Goal: Task Accomplishment & Management: Manage account settings

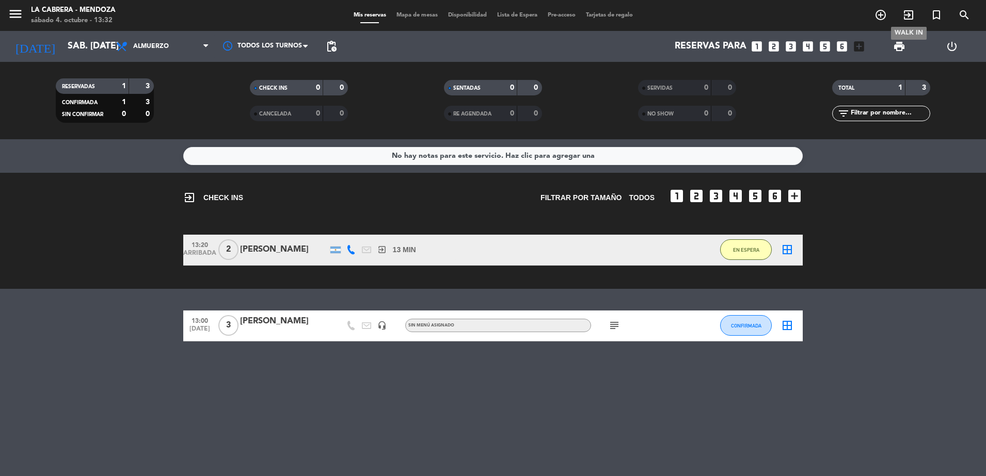
click at [909, 13] on icon "exit_to_app" at bounding box center [908, 15] width 12 height 12
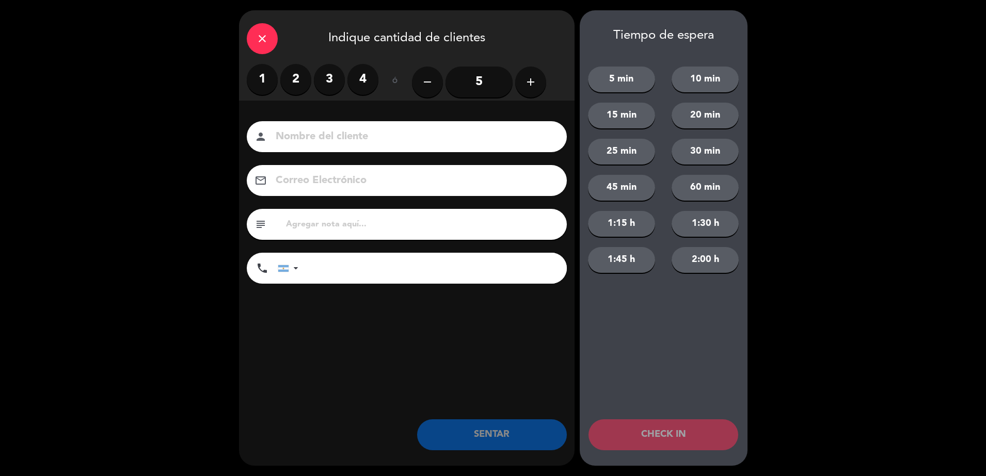
click at [334, 78] on label "3" at bounding box center [329, 79] width 31 height 31
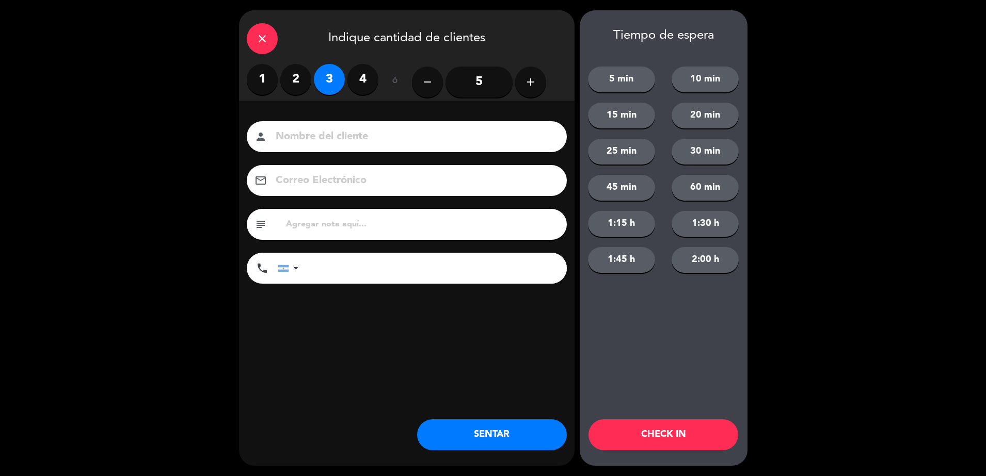
click at [340, 143] on input at bounding box center [413, 137] width 279 height 18
type input "[PERSON_NAME]"
click at [516, 443] on button "SENTAR" at bounding box center [492, 434] width 150 height 31
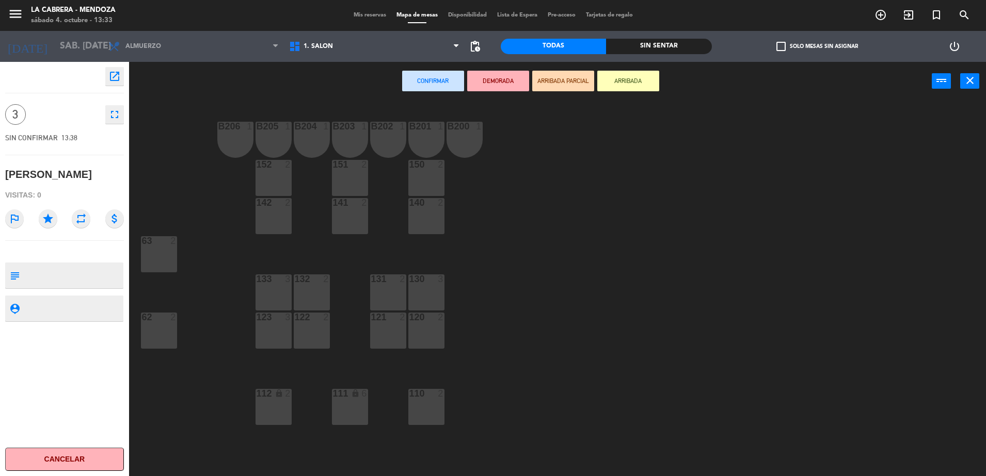
click at [376, 14] on span "Mis reservas" at bounding box center [369, 15] width 43 height 6
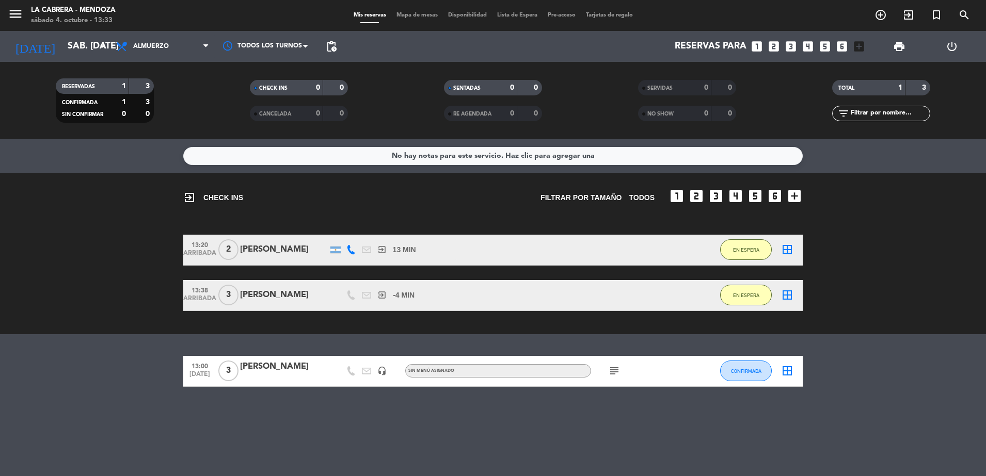
click at [418, 11] on div "Mis reservas Mapa de mesas Disponibilidad Lista de Espera Pre-acceso Tarjetas d…" at bounding box center [492, 15] width 289 height 9
click at [418, 14] on span "Mapa de mesas" at bounding box center [417, 15] width 52 height 6
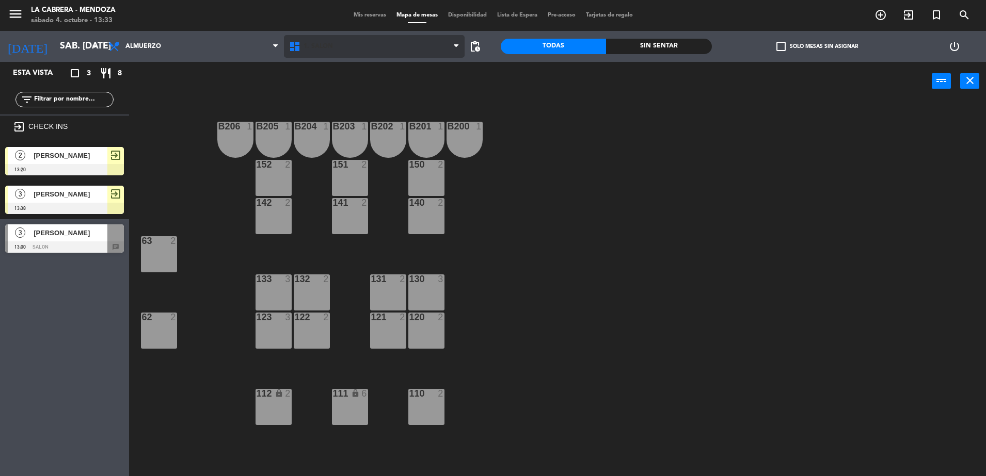
click at [313, 45] on span "1. SALON" at bounding box center [317, 46] width 29 height 7
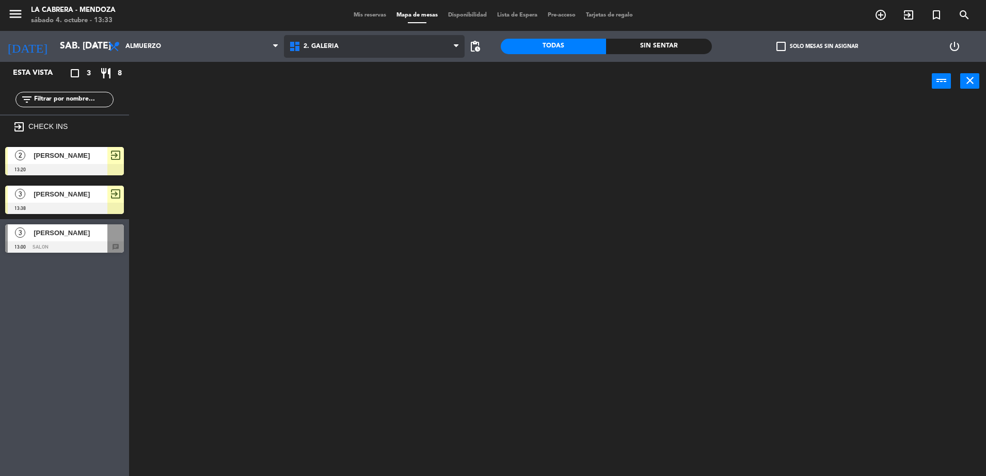
click at [329, 93] on ng-component "menu [PERSON_NAME] sábado 4. octubre - 13:33 Mis reservas Mapa de mesas Disponi…" at bounding box center [493, 239] width 986 height 479
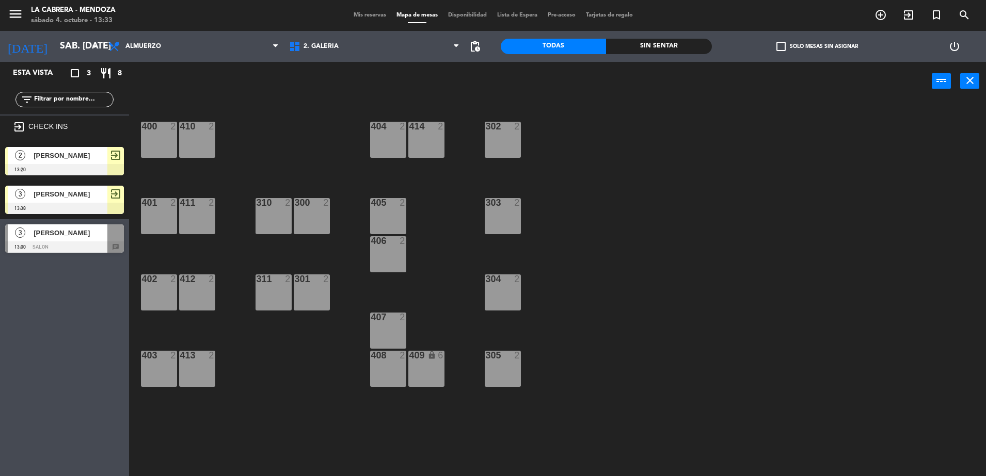
click at [384, 210] on div "405 2" at bounding box center [388, 216] width 36 height 36
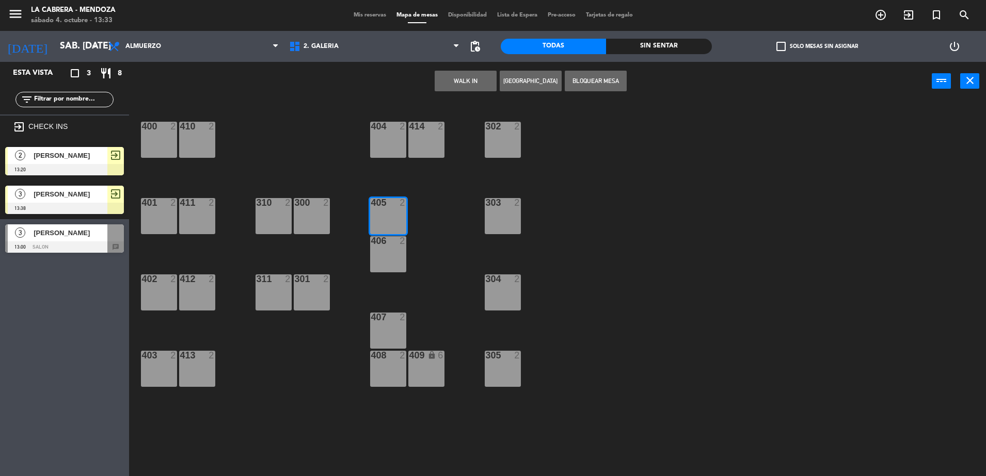
click at [330, 257] on div "400 2 410 2 404 2 414 2 302 2 401 2 411 2 310 2 300 2 303 2 405 2 406 2 402 2 4…" at bounding box center [562, 291] width 847 height 376
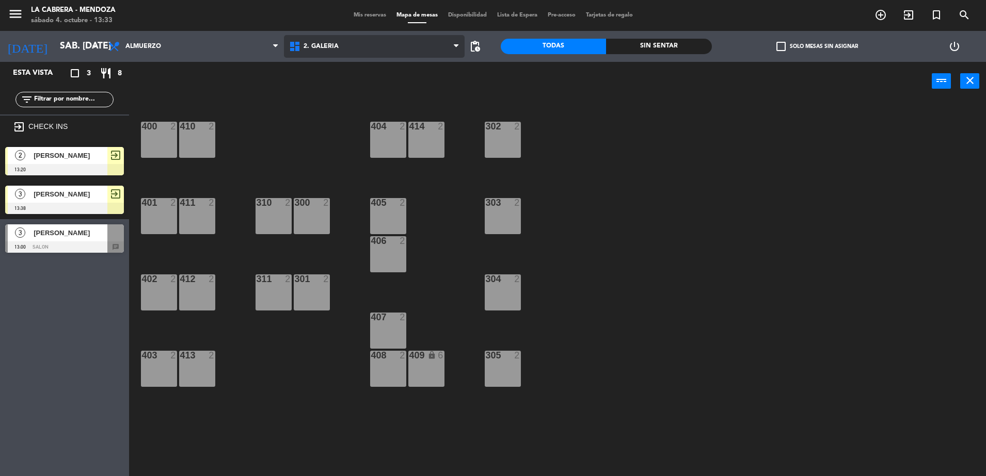
click at [383, 47] on span "2. GALERIA" at bounding box center [374, 46] width 181 height 23
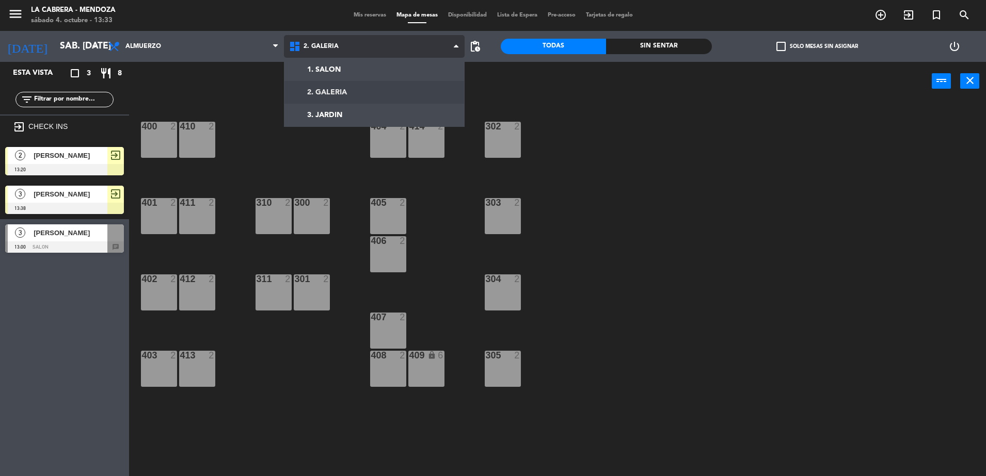
click at [376, 93] on ng-component "menu [PERSON_NAME] sábado 4. octubre - 13:33 Mis reservas Mapa de mesas Disponi…" at bounding box center [493, 239] width 986 height 479
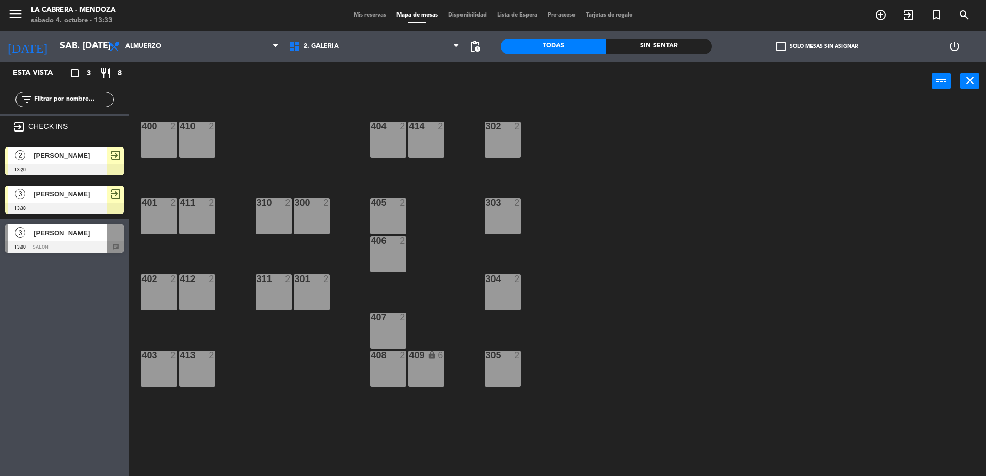
click at [339, 58] on div "1. SALON 2. GALERIA 3. JARDIN 2. GALERIA 1. SALON 2. GALERIA 3. JARDIN" at bounding box center [374, 46] width 181 height 31
click at [341, 47] on span "2. GALERIA" at bounding box center [374, 46] width 181 height 23
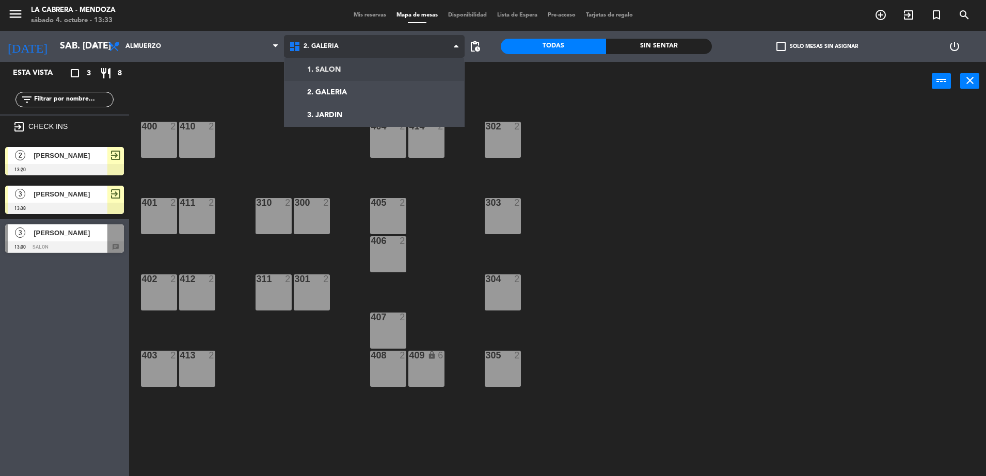
click at [346, 71] on ng-component "menu [PERSON_NAME] sábado 4. octubre - 13:33 Mis reservas Mapa de mesas Disponi…" at bounding box center [493, 239] width 986 height 479
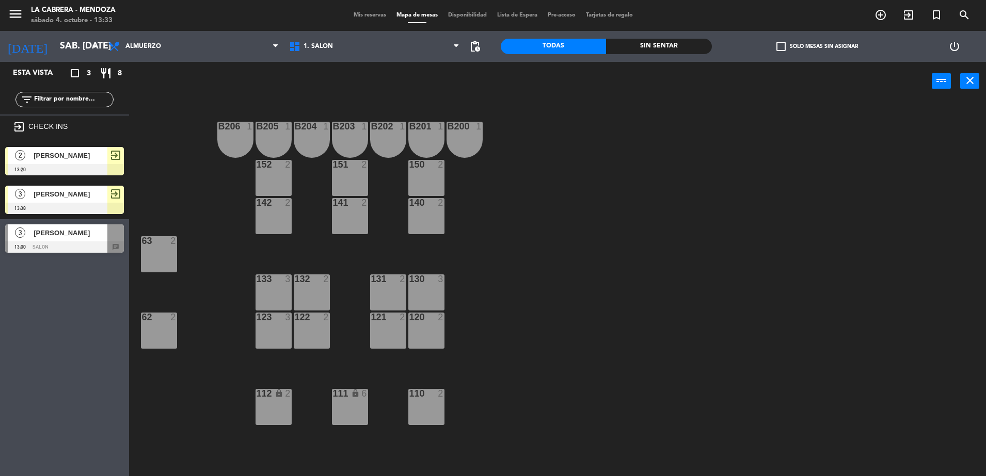
click at [273, 313] on div at bounding box center [273, 317] width 17 height 9
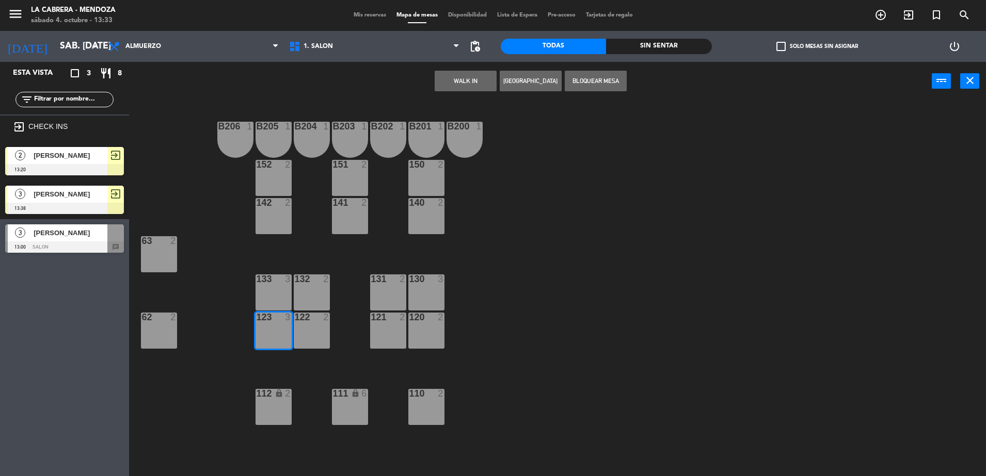
click at [76, 233] on span "[PERSON_NAME]" at bounding box center [71, 233] width 74 height 11
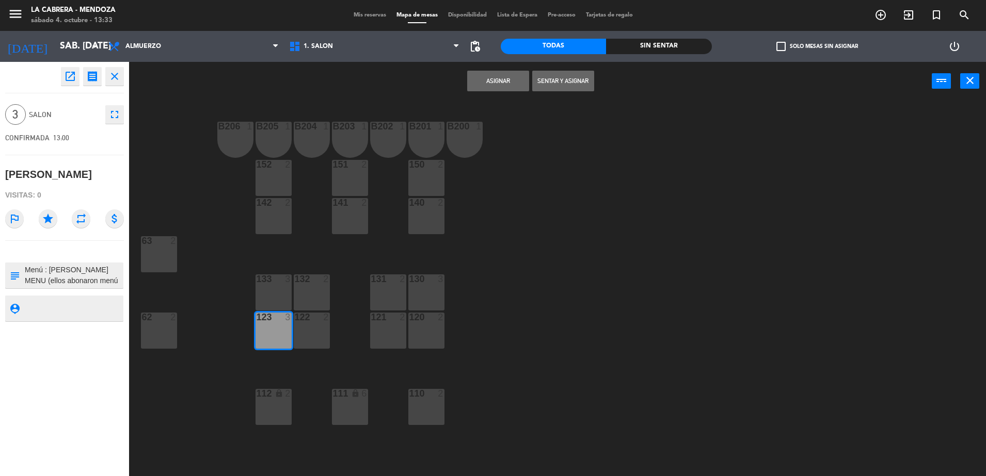
click at [580, 84] on button "Sentar y Asignar" at bounding box center [563, 81] width 62 height 21
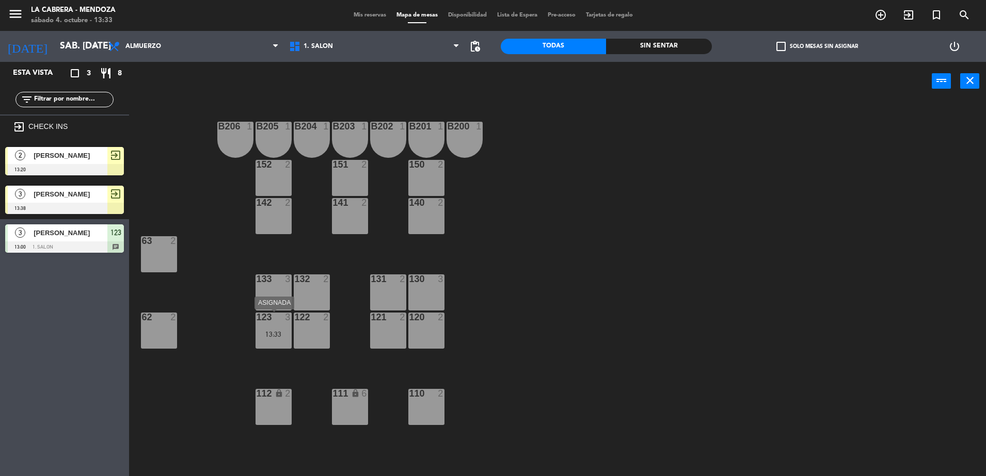
click at [273, 325] on div "123 3 13:33" at bounding box center [273, 331] width 36 height 36
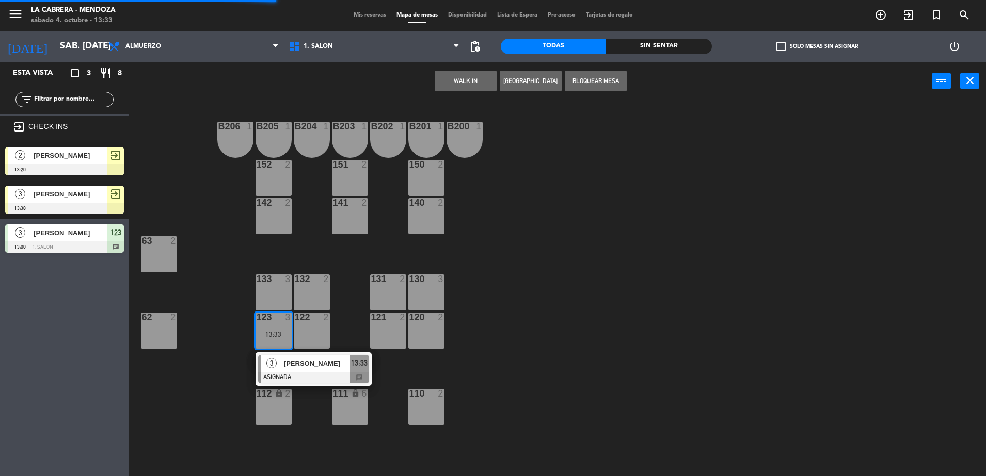
click at [292, 361] on span "[PERSON_NAME]" at bounding box center [317, 363] width 66 height 11
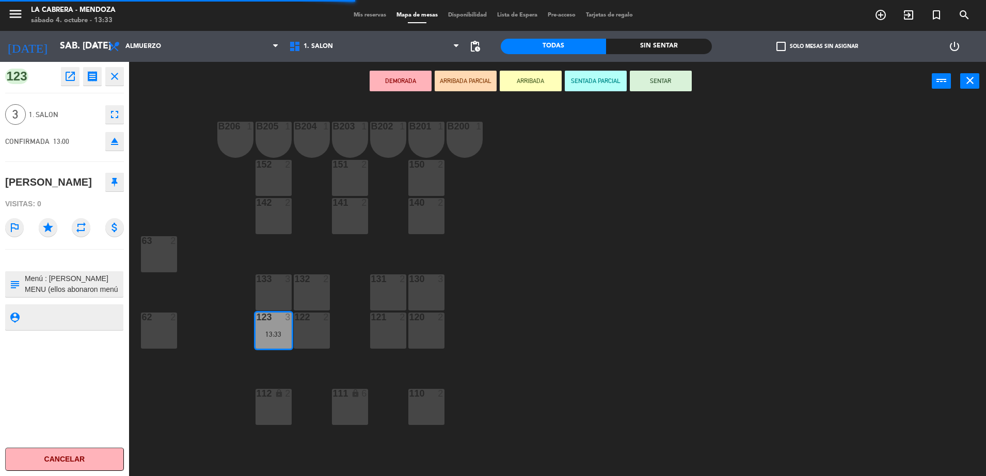
click at [660, 82] on button "SENTAR" at bounding box center [660, 81] width 62 height 21
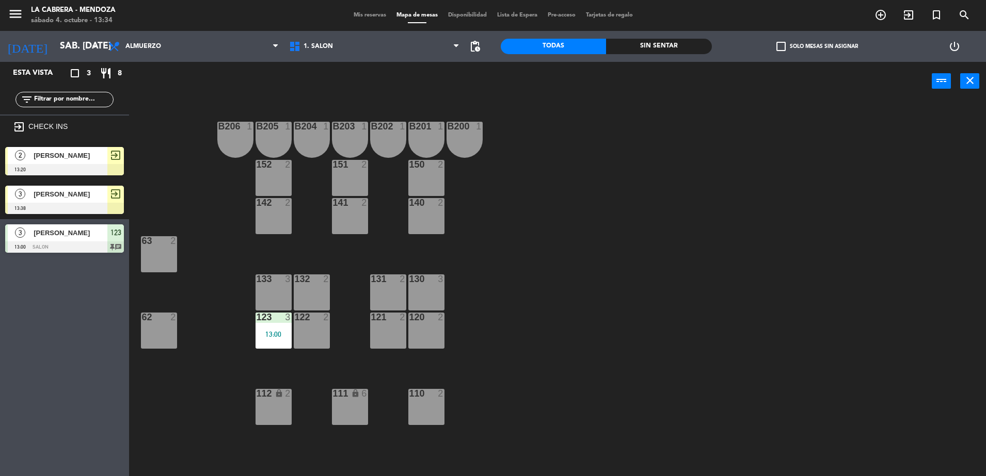
click at [215, 263] on div "B206 1 B205 1 B204 1 B203 1 B202 1 B201 1 B200 1 150 2 151 2 152 2 140 2 141 2 …" at bounding box center [562, 291] width 847 height 376
click at [78, 197] on span "[PERSON_NAME]" at bounding box center [71, 194] width 74 height 11
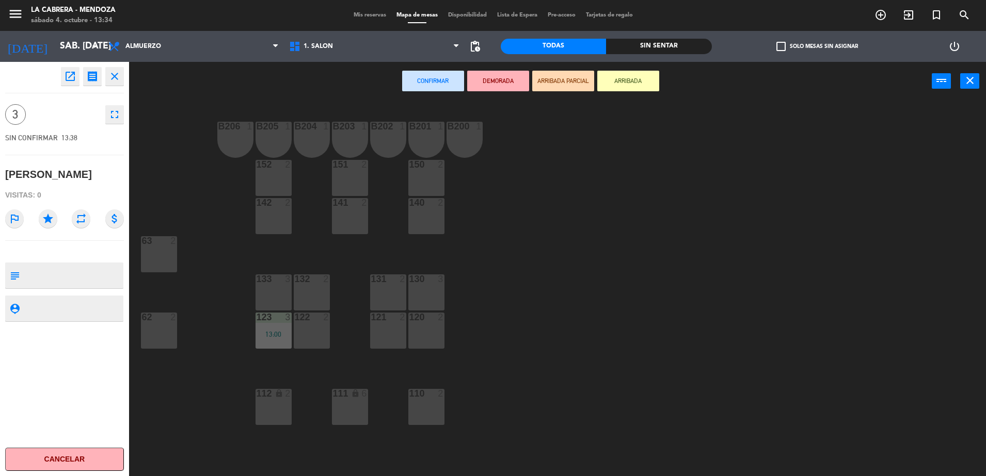
click at [283, 331] on div "13:00" at bounding box center [273, 334] width 36 height 7
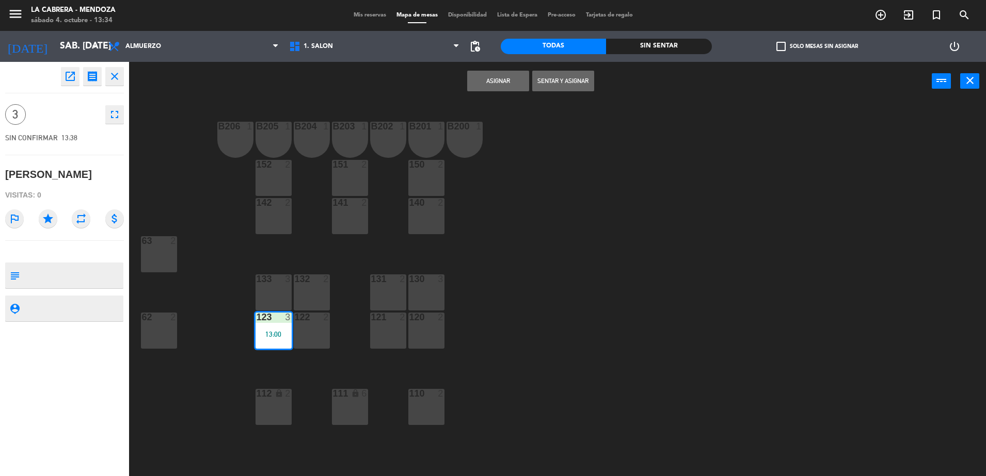
click at [545, 72] on button "Sentar y Asignar" at bounding box center [563, 81] width 62 height 21
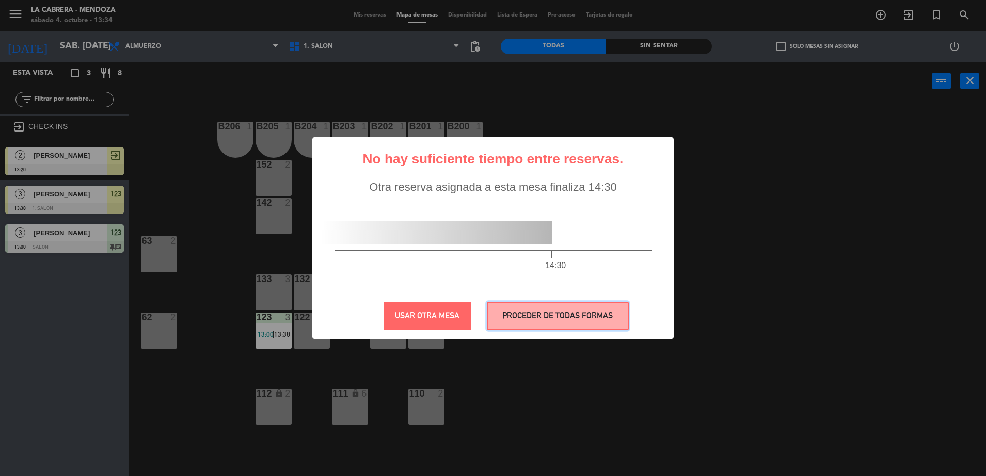
click at [554, 307] on button "PROCEDER DE TODAS FORMAS" at bounding box center [558, 316] width 142 height 28
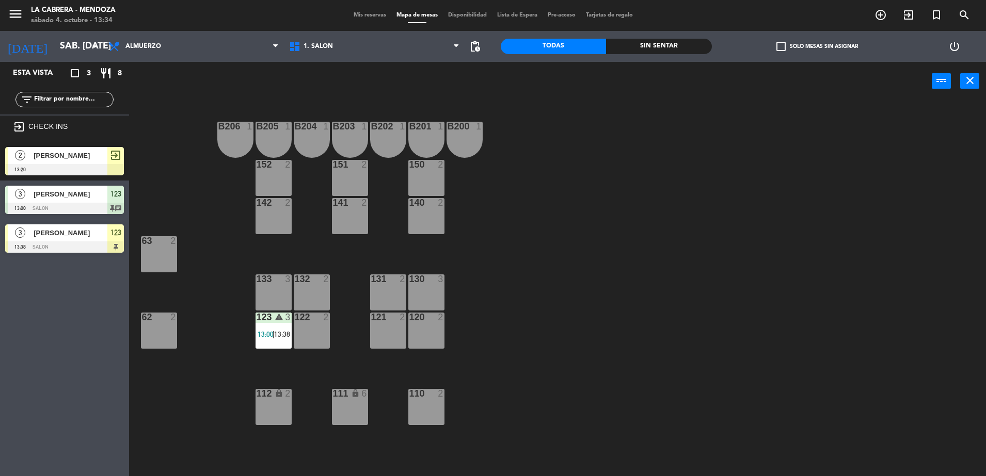
click at [84, 236] on span "[PERSON_NAME]" at bounding box center [71, 233] width 74 height 11
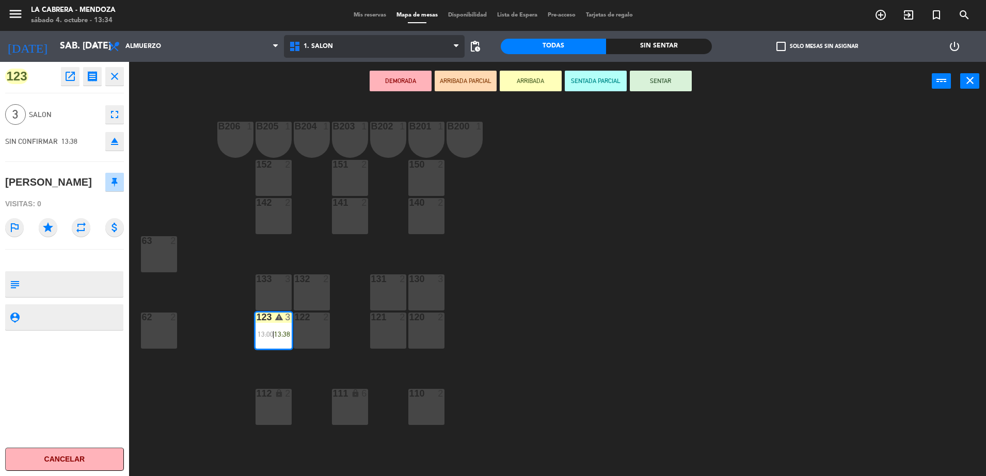
click at [337, 39] on span "1. SALON" at bounding box center [374, 46] width 181 height 23
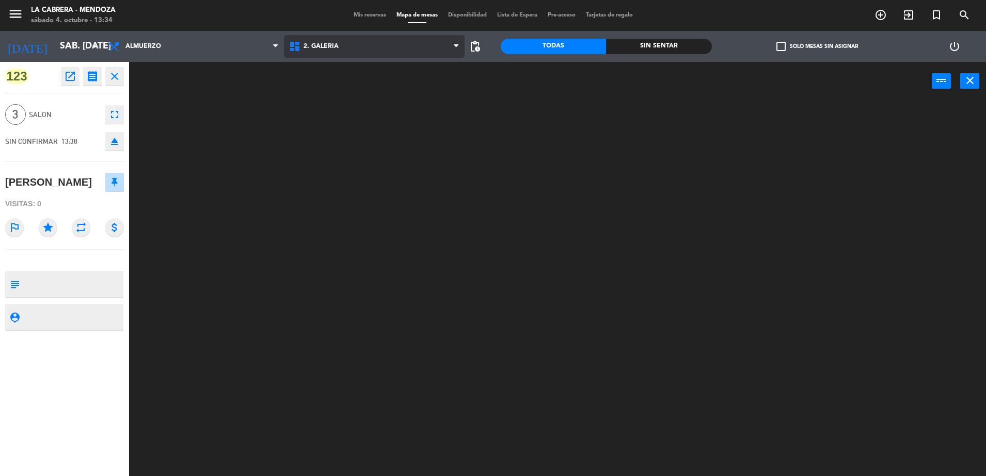
click at [330, 85] on ng-component "menu [PERSON_NAME] sábado 4. octubre - 13:34 Mis reservas Mapa de mesas Disponi…" at bounding box center [493, 239] width 986 height 479
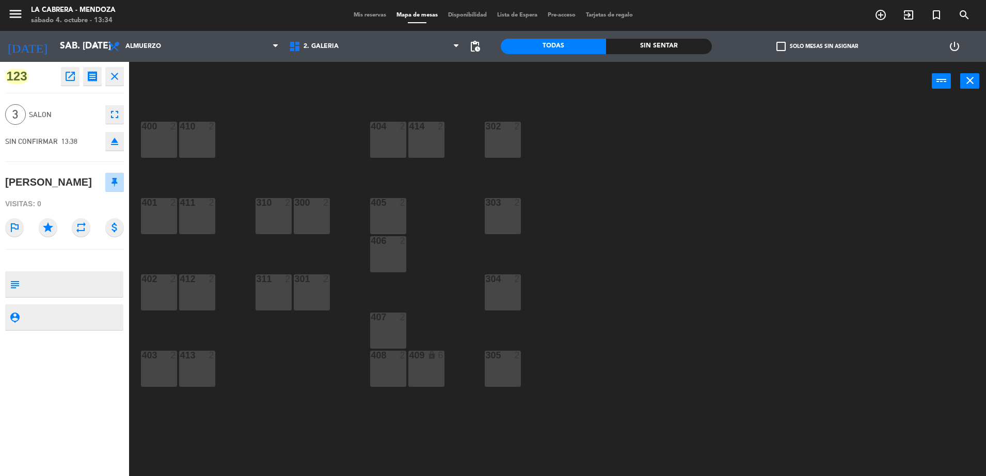
click at [156, 275] on div at bounding box center [158, 278] width 17 height 9
click at [533, 82] on button "Mover" at bounding box center [530, 81] width 62 height 21
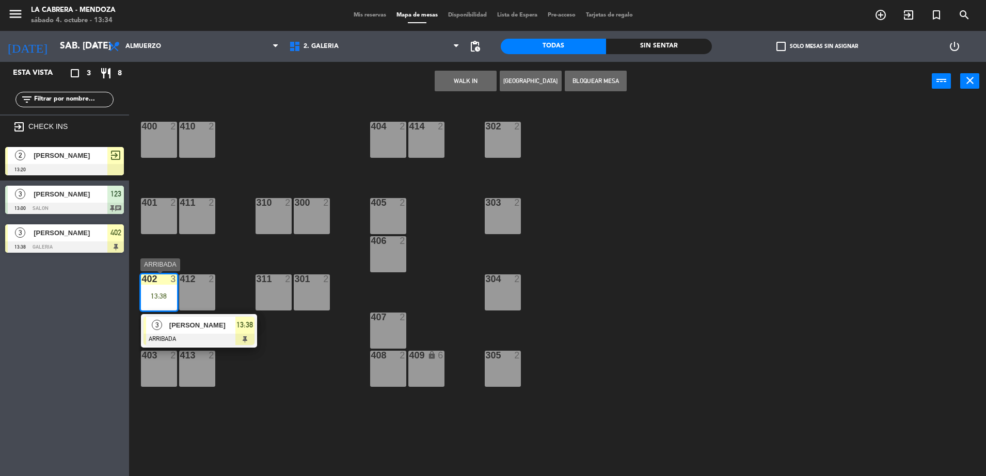
click at [207, 334] on div at bounding box center [198, 339] width 111 height 11
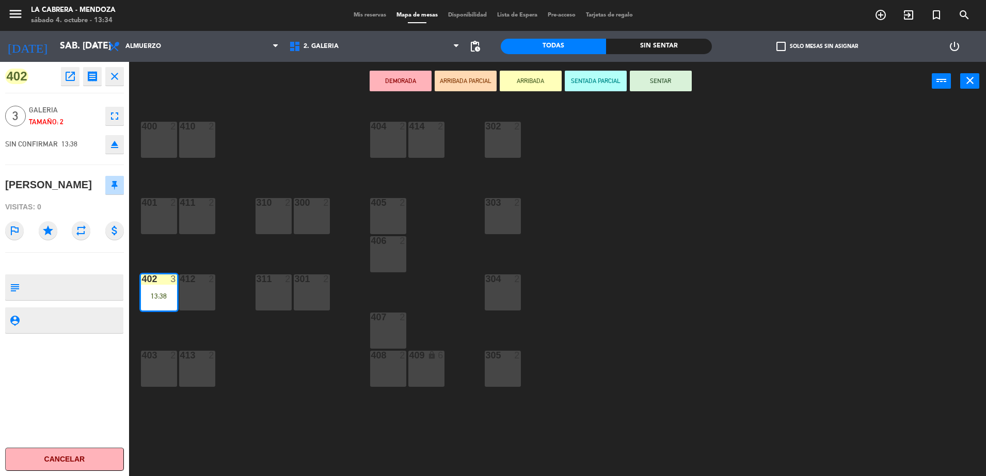
drag, startPoint x: 691, startPoint y: 83, endPoint x: 626, endPoint y: 100, distance: 67.2
click at [690, 83] on button "SENTAR" at bounding box center [660, 81] width 62 height 21
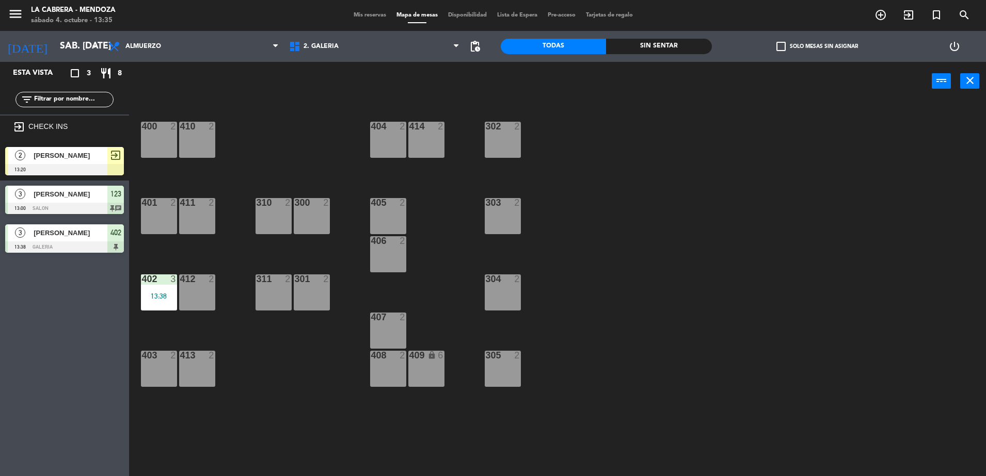
drag, startPoint x: 523, startPoint y: 115, endPoint x: 509, endPoint y: 133, distance: 23.2
click at [517, 125] on div "400 2 410 2 404 2 414 2 302 2 401 2 411 2 310 2 300 2 303 2 405 2 406 2 402 3 1…" at bounding box center [562, 291] width 847 height 376
click at [498, 218] on div "303 2" at bounding box center [502, 216] width 36 height 36
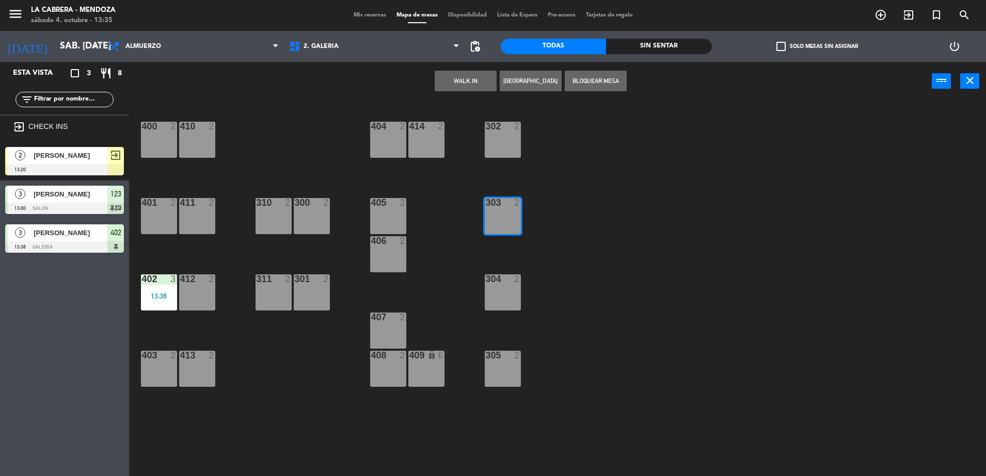
click at [469, 74] on button "WALK IN" at bounding box center [465, 81] width 62 height 21
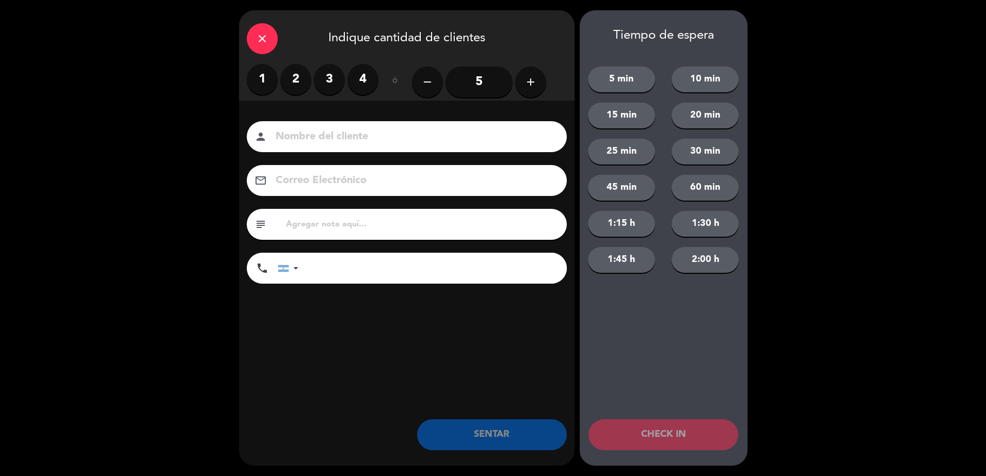
click at [293, 81] on label "2" at bounding box center [295, 79] width 31 height 31
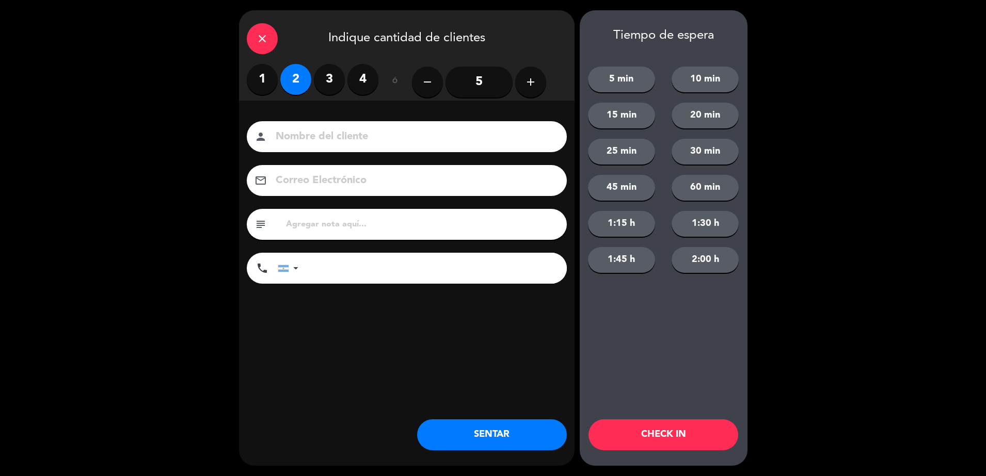
click at [308, 135] on input at bounding box center [413, 137] width 279 height 18
type input "a"
type input "[PERSON_NAME]"
click at [490, 432] on button "SENTAR" at bounding box center [492, 434] width 150 height 31
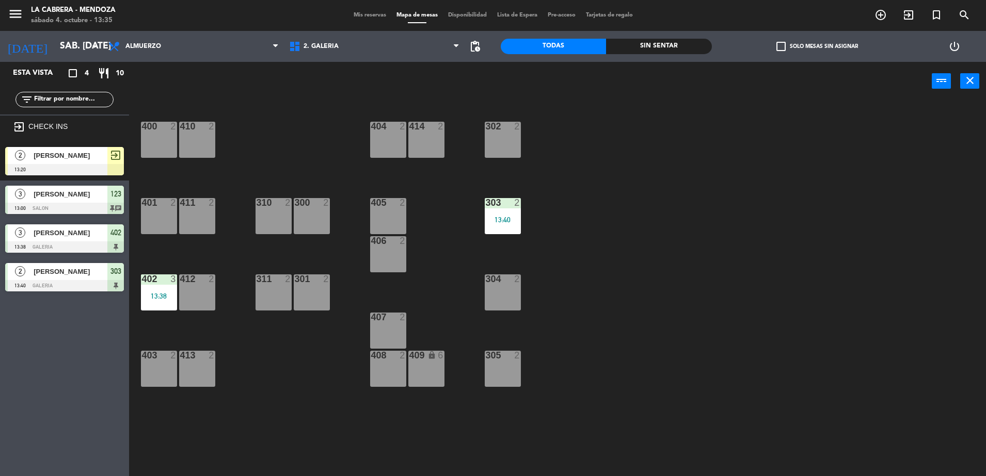
click at [87, 151] on span "[PERSON_NAME]" at bounding box center [71, 155] width 74 height 11
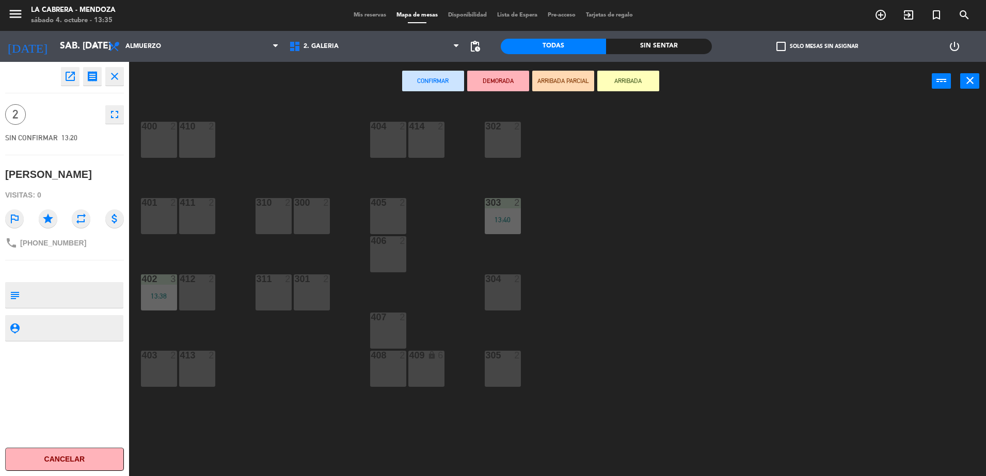
click at [320, 284] on div "301 2" at bounding box center [312, 279] width 36 height 10
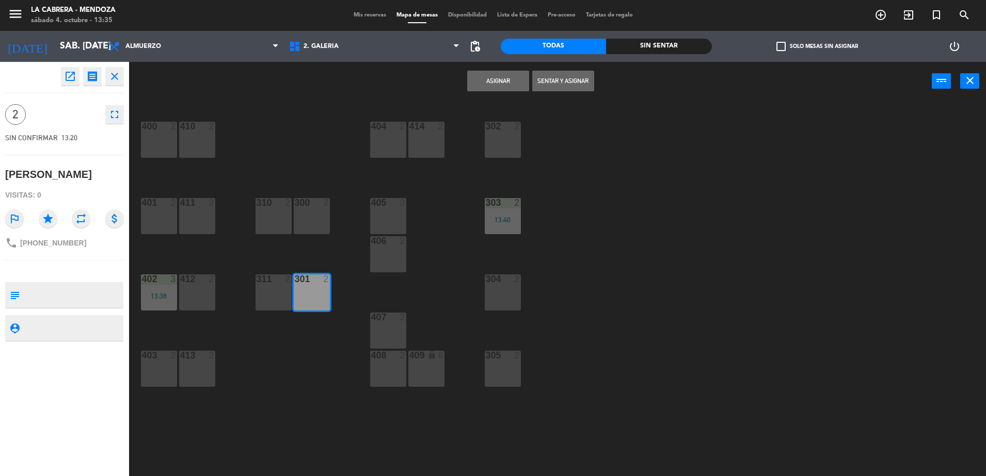
click at [571, 74] on button "Sentar y Asignar" at bounding box center [563, 81] width 62 height 21
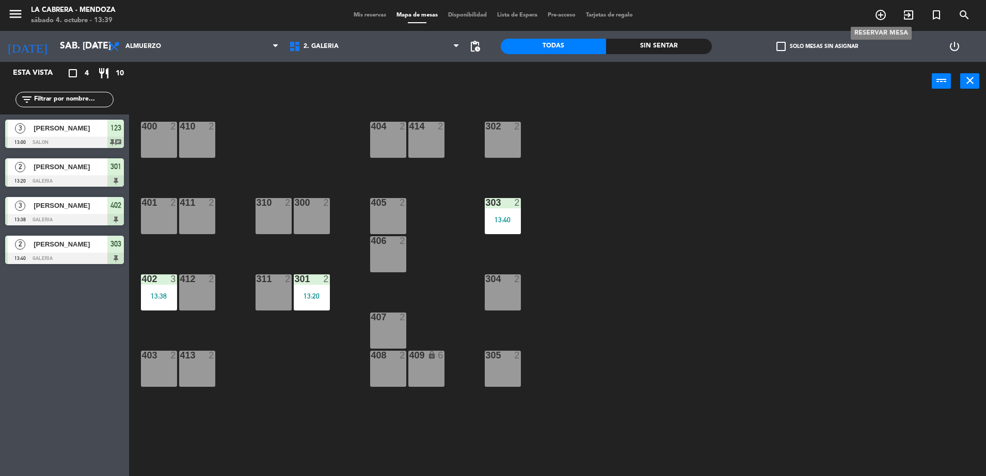
click at [885, 14] on icon "add_circle_outline" at bounding box center [880, 15] width 12 height 12
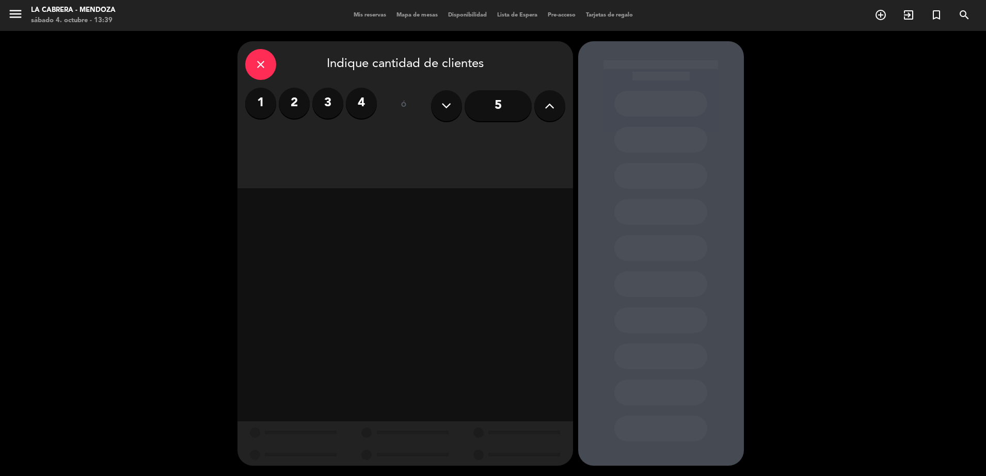
click at [550, 104] on icon at bounding box center [549, 105] width 10 height 15
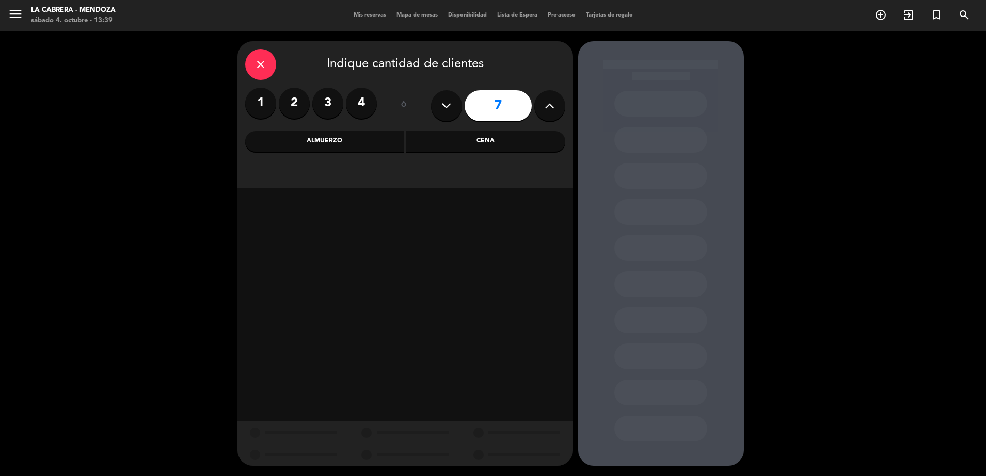
click at [477, 146] on div "Cena" at bounding box center [485, 141] width 159 height 21
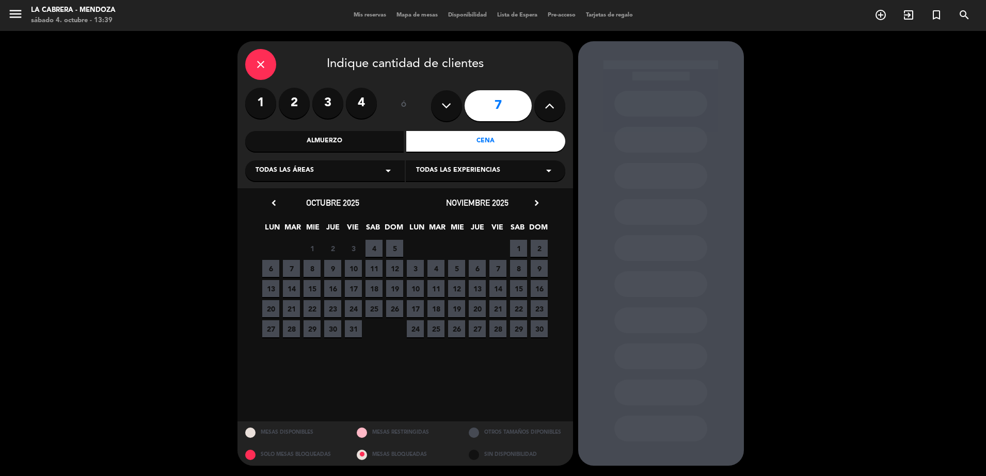
click at [373, 248] on span "4" at bounding box center [373, 248] width 17 height 17
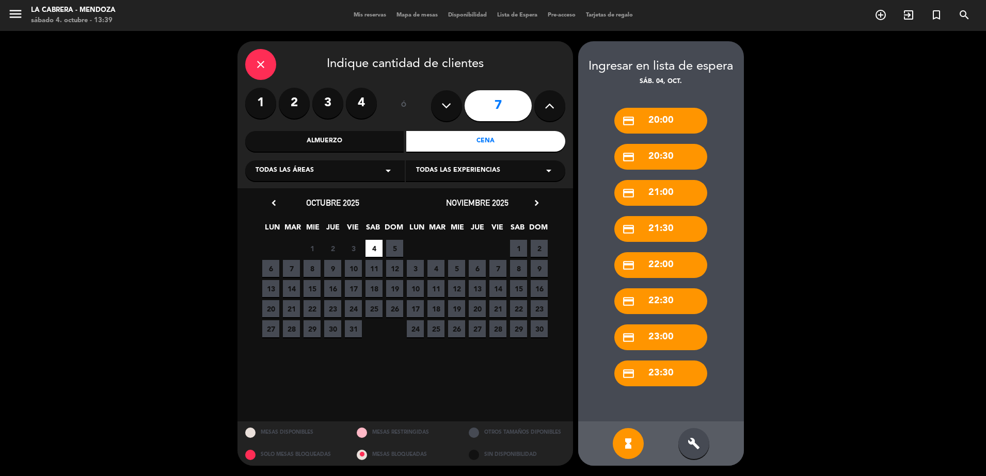
click at [684, 449] on div "build" at bounding box center [693, 443] width 31 height 31
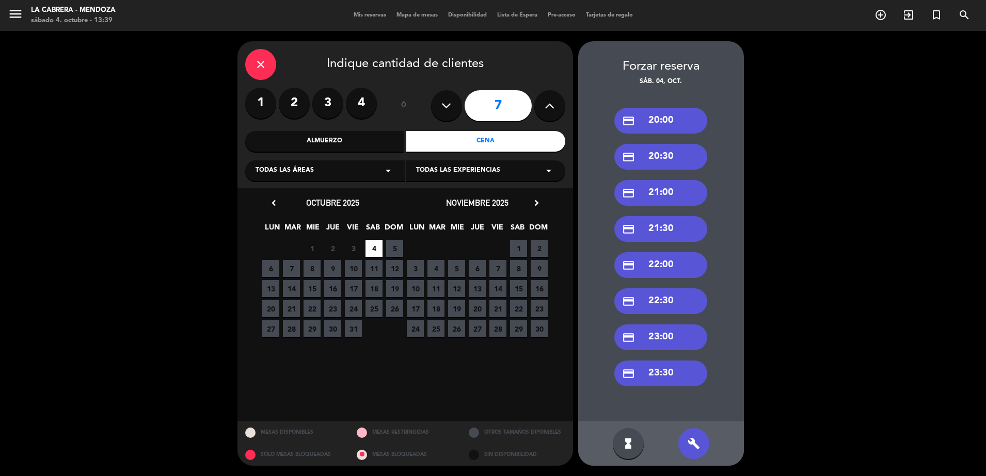
click at [650, 230] on div "credit_card 21:30" at bounding box center [660, 229] width 93 height 26
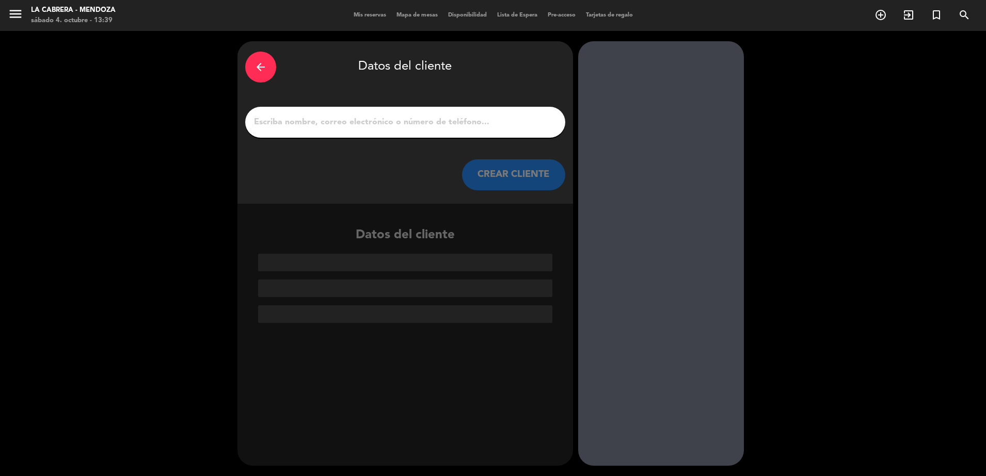
paste input "M"
click at [318, 126] on input "1" at bounding box center [405, 122] width 304 height 14
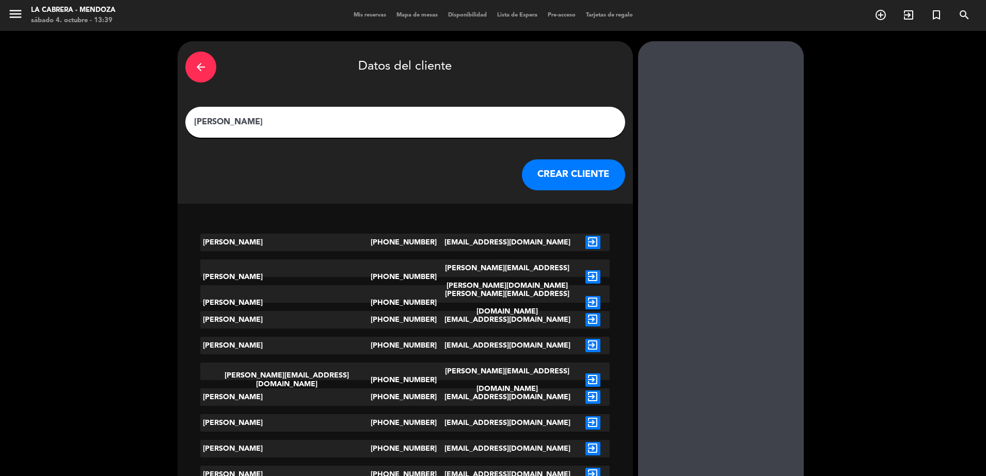
type input "[PERSON_NAME]"
click at [522, 177] on button "CREAR CLIENTE" at bounding box center [573, 174] width 103 height 31
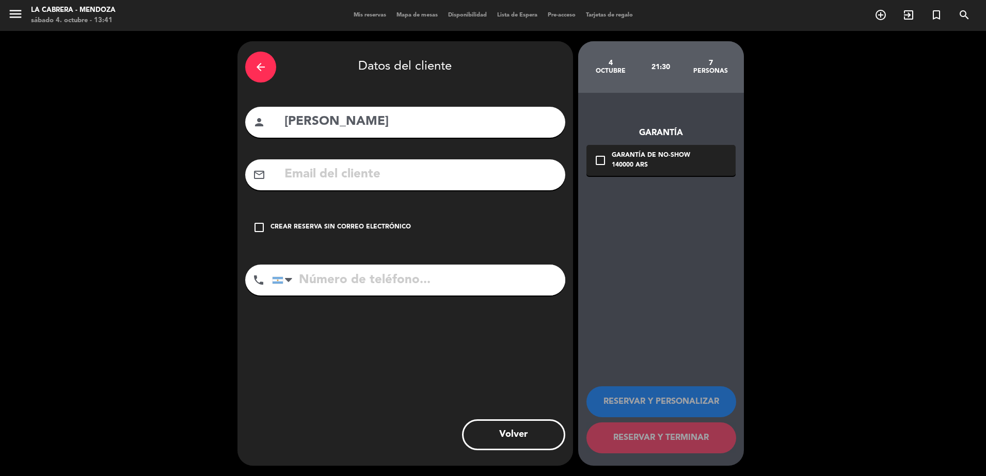
click at [265, 223] on icon "check_box_outline_blank" at bounding box center [259, 227] width 12 height 12
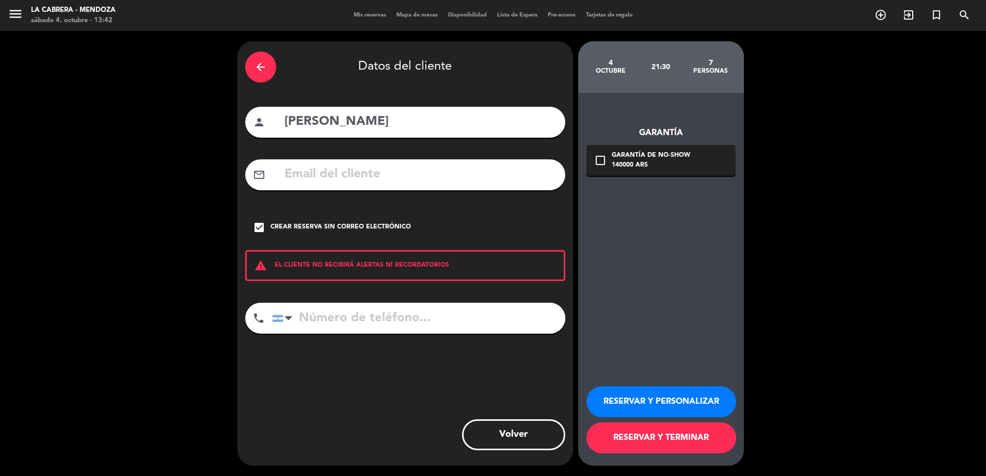
click at [261, 69] on icon "arrow_back" at bounding box center [260, 67] width 12 height 12
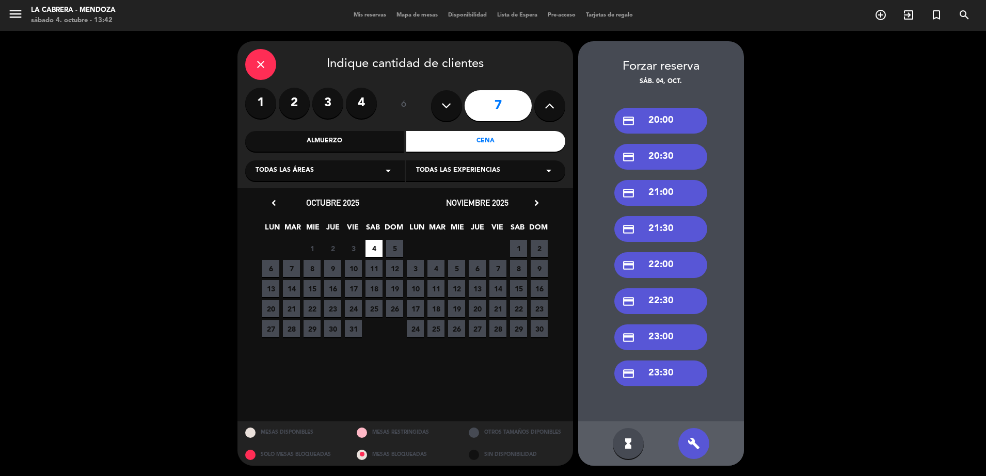
click at [266, 62] on icon "close" at bounding box center [260, 64] width 12 height 12
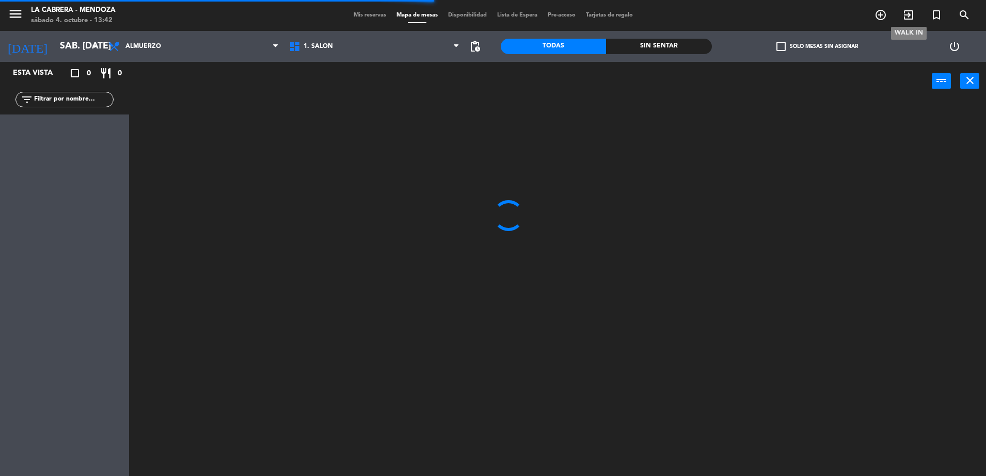
click at [907, 10] on icon "exit_to_app" at bounding box center [908, 15] width 12 height 12
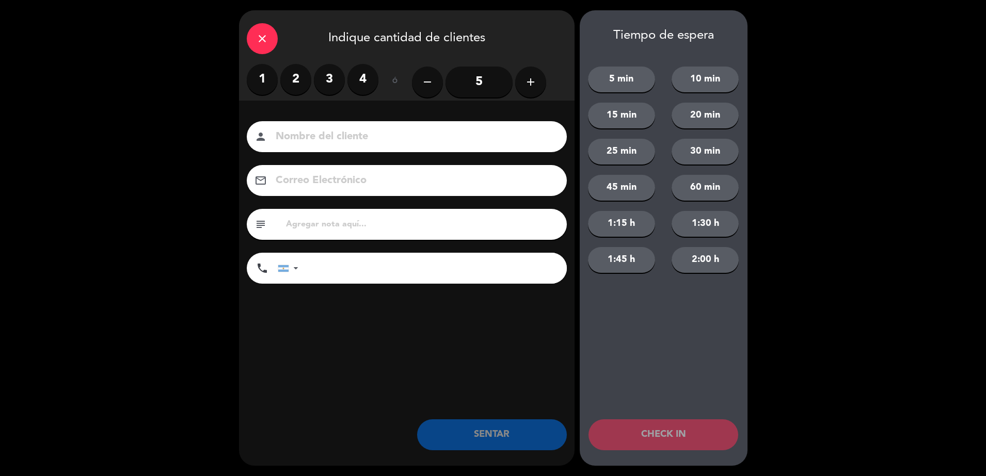
click at [328, 84] on label "3" at bounding box center [329, 79] width 31 height 31
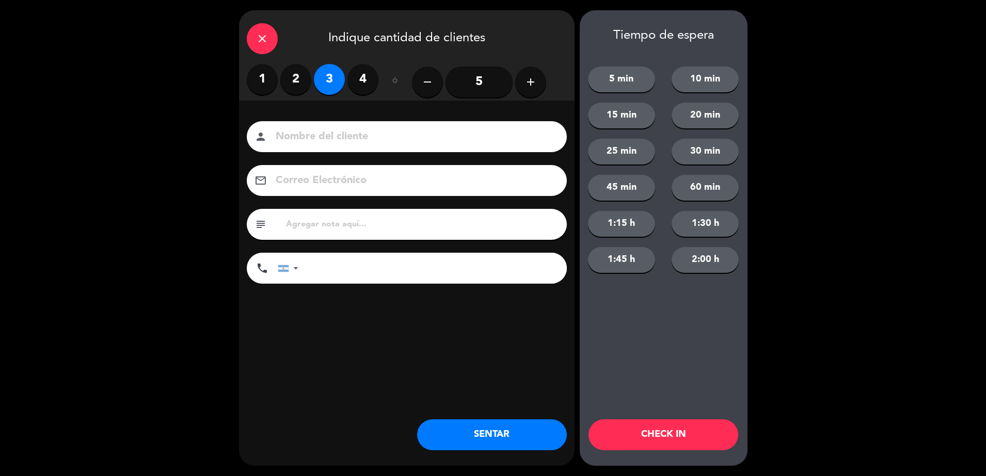
click at [312, 140] on input at bounding box center [413, 137] width 279 height 18
click at [316, 140] on input at bounding box center [413, 137] width 279 height 18
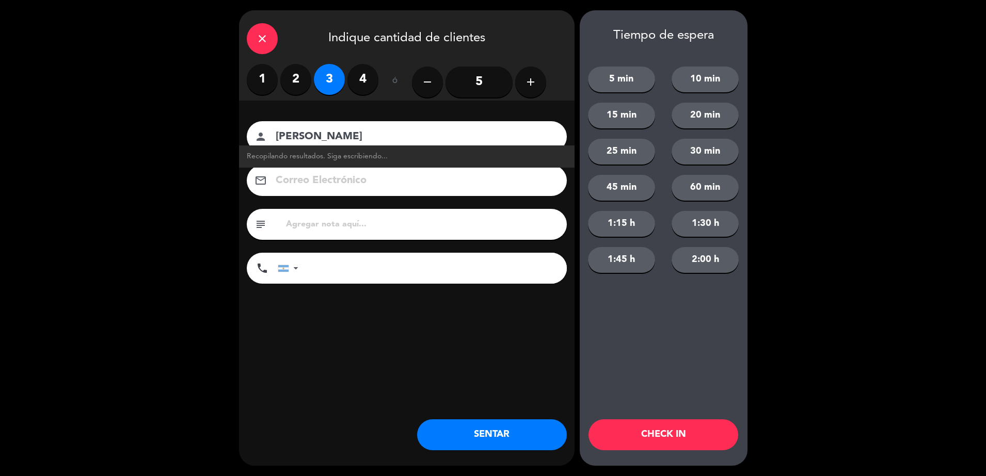
type input "[PERSON_NAME]"
click at [198, 207] on div "close Indique cantidad de clientes 1 2 3 4 ó remove 5 add Nombre del cliente pe…" at bounding box center [493, 238] width 986 height 476
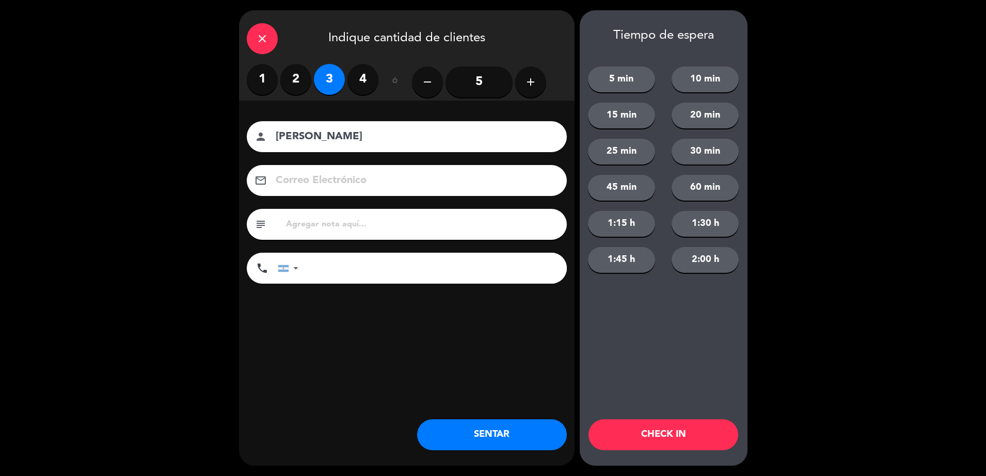
click at [340, 272] on input "tel" at bounding box center [438, 268] width 258 height 31
type input "2616985635"
click at [512, 442] on button "SENTAR" at bounding box center [492, 434] width 150 height 31
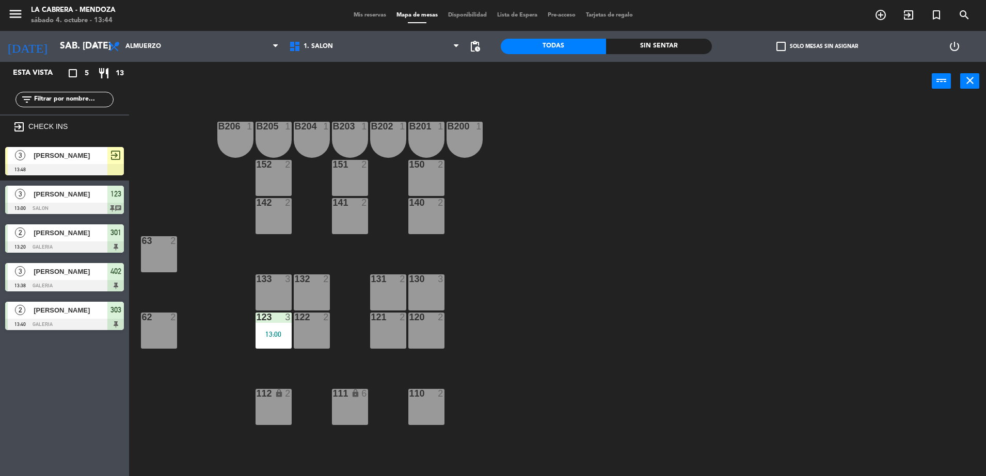
click at [69, 159] on span "[PERSON_NAME]" at bounding box center [71, 155] width 74 height 11
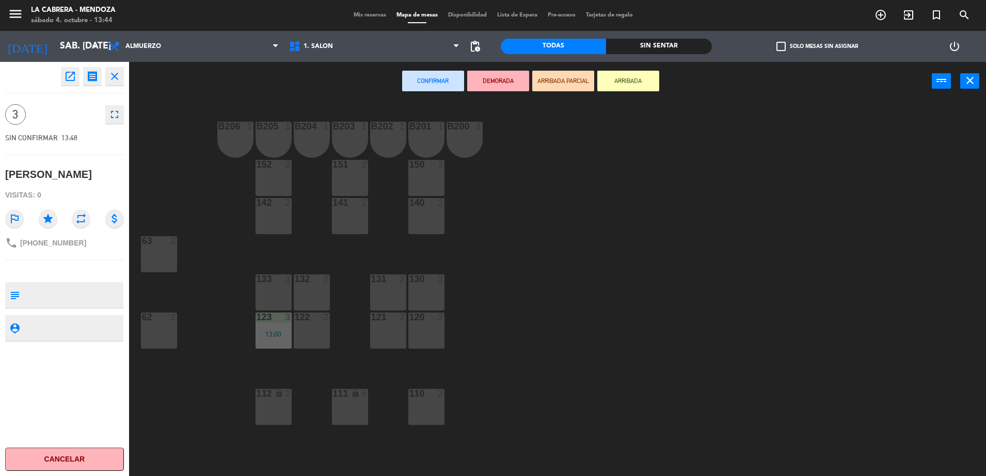
click at [387, 32] on div "1. SALON 2. GALERIA 3. [GEOGRAPHIC_DATA]. SALON 1. SALON 2. GALERIA 3. JARDIN" at bounding box center [374, 46] width 181 height 31
click at [385, 42] on span "1. SALON" at bounding box center [374, 46] width 181 height 23
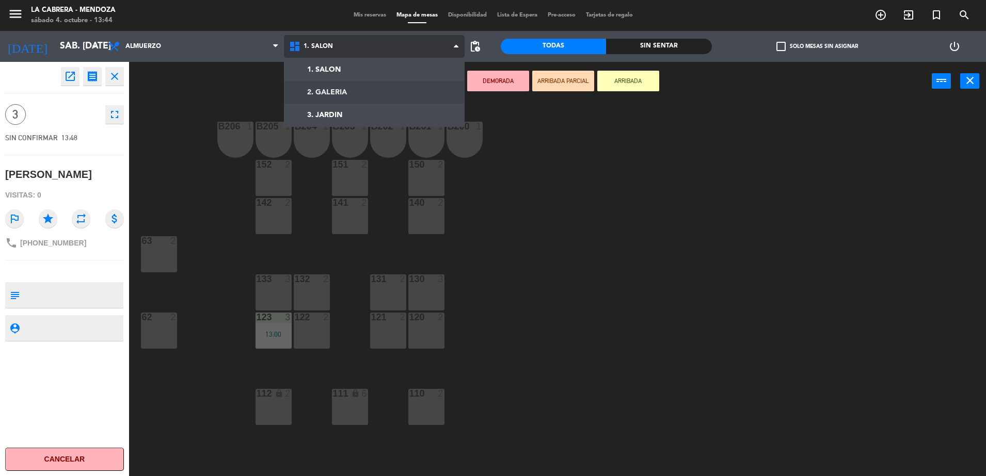
click at [366, 91] on ng-component "menu [PERSON_NAME] sábado 4. octubre - 13:44 Mis reservas Mapa de mesas Disponi…" at bounding box center [493, 239] width 986 height 479
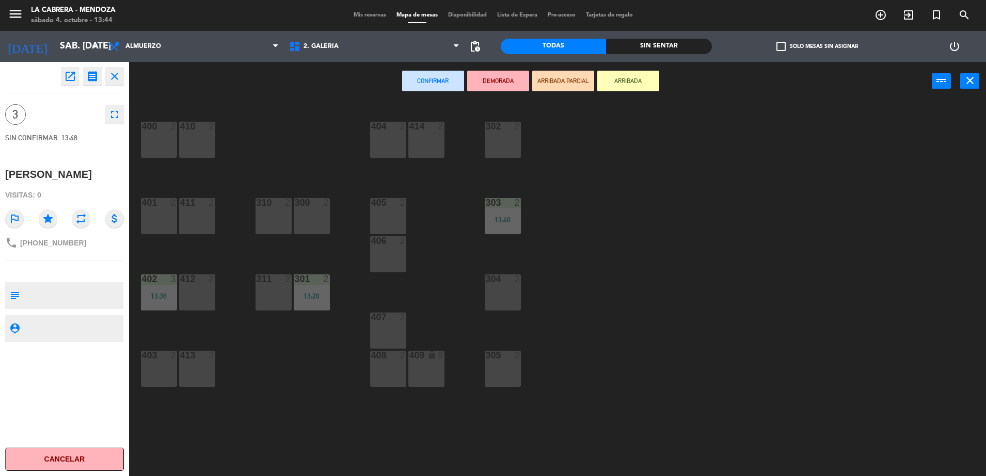
click at [400, 216] on div "405 2" at bounding box center [388, 216] width 36 height 36
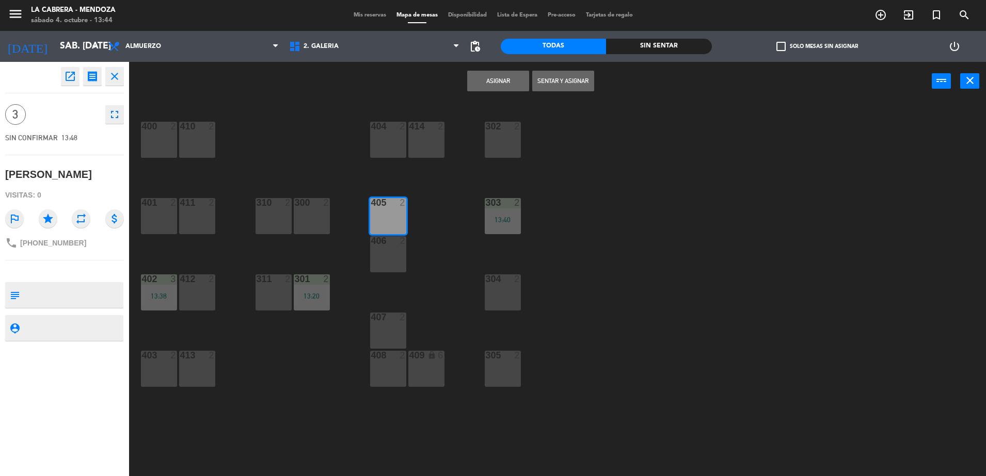
click at [585, 79] on button "Sentar y Asignar" at bounding box center [563, 81] width 62 height 21
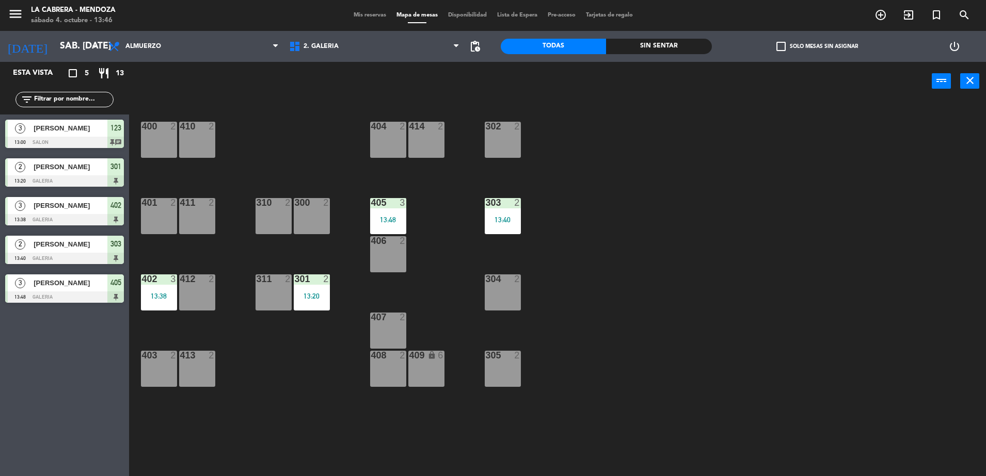
click at [361, 12] on span "Mis reservas" at bounding box center [369, 15] width 43 height 6
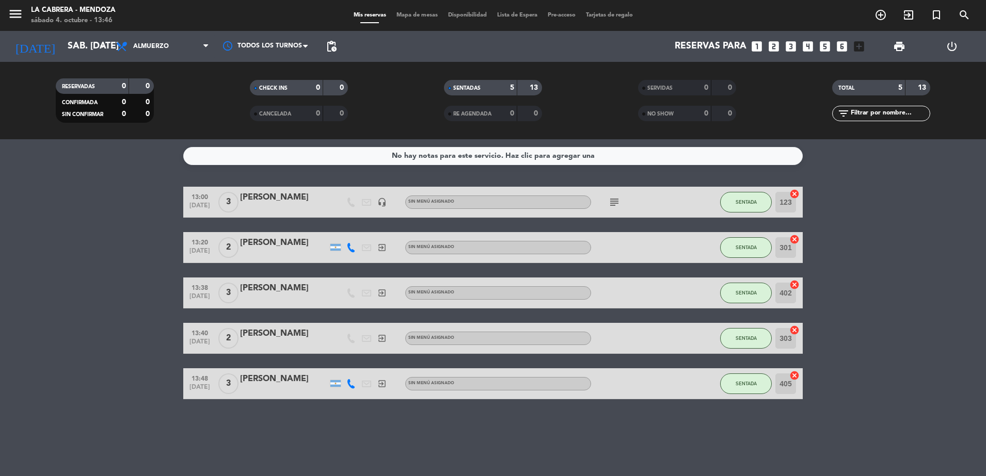
click at [615, 201] on icon "subject" at bounding box center [614, 202] width 12 height 12
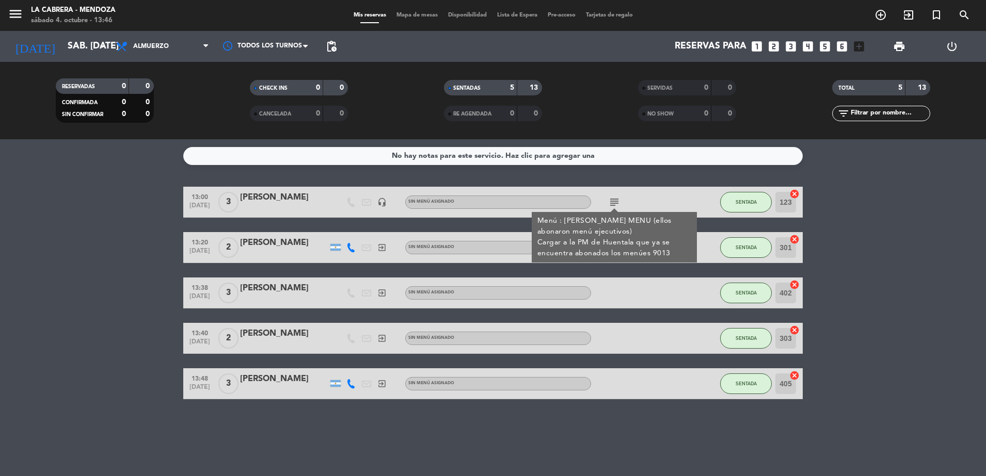
click at [837, 206] on bookings-row "13:00 [DATE] 3 [PERSON_NAME] headset_mic Sin menú asignado subject Menú : [PERS…" at bounding box center [493, 293] width 986 height 213
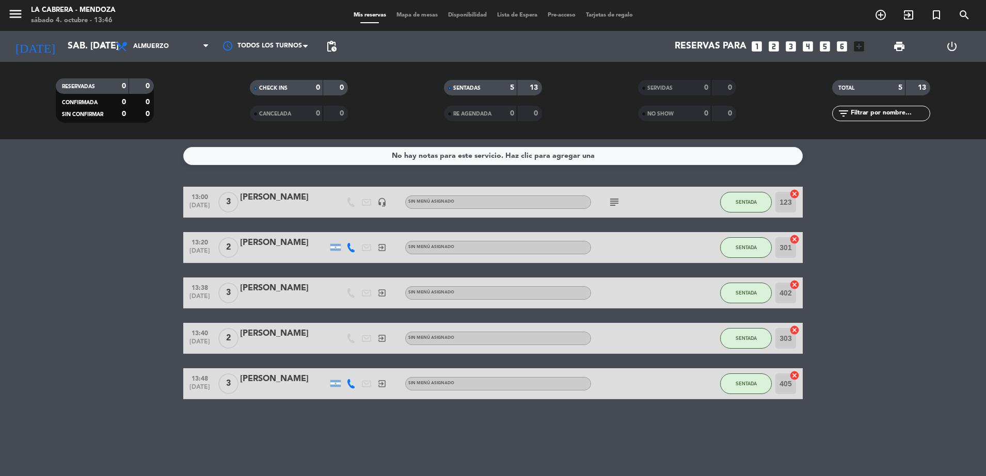
click at [612, 198] on icon "subject" at bounding box center [614, 202] width 12 height 12
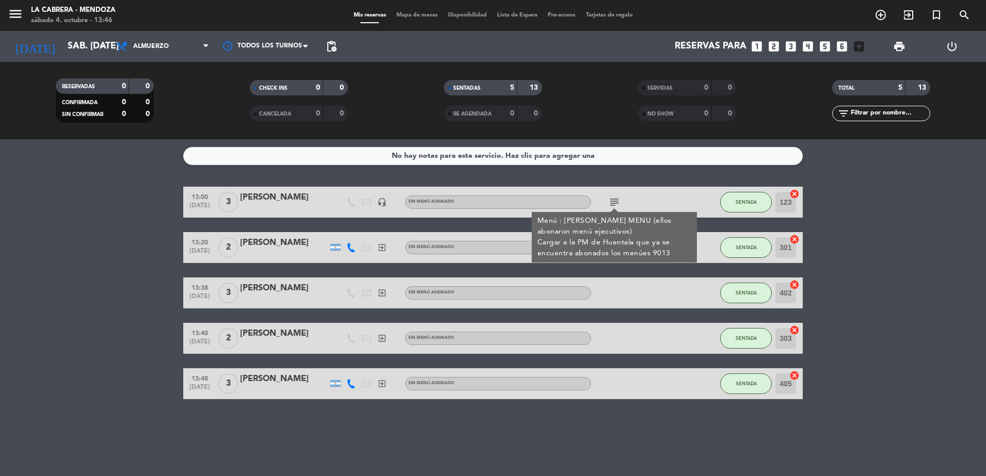
click at [271, 198] on div "[PERSON_NAME]" at bounding box center [284, 197] width 88 height 13
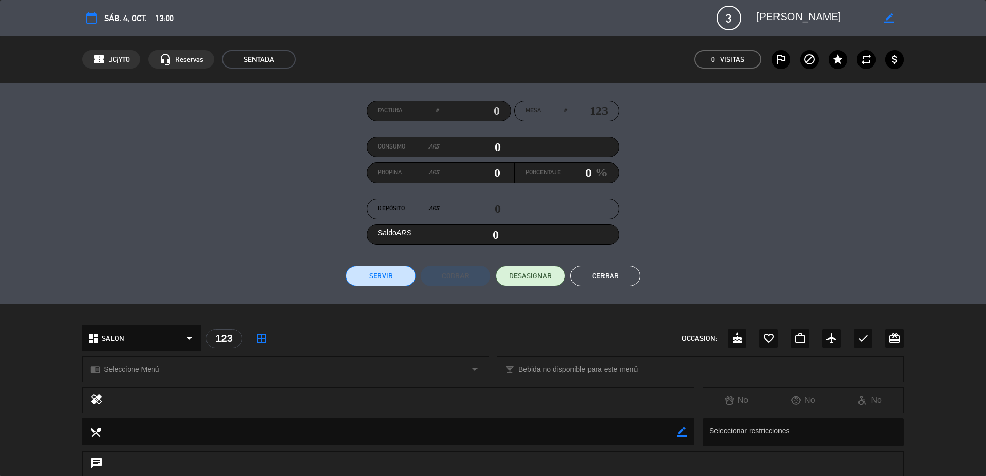
scroll to position [178, 0]
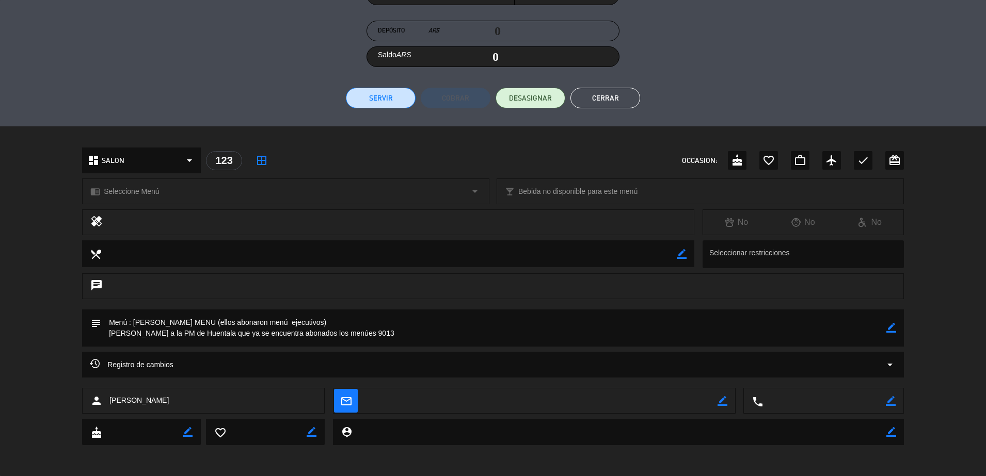
click at [386, 343] on textarea at bounding box center [493, 328] width 785 height 37
click at [377, 337] on textarea at bounding box center [493, 328] width 785 height 37
drag, startPoint x: 366, startPoint y: 328, endPoint x: 556, endPoint y: 284, distance: 195.0
click at [508, 292] on div "calendar_today sáb. 4, oct. 13:00 3 [PERSON_NAME] border_color phone mail_outli…" at bounding box center [493, 238] width 986 height 476
click at [893, 333] on div "border_color" at bounding box center [891, 328] width 10 height 37
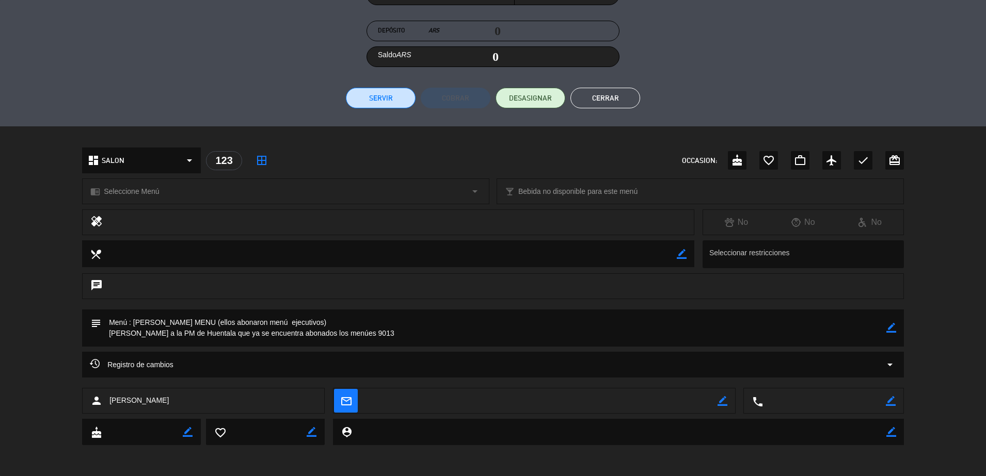
click at [895, 325] on icon "border_color" at bounding box center [891, 328] width 10 height 10
click at [380, 336] on textarea at bounding box center [493, 328] width 785 height 37
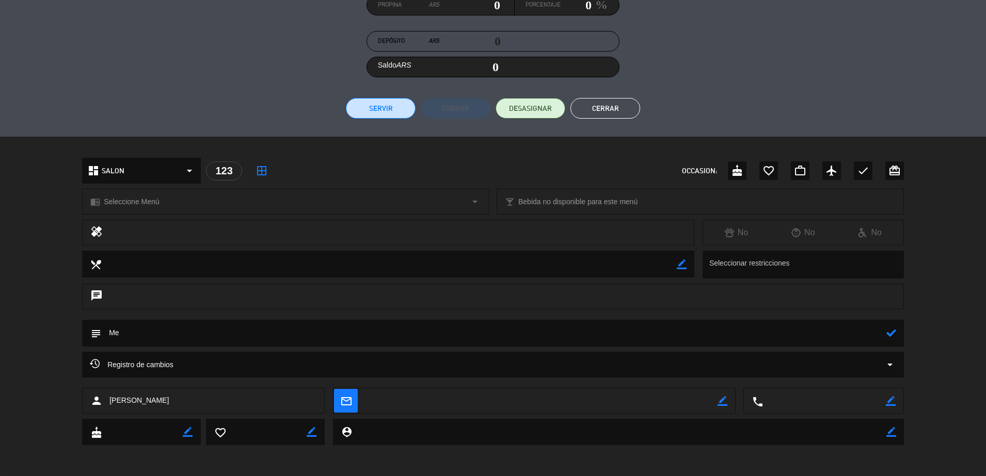
type textarea "M"
click at [889, 334] on icon at bounding box center [891, 333] width 10 height 10
click at [952, 243] on div "healing No No No" at bounding box center [493, 235] width 986 height 31
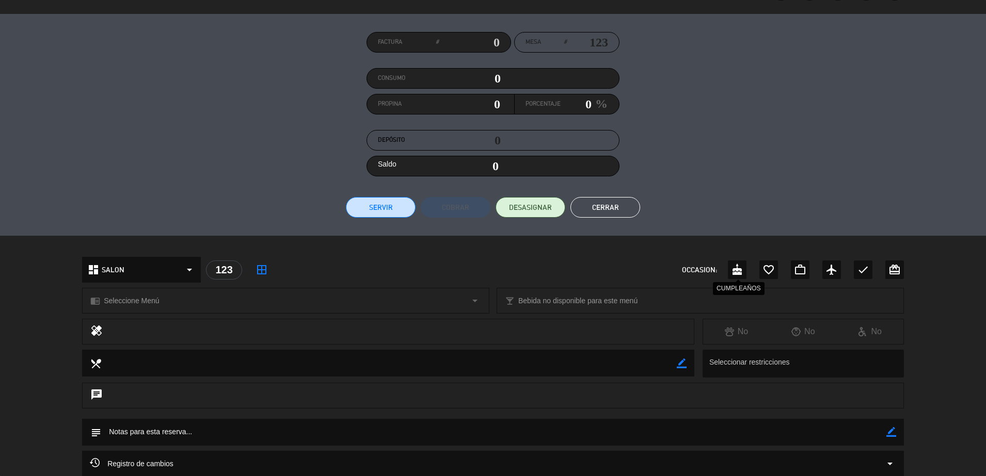
scroll to position [0, 0]
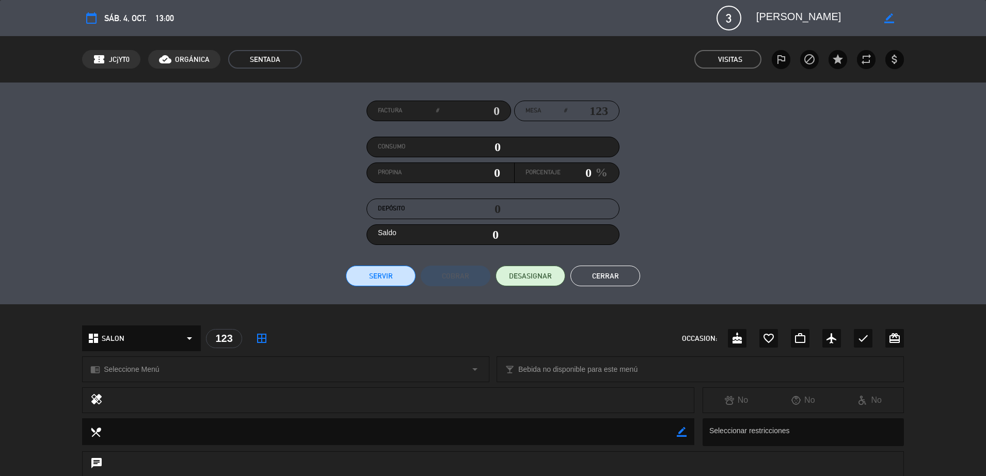
click at [613, 274] on button "Cerrar" at bounding box center [605, 276] width 70 height 21
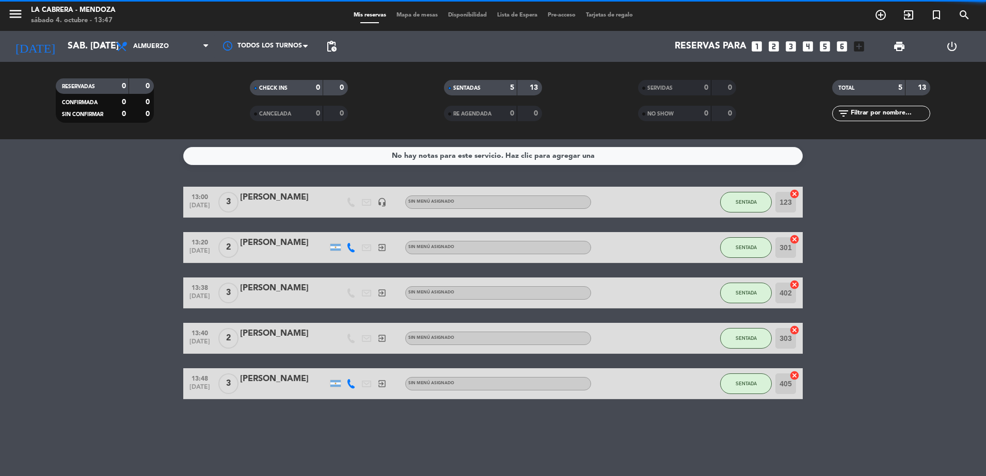
click at [666, 205] on div at bounding box center [637, 202] width 93 height 30
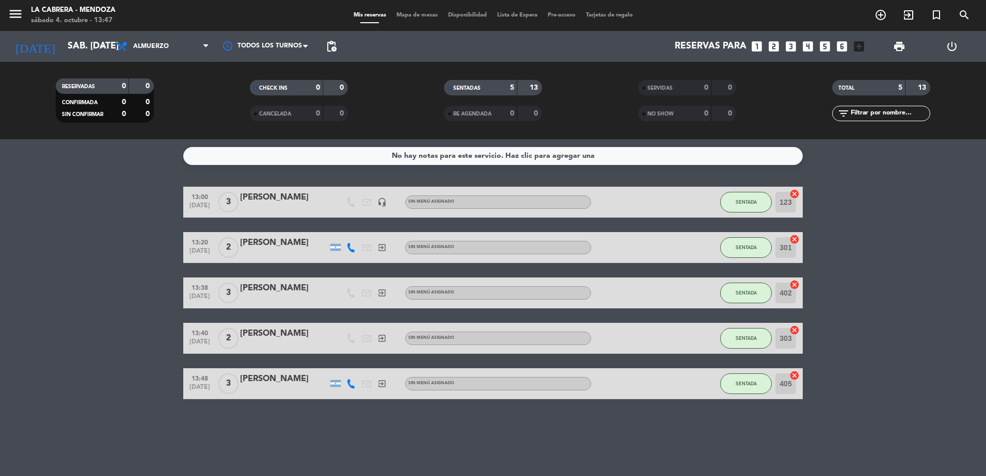
click at [295, 203] on div "[PERSON_NAME]" at bounding box center [284, 197] width 88 height 13
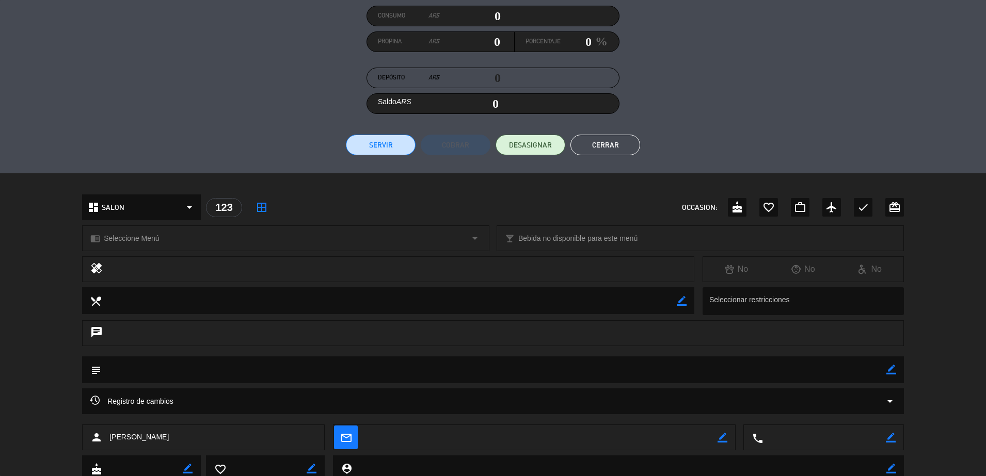
scroll to position [168, 0]
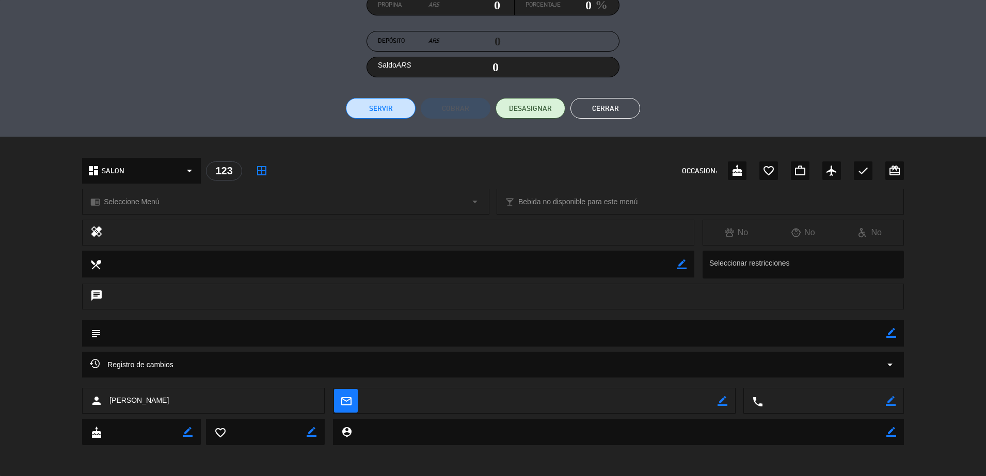
click at [947, 265] on div "local_dining border_color Seleccionar restricciones" at bounding box center [493, 267] width 986 height 33
click at [616, 109] on button "Cerrar" at bounding box center [605, 108] width 70 height 21
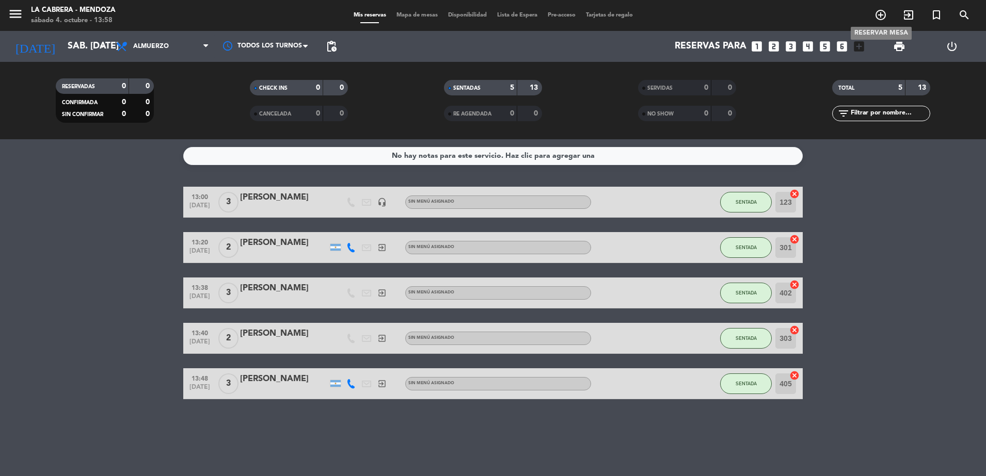
click at [876, 15] on icon "add_circle_outline" at bounding box center [880, 15] width 12 height 12
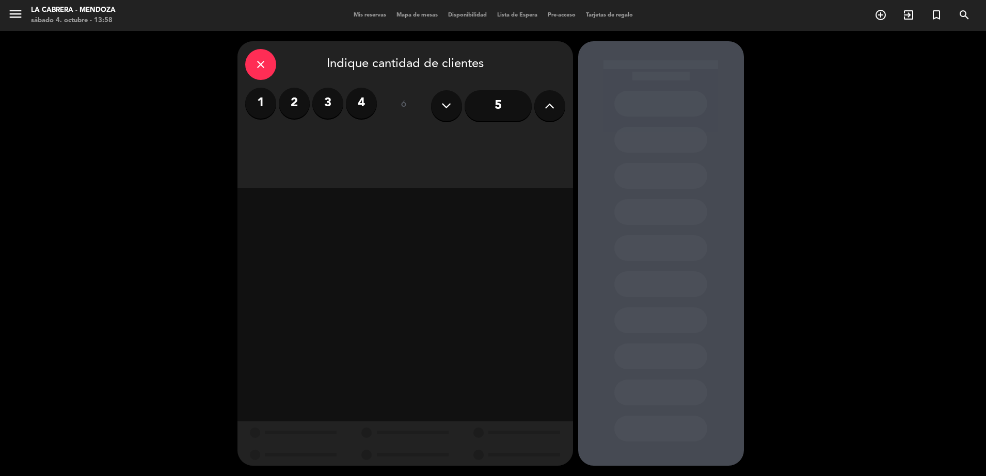
click at [536, 103] on button at bounding box center [549, 105] width 31 height 31
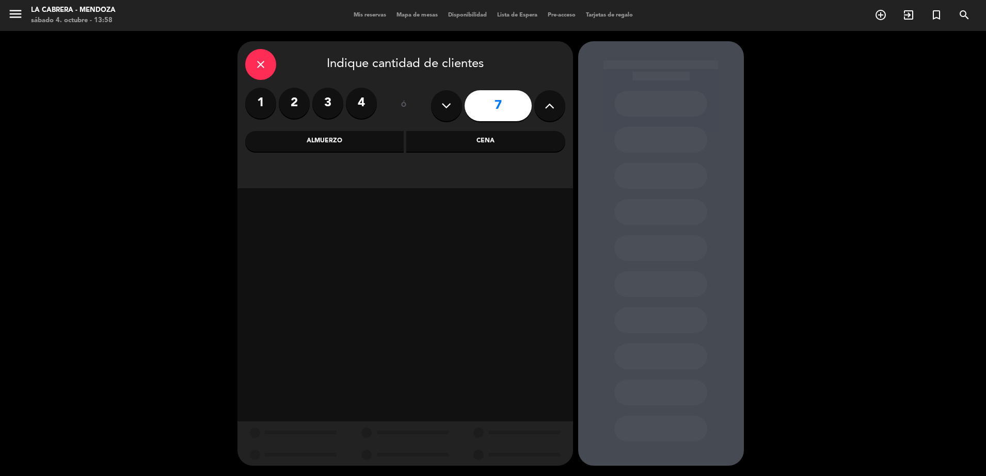
click at [442, 144] on div "Cena" at bounding box center [485, 141] width 159 height 21
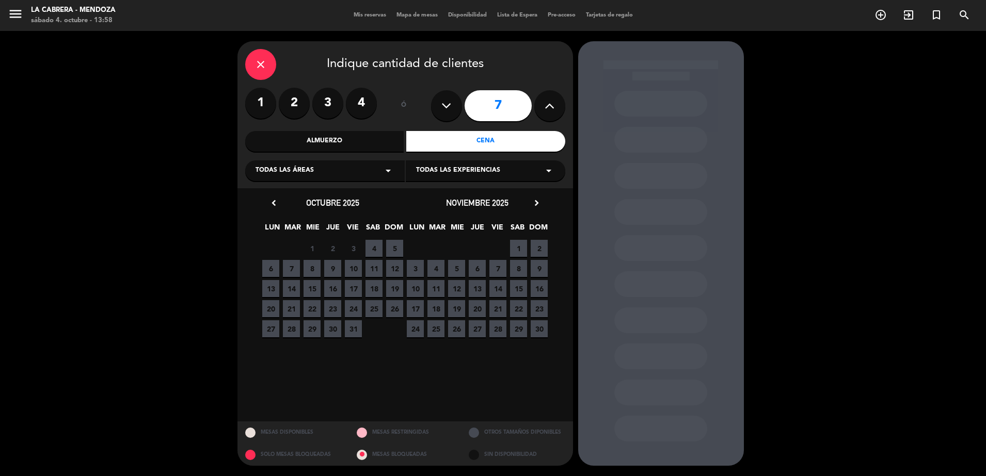
click at [377, 247] on span "4" at bounding box center [373, 248] width 17 height 17
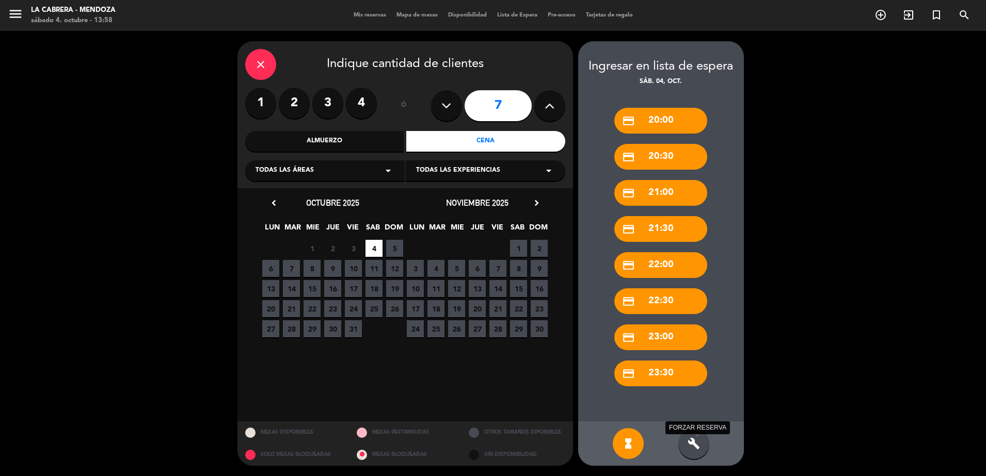
click at [689, 441] on icon "build" at bounding box center [693, 444] width 12 height 12
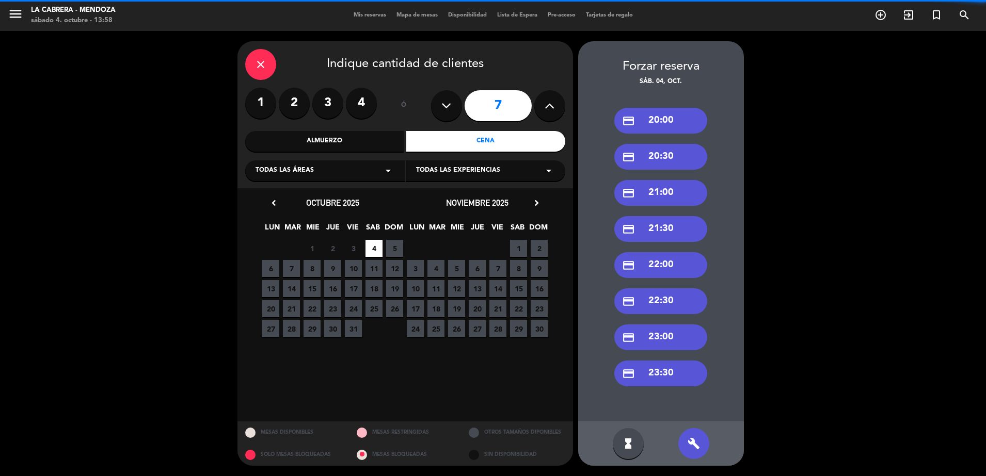
click at [652, 225] on div "credit_card 21:30" at bounding box center [660, 229] width 93 height 26
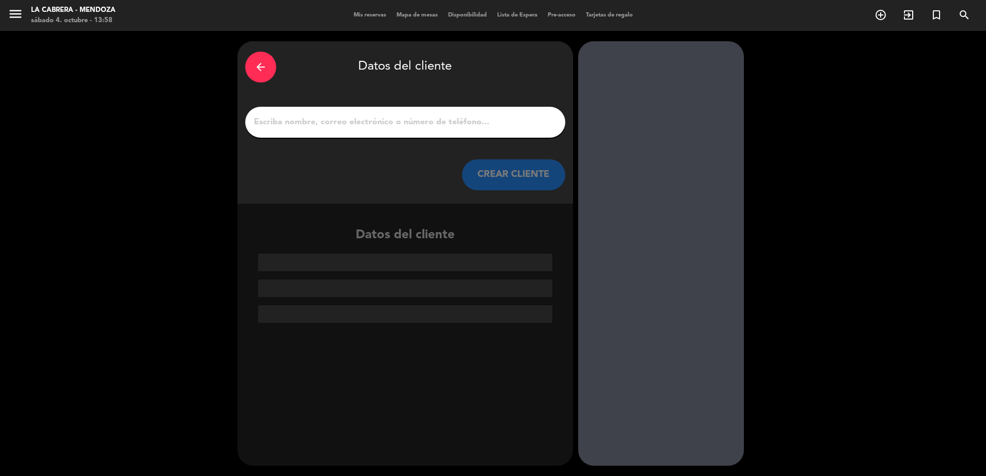
paste input "[PHONE_NUMBER]"
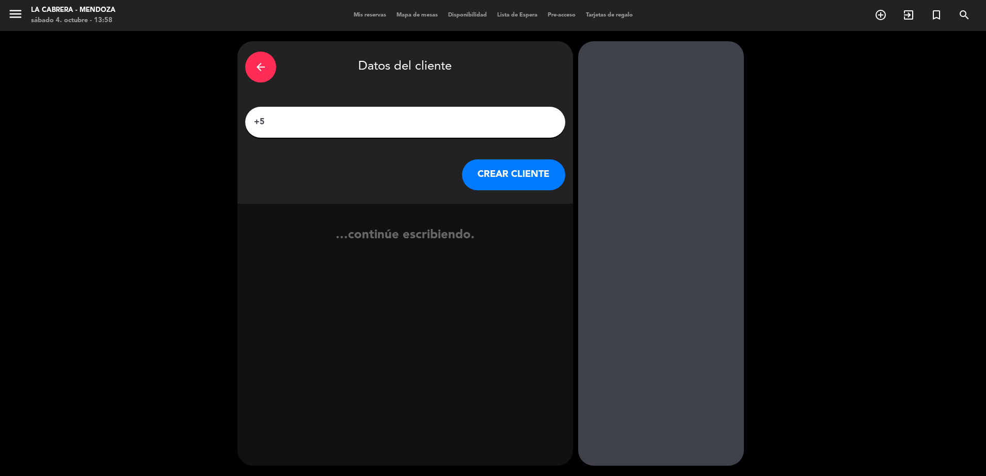
type input "+"
type input "[PERSON_NAME]"
click at [517, 170] on button "CREAR CLIENTE" at bounding box center [513, 174] width 103 height 31
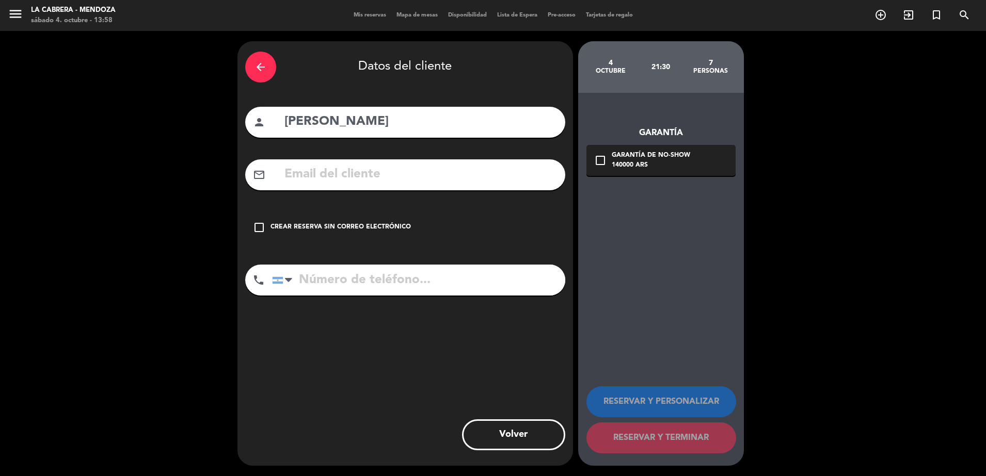
click at [260, 227] on icon "check_box_outline_blank" at bounding box center [259, 227] width 12 height 12
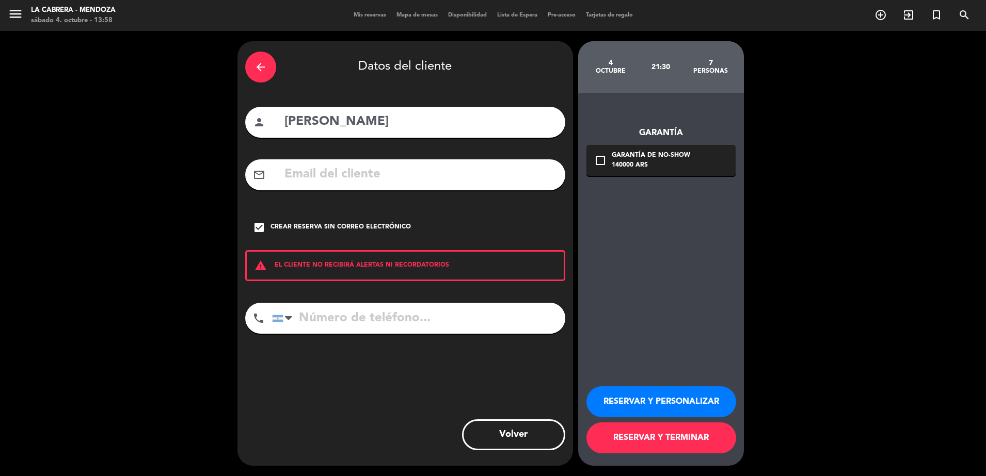
paste input "[PHONE_NUMBER]"
type input "[PHONE_NUMBER]"
click at [657, 435] on button "RESERVAR Y TERMINAR" at bounding box center [661, 438] width 150 height 31
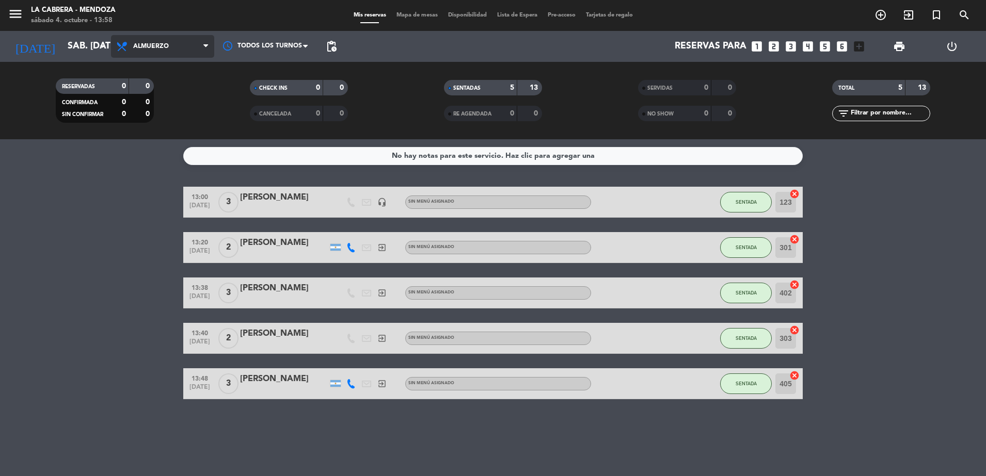
click at [184, 45] on span "Almuerzo" at bounding box center [162, 46] width 103 height 23
click at [148, 112] on div "menu [PERSON_NAME] sábado 4. octubre - 13:58 Mis reservas Mapa de mesas Disponi…" at bounding box center [493, 69] width 986 height 139
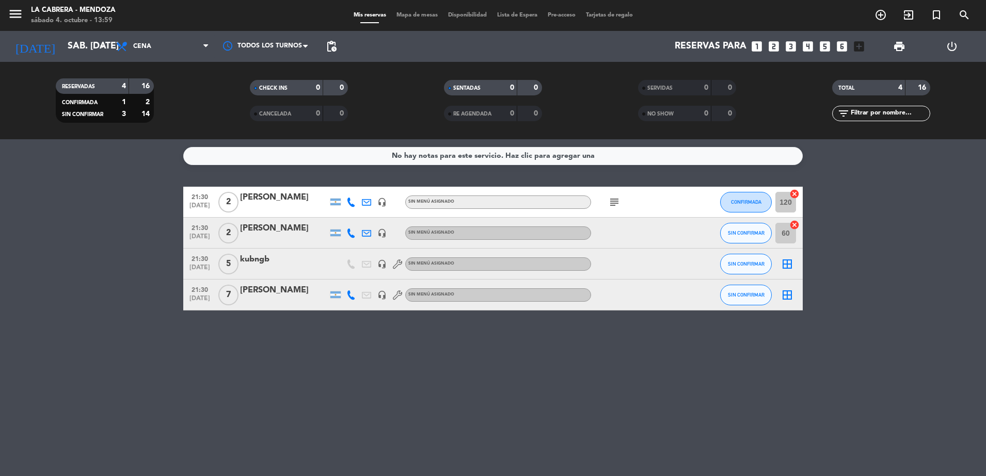
click at [938, 200] on bookings-row "21:30 [DATE] 2 [PERSON_NAME] headset_mic Sin menú asignado subject CONFIRMADA 1…" at bounding box center [493, 249] width 986 height 124
click at [455, 351] on div "No hay notas para este servicio. Haz clic para agregar una 21:30 [DATE] 2 [PERS…" at bounding box center [493, 307] width 986 height 337
click at [898, 15] on span "exit_to_app" at bounding box center [908, 15] width 28 height 18
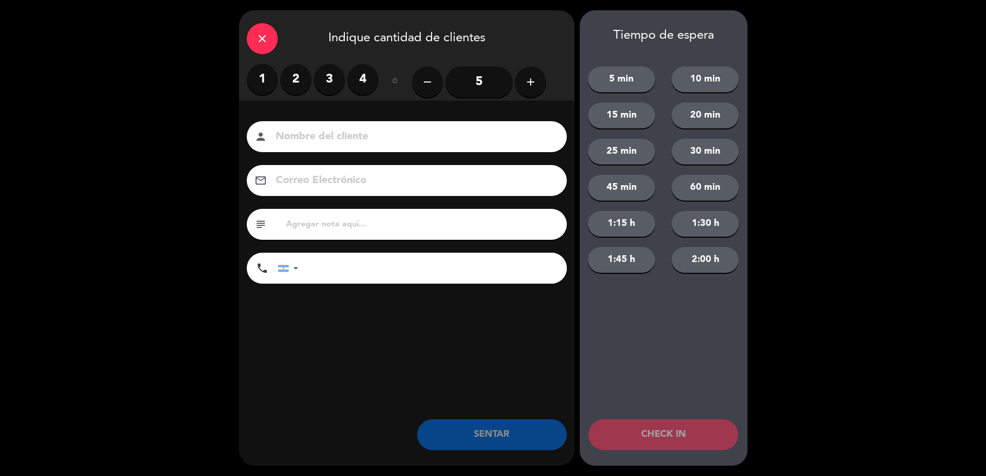
click at [298, 78] on label "2" at bounding box center [295, 79] width 31 height 31
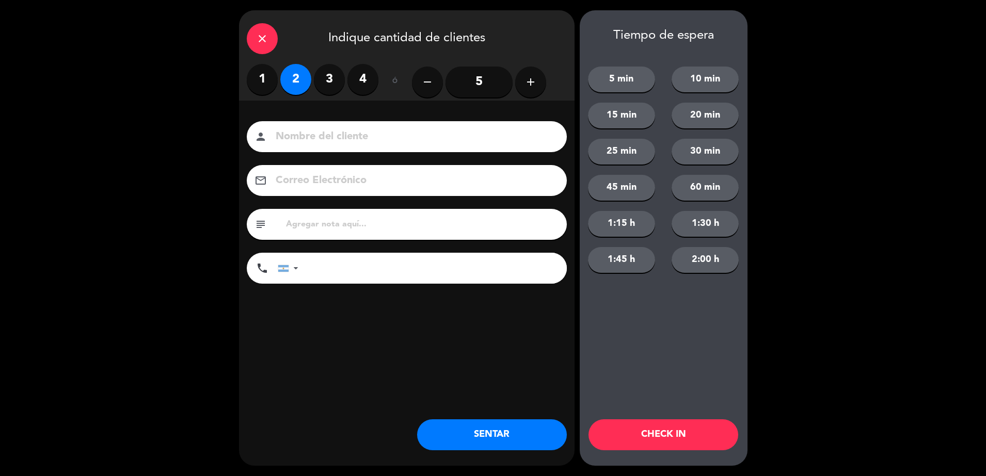
click at [306, 143] on input at bounding box center [413, 137] width 279 height 18
click at [318, 229] on input "text" at bounding box center [422, 224] width 274 height 14
type input "708 HUALTA"
click at [363, 138] on input at bounding box center [413, 137] width 279 height 18
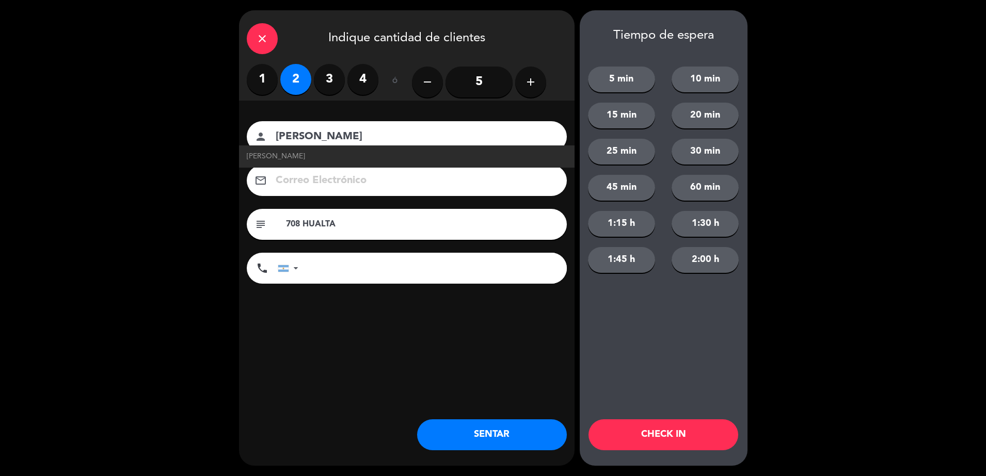
type input "[PERSON_NAME]"
click at [483, 435] on button "SENTAR" at bounding box center [492, 434] width 150 height 31
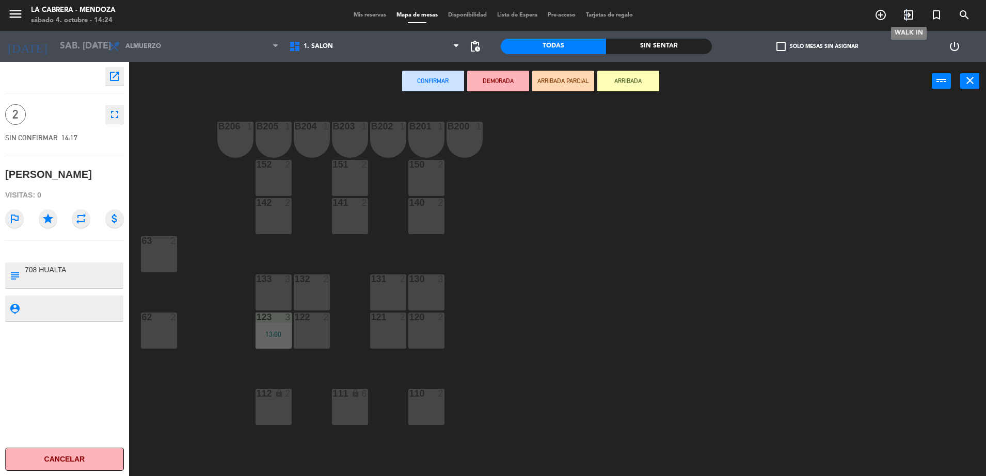
click at [906, 16] on icon "exit_to_app" at bounding box center [908, 15] width 12 height 12
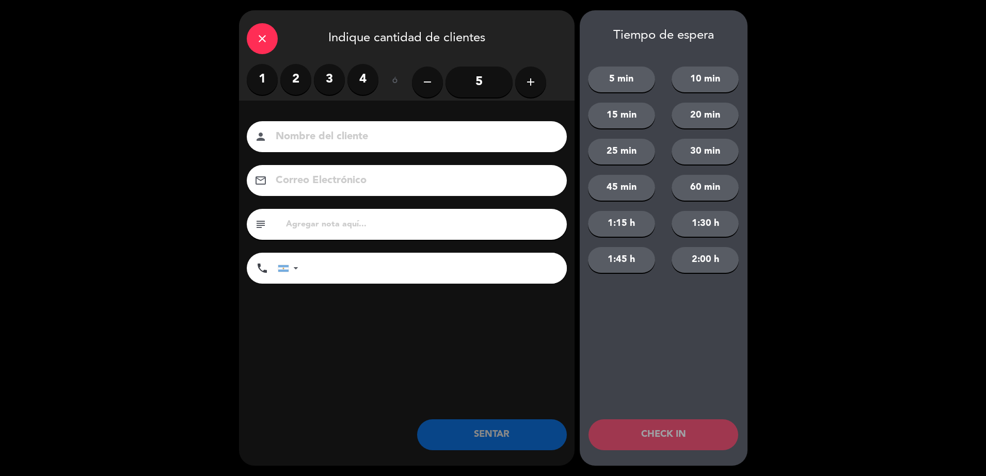
click at [300, 77] on label "2" at bounding box center [295, 79] width 31 height 31
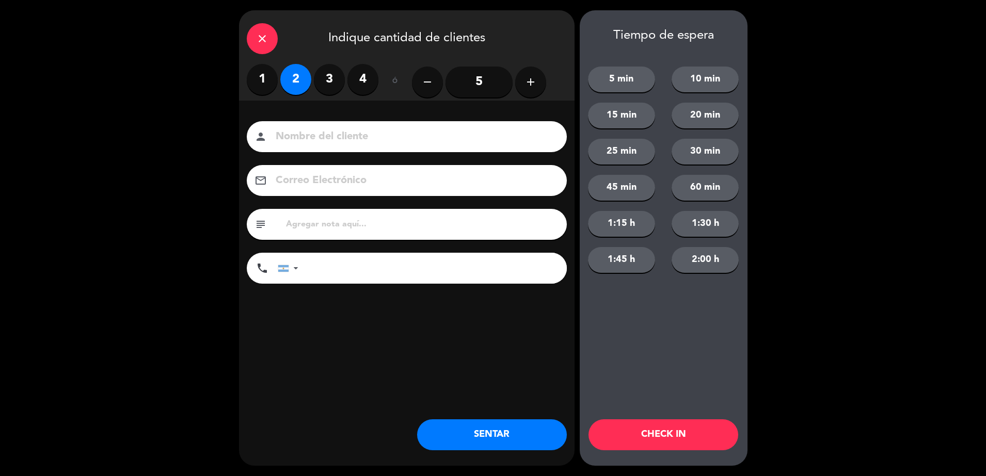
click at [360, 135] on input at bounding box center [413, 137] width 279 height 18
click at [360, 140] on input at bounding box center [413, 137] width 279 height 18
type input "[PERSON_NAME]"
click at [414, 273] on input "tel" at bounding box center [438, 268] width 258 height 31
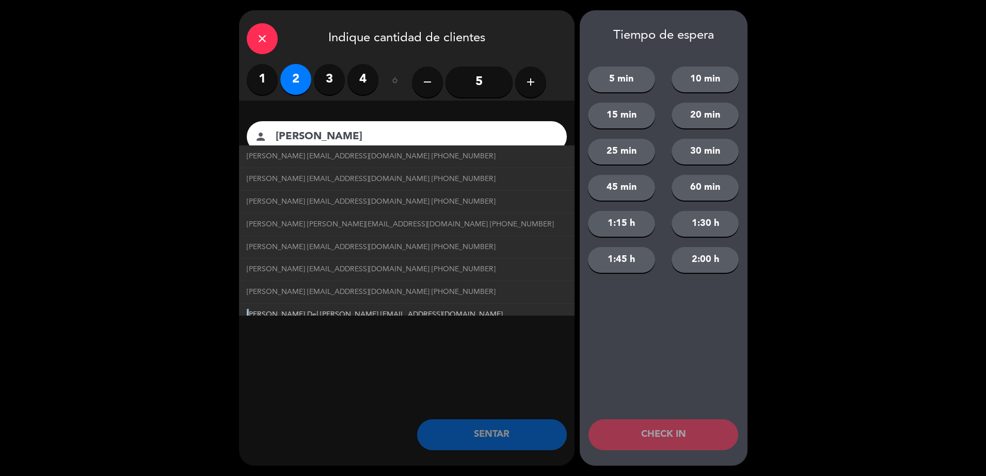
click at [248, 311] on ul "[PERSON_NAME] [EMAIL_ADDRESS][DOMAIN_NAME] [PHONE_NUMBER] [PERSON_NAME] [PERSON…" at bounding box center [406, 231] width 335 height 170
drag, startPoint x: 248, startPoint y: 311, endPoint x: 187, endPoint y: 313, distance: 60.9
click at [187, 313] on div "close Indique cantidad de clientes 1 2 3 4 ó remove 5 add Nombre del cliente pe…" at bounding box center [493, 238] width 986 height 476
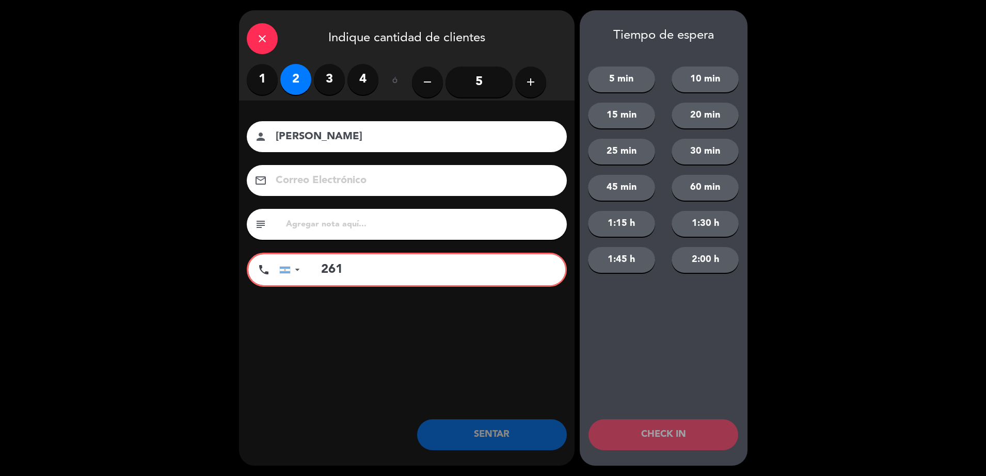
click at [341, 271] on input "261" at bounding box center [437, 269] width 255 height 31
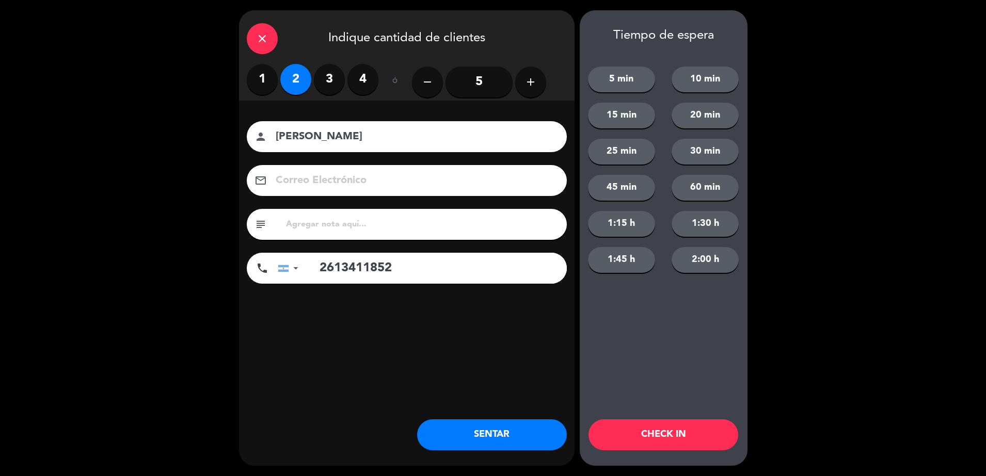
type input "2613411852"
click at [452, 438] on button "SENTAR" at bounding box center [492, 434] width 150 height 31
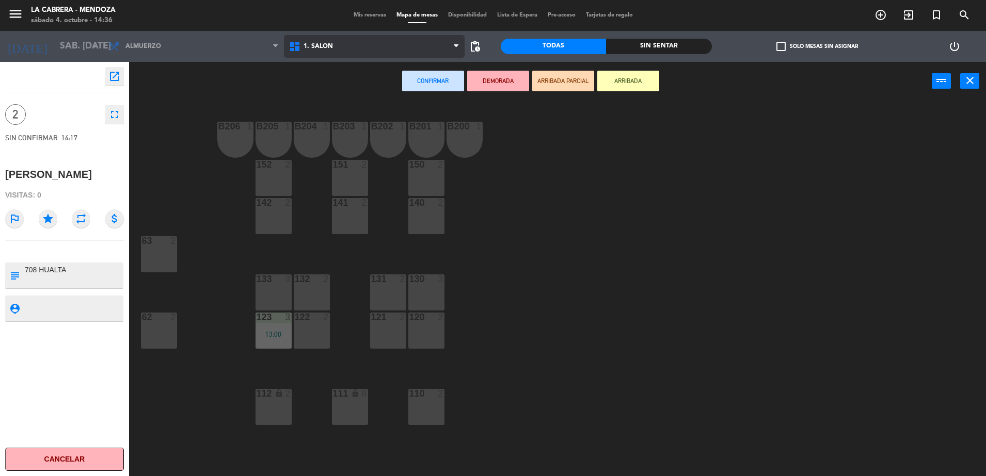
click at [327, 41] on span "1. SALON" at bounding box center [374, 46] width 181 height 23
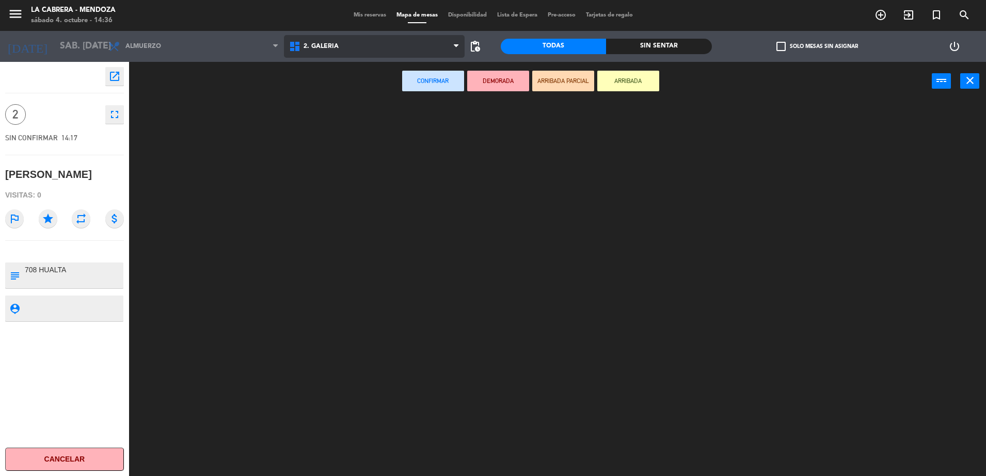
click at [336, 88] on ng-component "menu [PERSON_NAME] sábado 4. octubre - 14:36 Mis reservas Mapa de mesas Disponi…" at bounding box center [493, 239] width 986 height 479
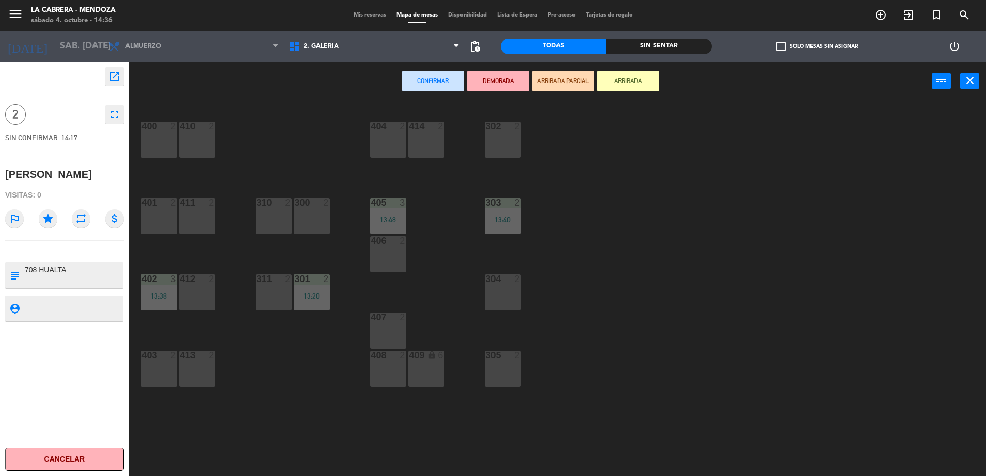
click at [174, 217] on div "401 2" at bounding box center [159, 216] width 36 height 36
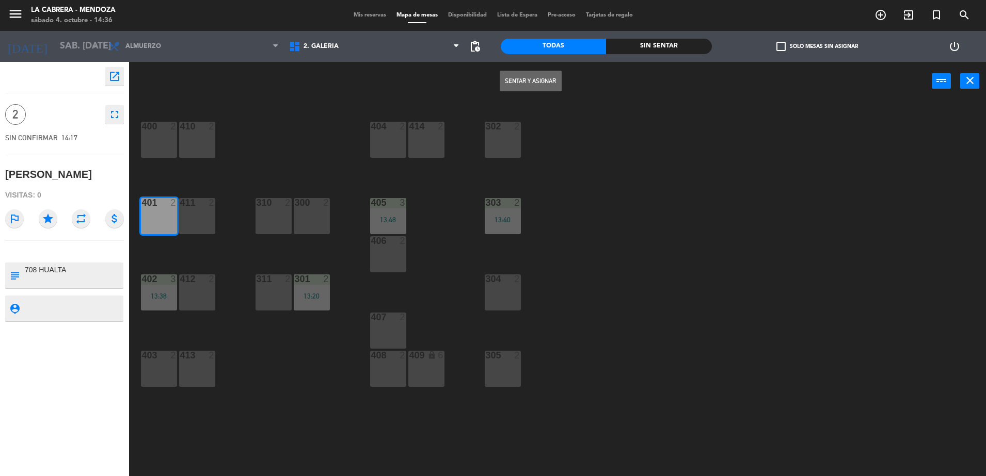
click at [550, 82] on button "Sentar y Asignar" at bounding box center [530, 81] width 62 height 21
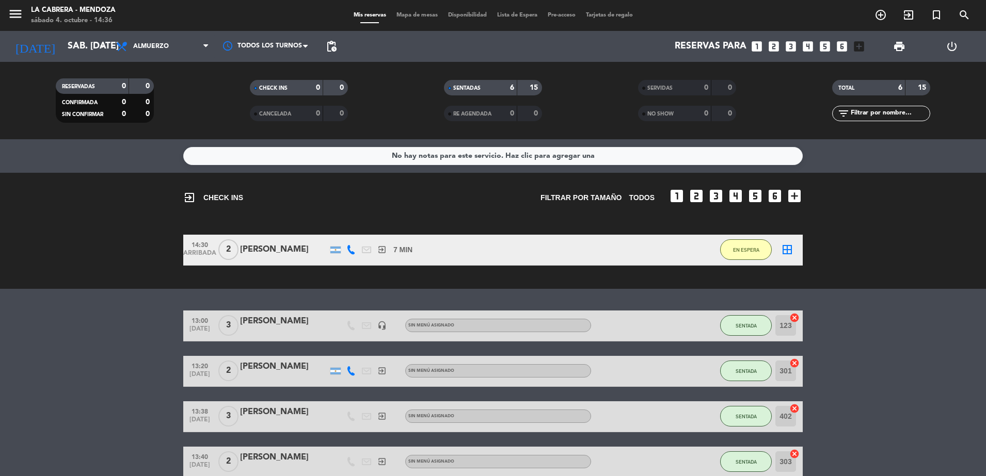
click at [418, 14] on span "Mapa de mesas" at bounding box center [417, 15] width 52 height 6
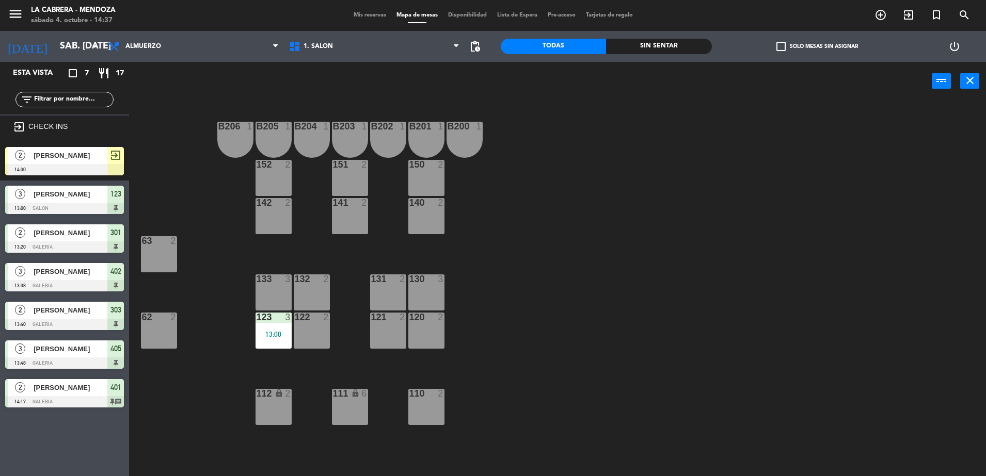
click at [49, 160] on span "[PERSON_NAME]" at bounding box center [71, 155] width 74 height 11
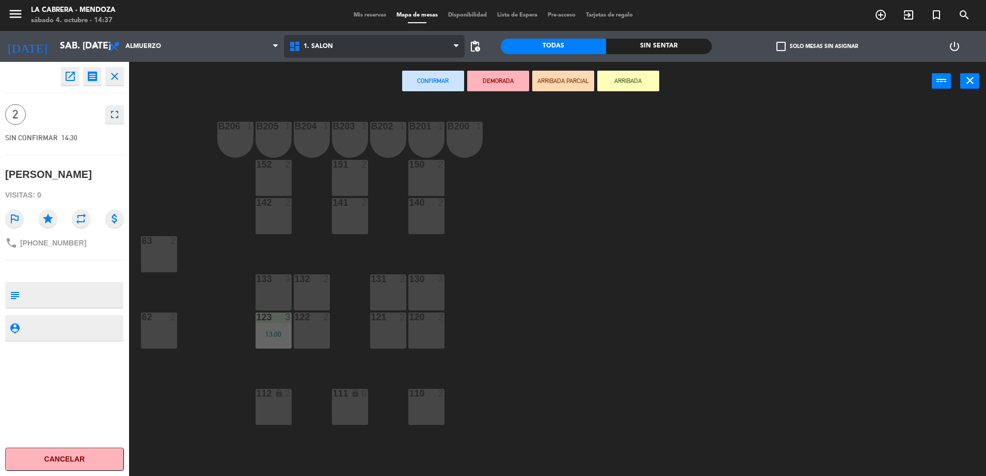
click at [320, 43] on span "1. SALON" at bounding box center [317, 46] width 29 height 7
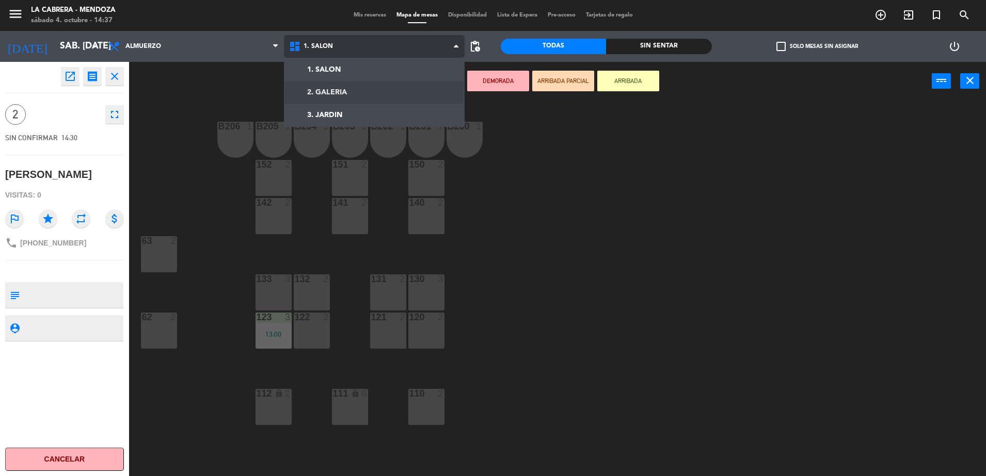
click at [324, 85] on ng-component "menu [PERSON_NAME] sábado 4. octubre - 14:37 Mis reservas Mapa de mesas Disponi…" at bounding box center [493, 239] width 986 height 479
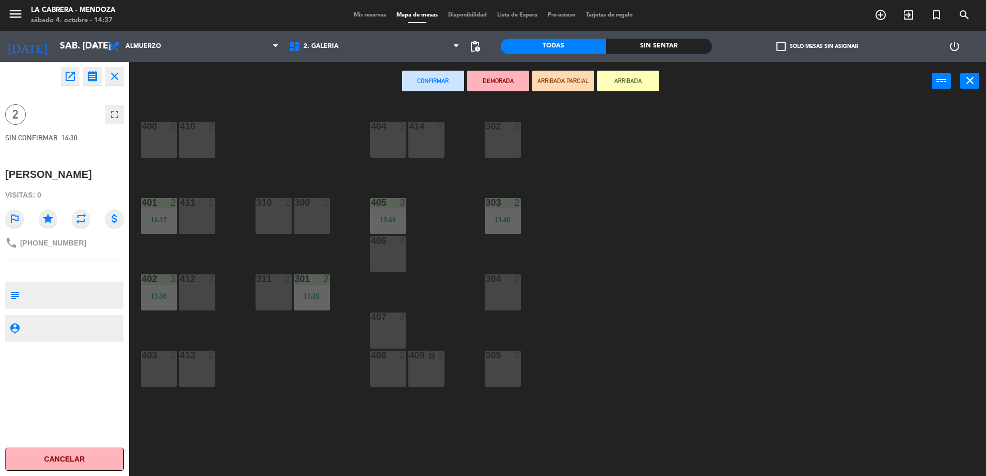
click at [500, 296] on div "304 2" at bounding box center [502, 292] width 36 height 36
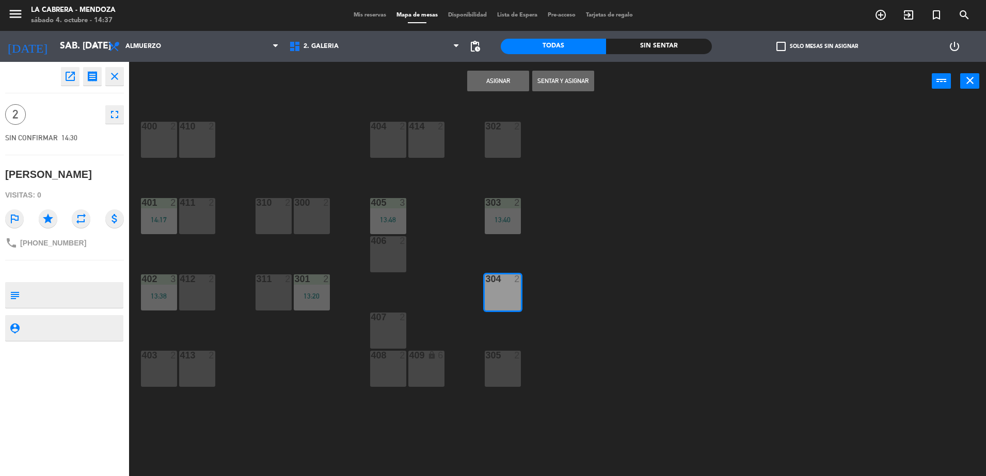
click at [558, 80] on button "Sentar y Asignar" at bounding box center [563, 81] width 62 height 21
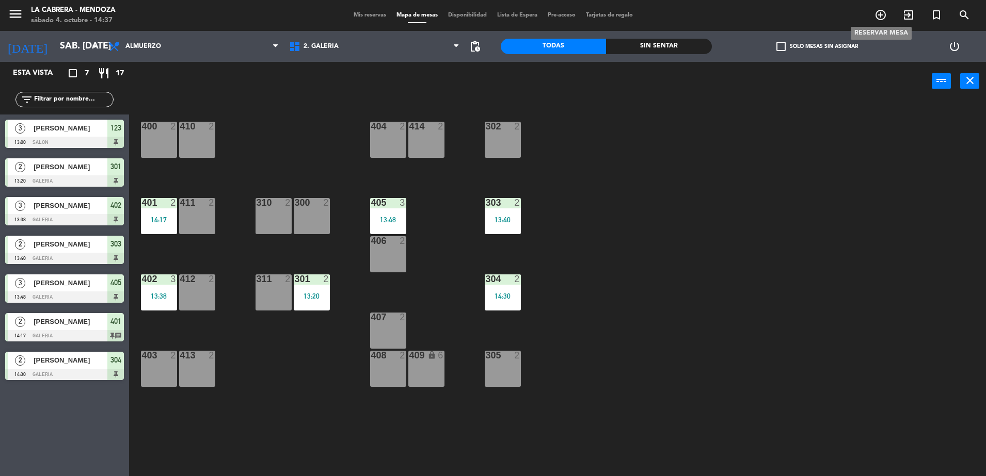
click at [876, 14] on icon "add_circle_outline" at bounding box center [880, 15] width 12 height 12
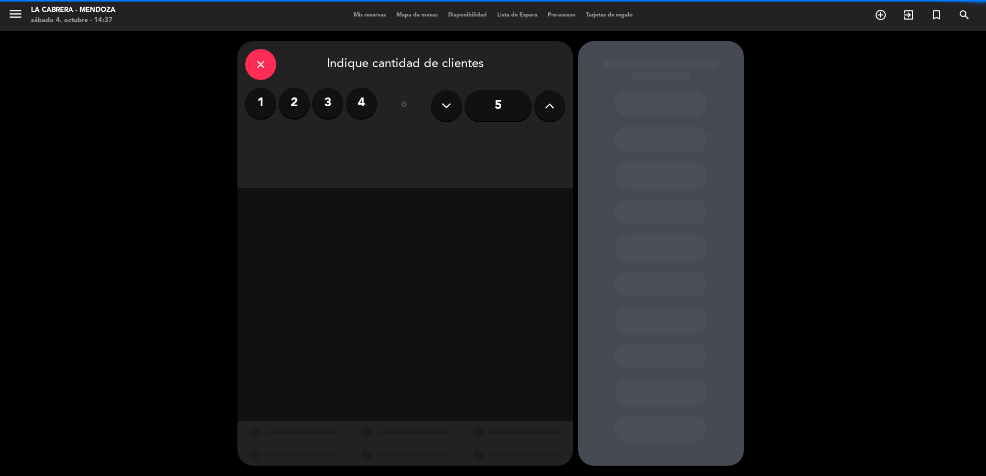
click at [295, 106] on label "2" at bounding box center [294, 103] width 31 height 31
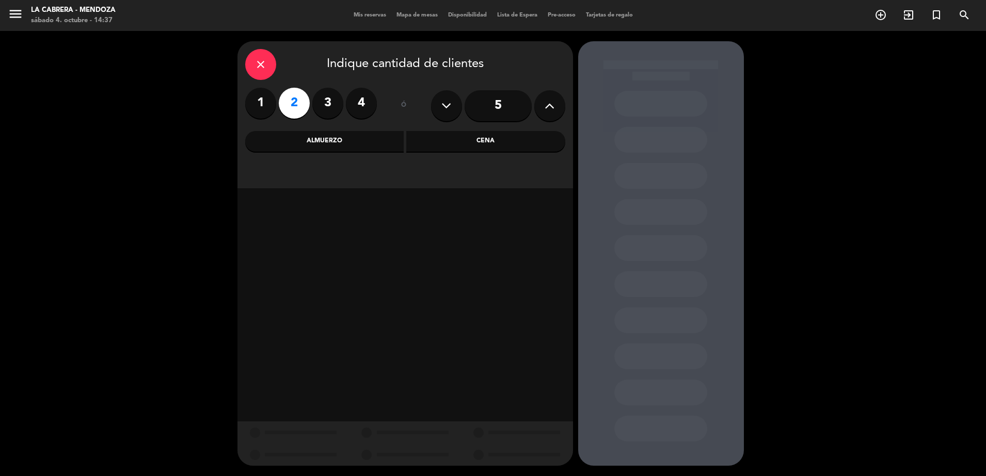
click at [369, 142] on div "Almuerzo" at bounding box center [324, 141] width 159 height 21
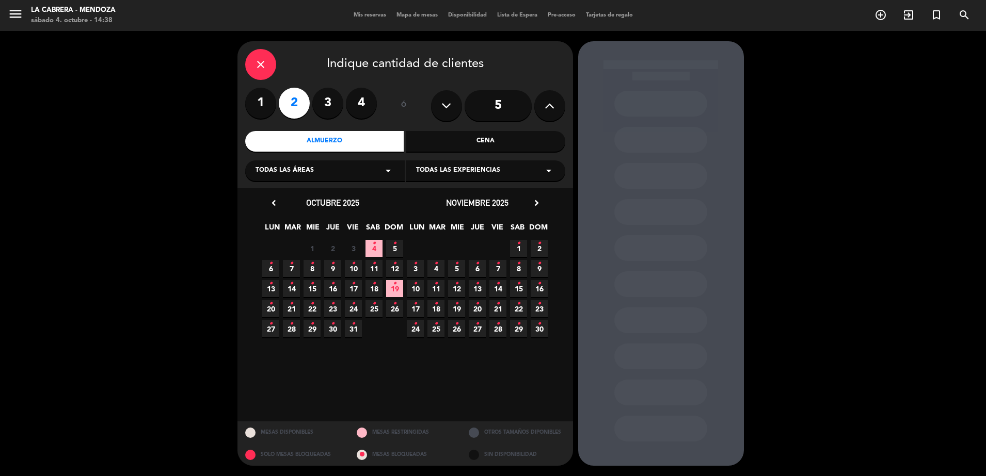
click at [374, 250] on icon "•" at bounding box center [374, 243] width 4 height 17
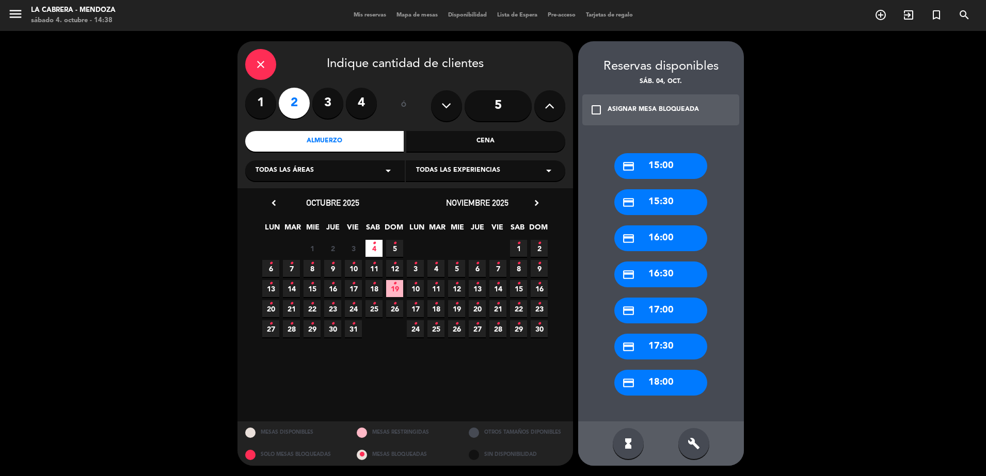
click at [437, 148] on div "Cena" at bounding box center [485, 141] width 159 height 21
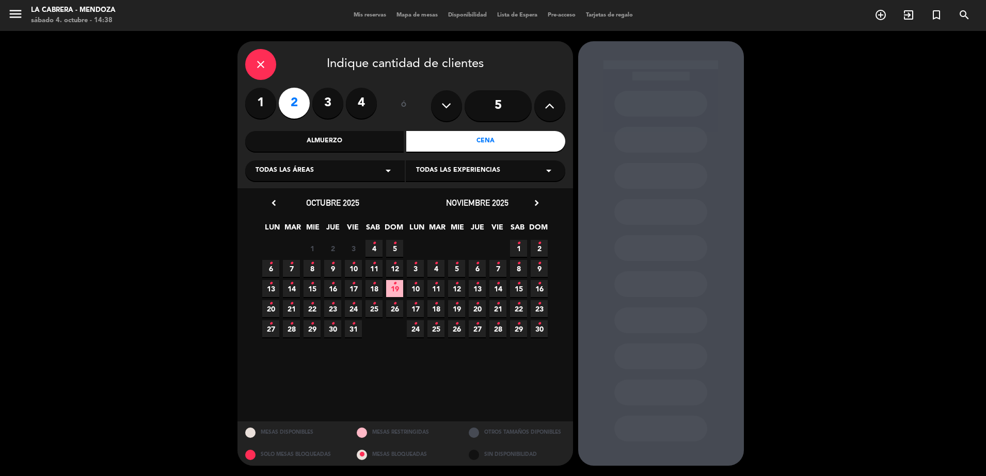
click at [374, 246] on icon "•" at bounding box center [374, 243] width 4 height 17
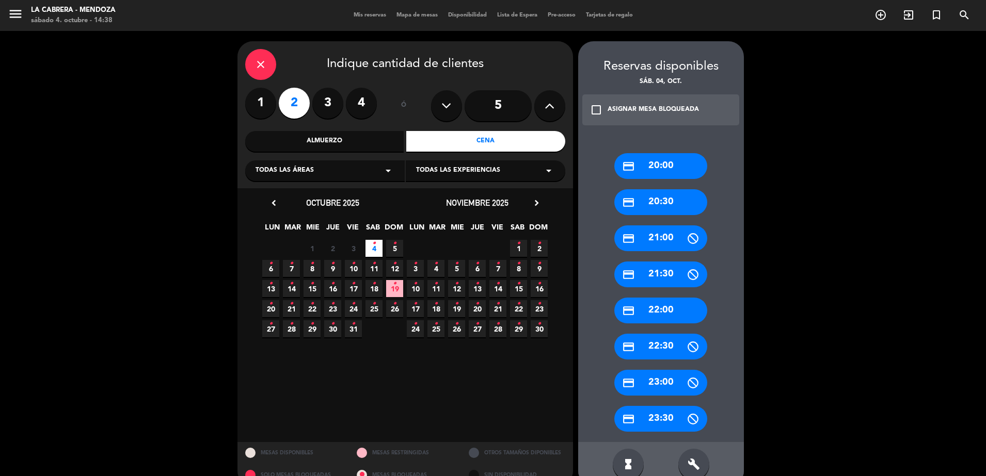
click at [663, 238] on div "credit_card 21:00" at bounding box center [660, 238] width 93 height 26
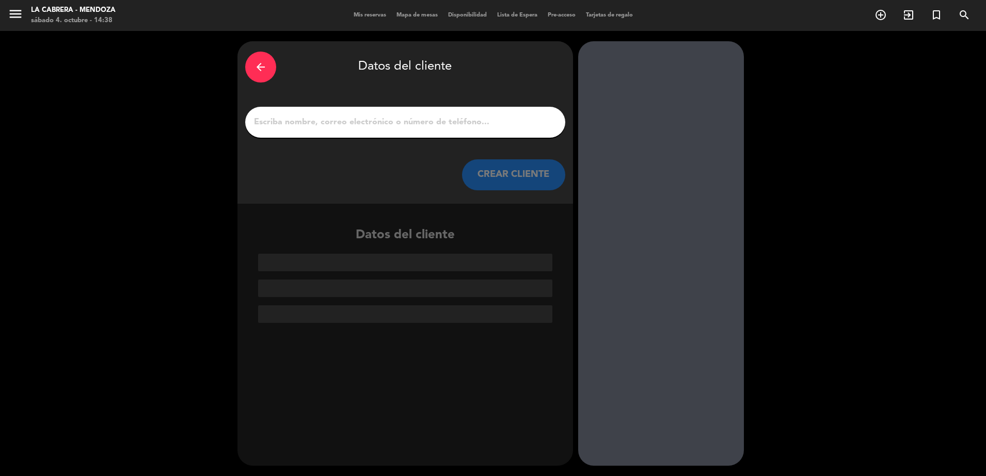
paste input "[PERSON_NAME]"
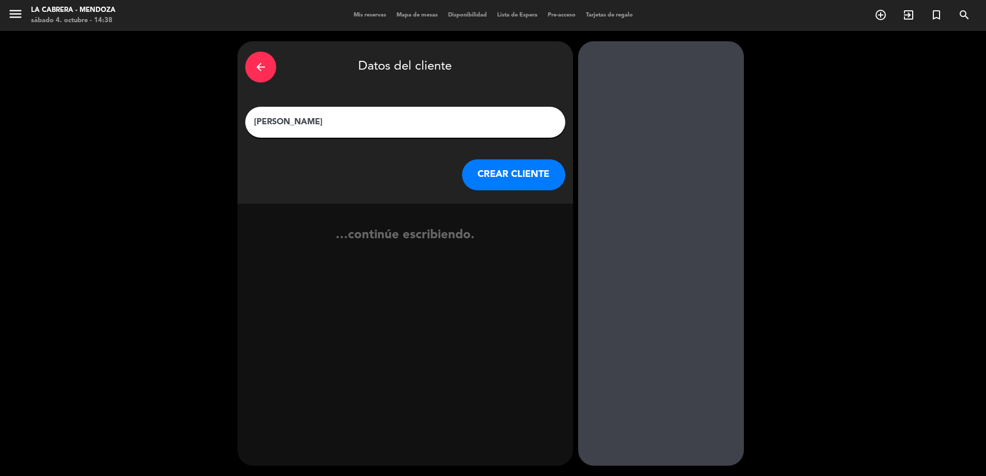
type input "[PERSON_NAME]"
click at [519, 175] on button "CREAR CLIENTE" at bounding box center [513, 174] width 103 height 31
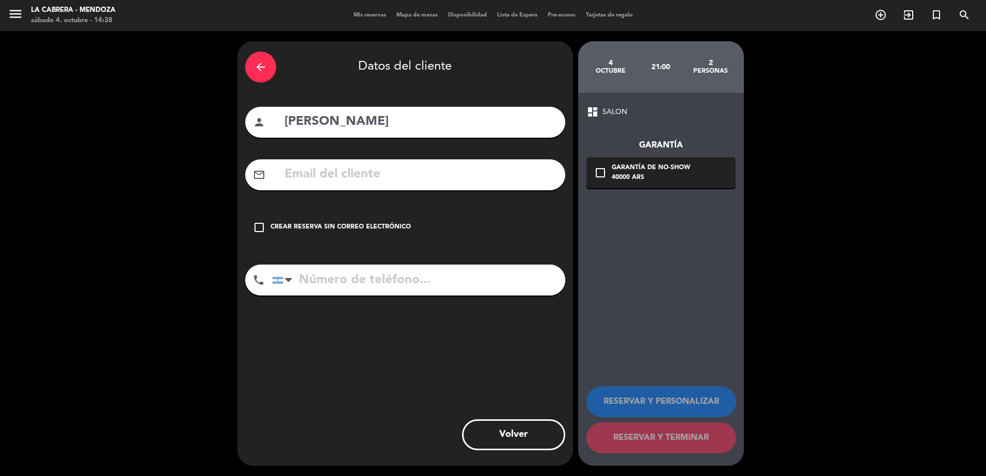
click at [258, 232] on icon "check_box_outline_blank" at bounding box center [259, 227] width 12 height 12
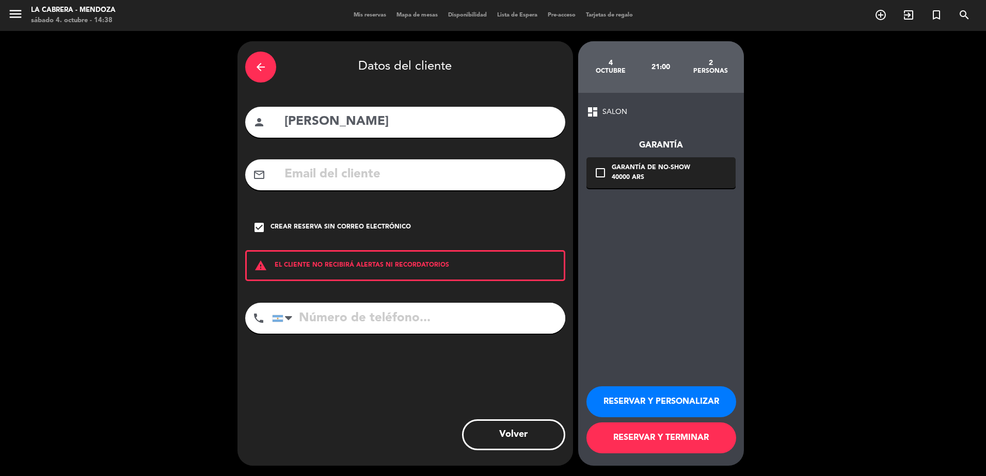
click at [673, 402] on button "RESERVAR Y PERSONALIZAR" at bounding box center [661, 401] width 150 height 31
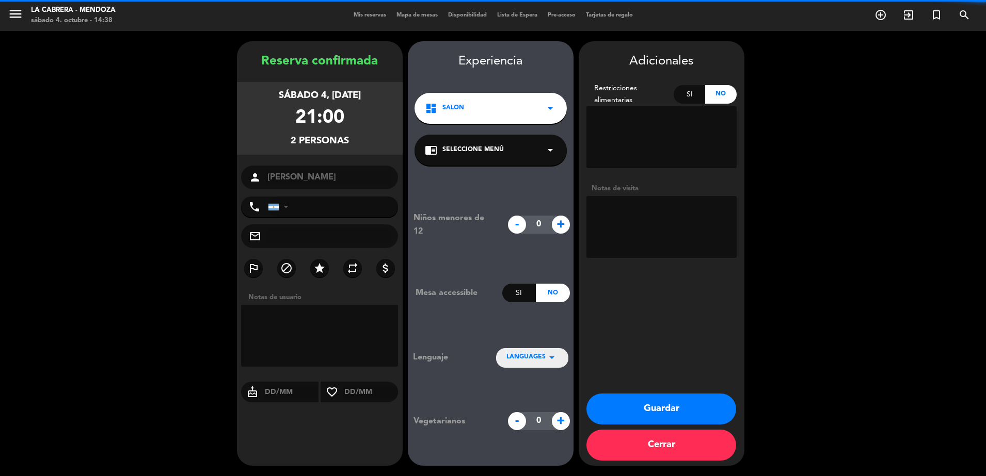
click at [633, 214] on textarea at bounding box center [661, 227] width 150 height 62
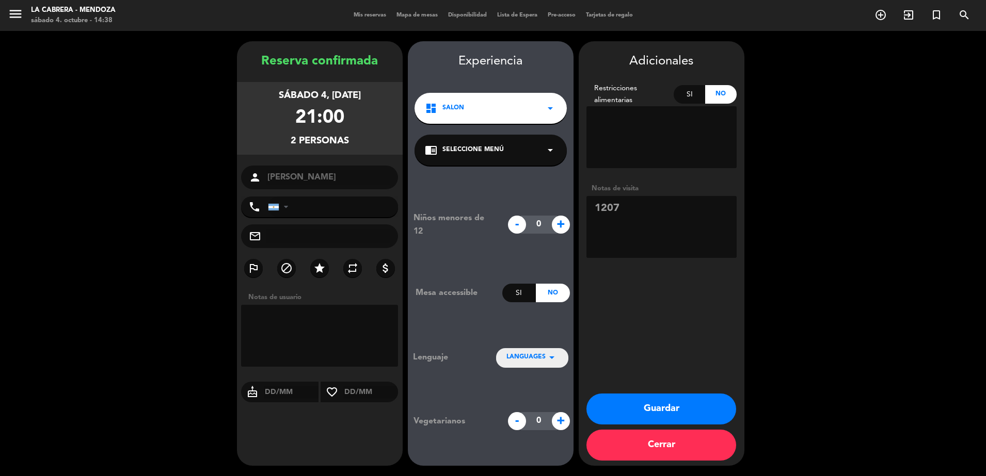
type textarea "1207"
click at [697, 403] on button "Guardar" at bounding box center [661, 409] width 150 height 31
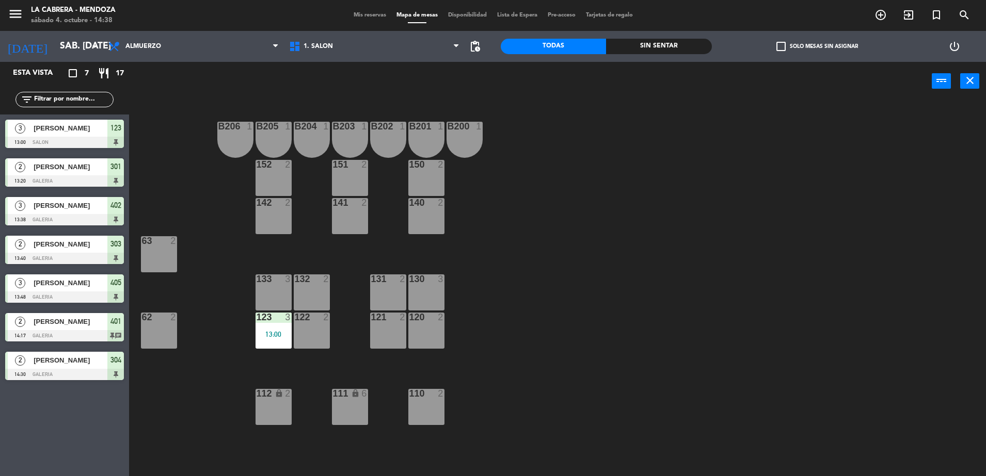
click at [361, 12] on span "Mis reservas" at bounding box center [369, 15] width 43 height 6
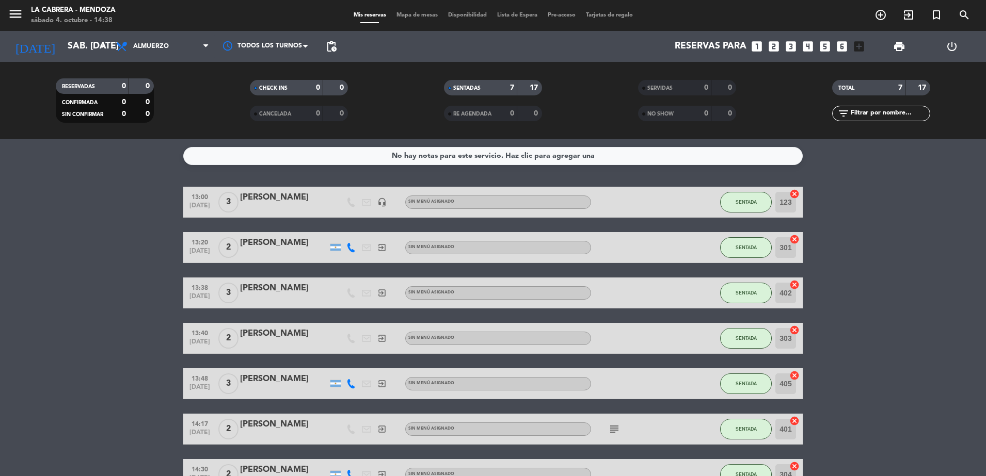
click at [405, 14] on span "Mapa de mesas" at bounding box center [417, 15] width 52 height 6
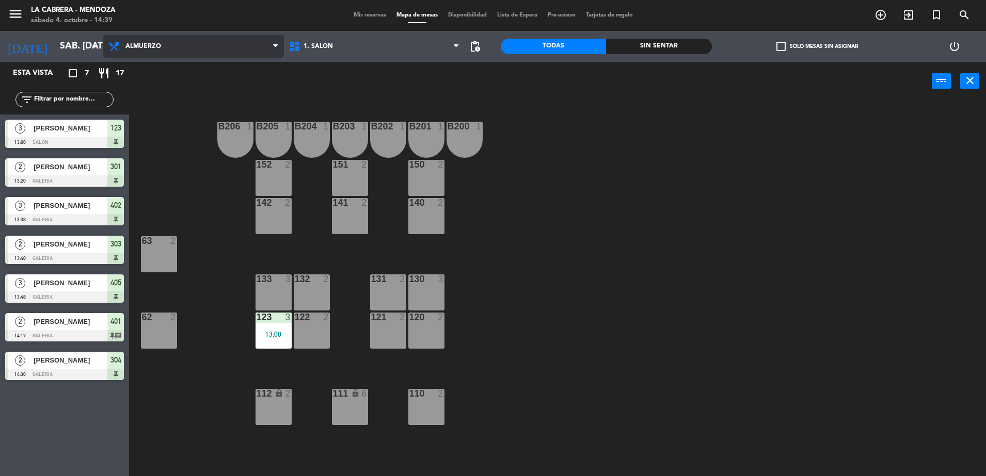
click at [161, 47] on span "Almuerzo" at bounding box center [193, 46] width 181 height 23
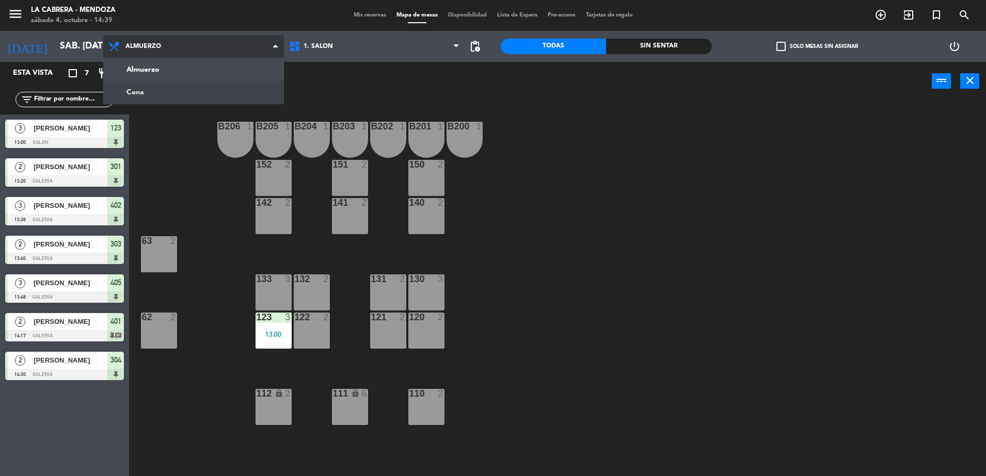
click at [171, 92] on ng-component "menu [PERSON_NAME] sábado 4. octubre - 14:39 Mis reservas Mapa de mesas Disponi…" at bounding box center [493, 239] width 986 height 479
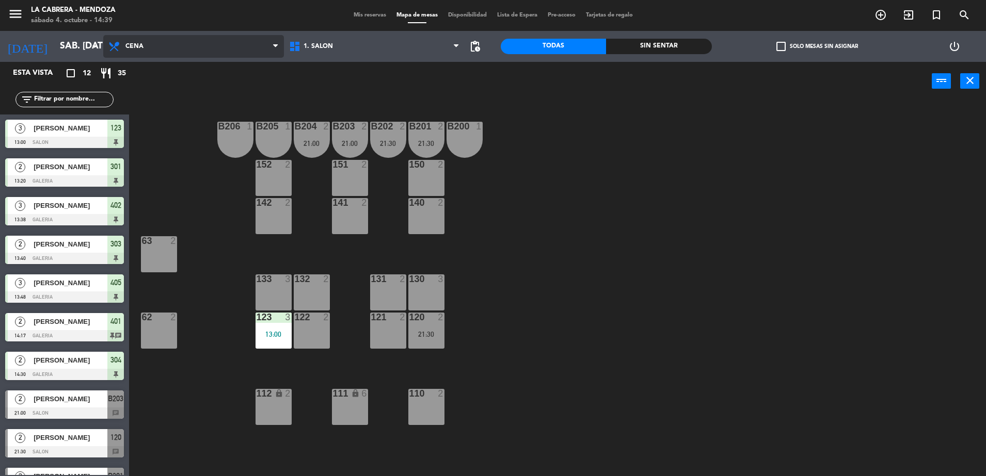
click at [197, 41] on span "Cena" at bounding box center [193, 46] width 181 height 23
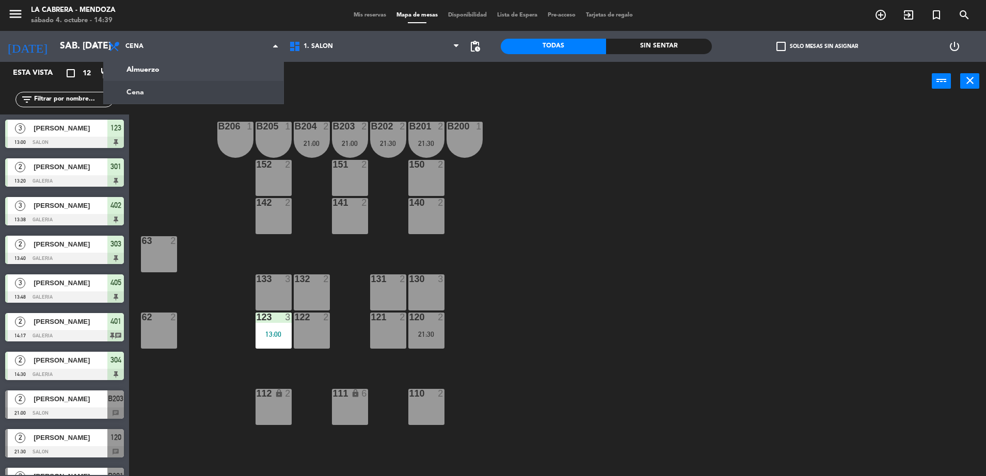
click at [362, 20] on div "Mis reservas Mapa de mesas Disponibilidad Lista de Espera Pre-acceso Tarjetas d…" at bounding box center [492, 15] width 289 height 9
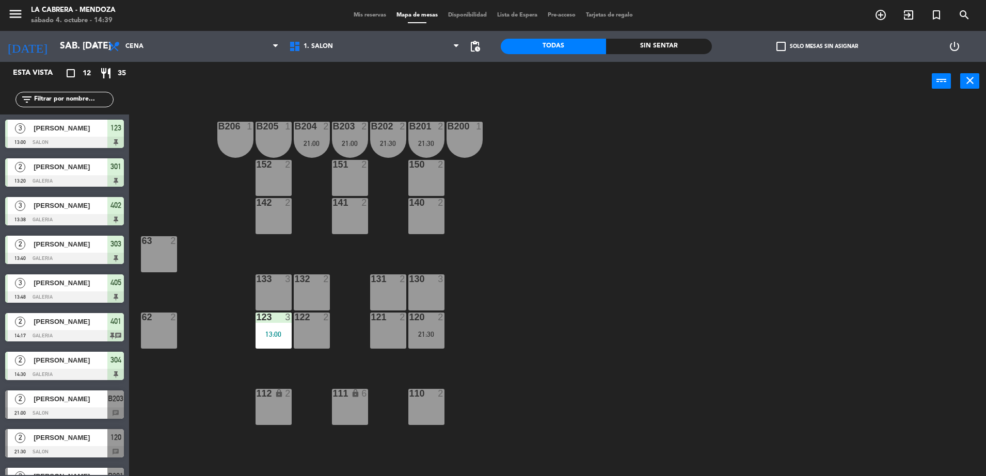
click at [358, 12] on span "Mis reservas" at bounding box center [369, 15] width 43 height 6
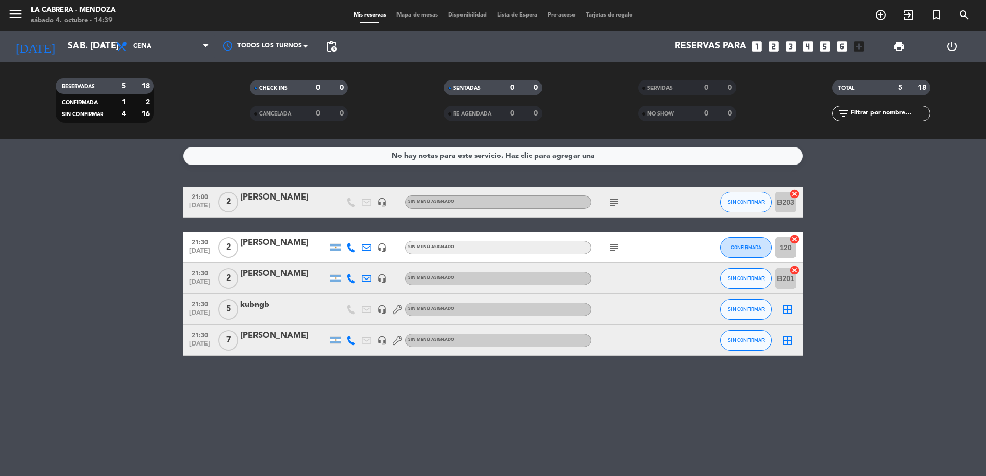
click at [411, 12] on span "Mapa de mesas" at bounding box center [417, 15] width 52 height 6
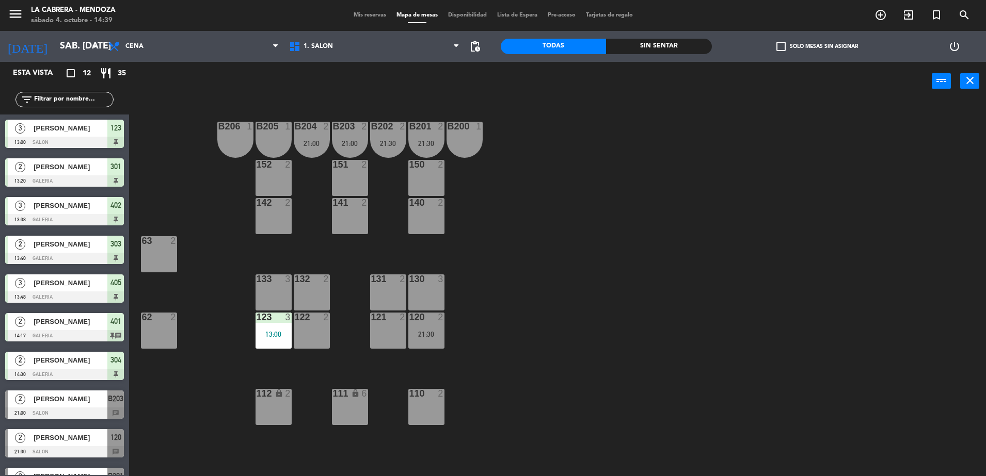
click at [374, 13] on span "Mis reservas" at bounding box center [369, 15] width 43 height 6
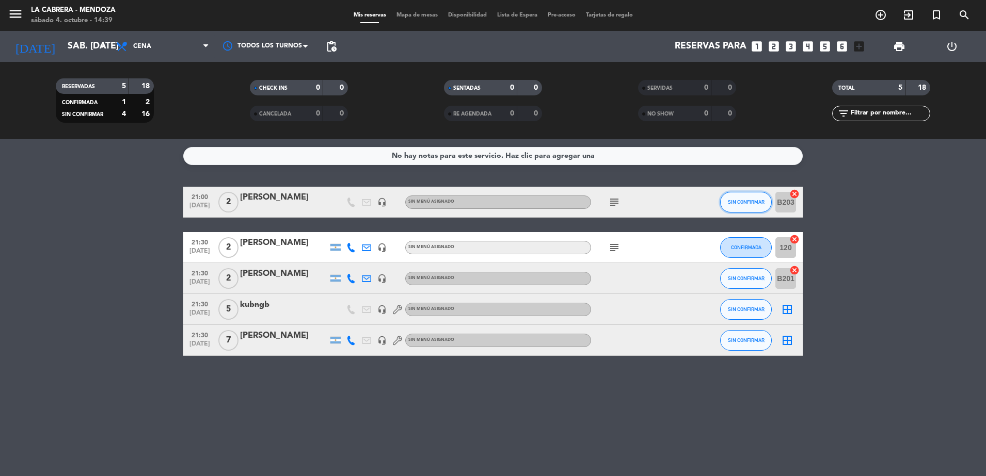
click at [736, 198] on button "SIN CONFIRMAR" at bounding box center [746, 202] width 52 height 21
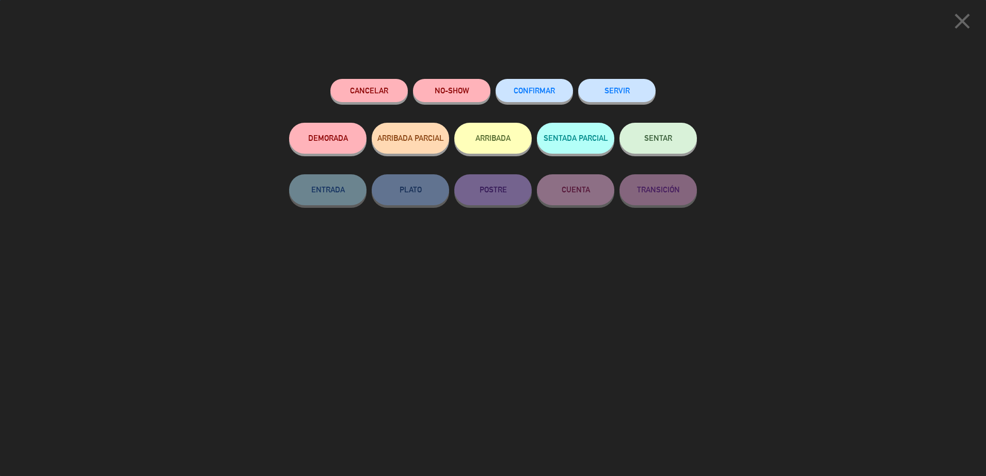
click at [592, 312] on div "Cancelar NO-SHOW CONFIRMAR SERVIR DEMORADA ARRIBADA PARCIAL ARRIBADA SENTADA PA…" at bounding box center [493, 274] width 422 height 405
click at [551, 84] on button "CONFIRMAR" at bounding box center [533, 90] width 77 height 23
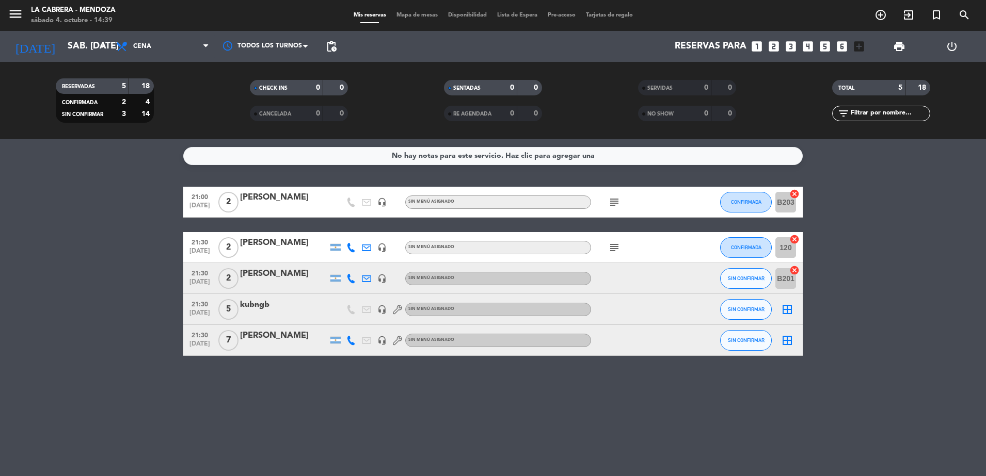
click at [297, 205] on div at bounding box center [284, 209] width 88 height 8
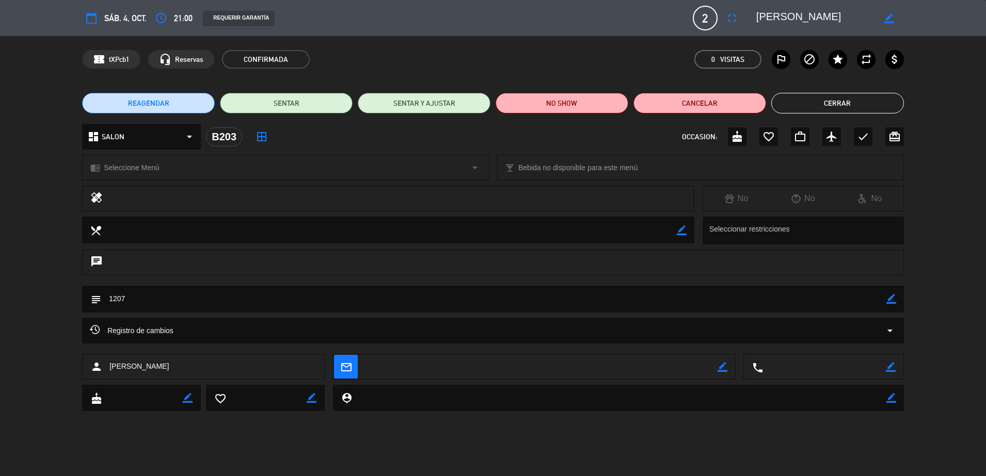
click at [157, 294] on textarea at bounding box center [493, 299] width 785 height 26
click at [144, 295] on textarea at bounding box center [493, 299] width 785 height 26
click at [898, 299] on div "subject border_color" at bounding box center [492, 299] width 821 height 27
click at [886, 300] on icon "border_color" at bounding box center [891, 299] width 10 height 10
click at [156, 300] on textarea at bounding box center [493, 299] width 785 height 26
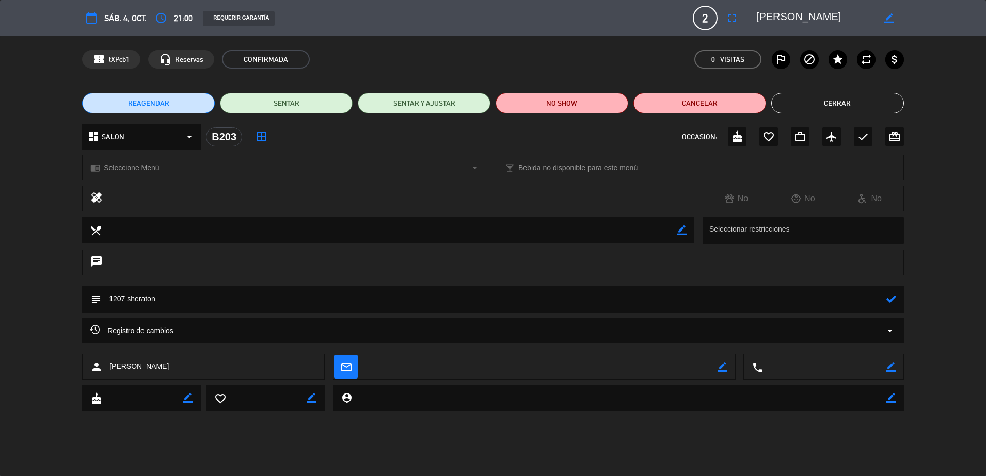
click at [891, 290] on div at bounding box center [891, 299] width 10 height 27
click at [890, 297] on icon at bounding box center [891, 299] width 10 height 10
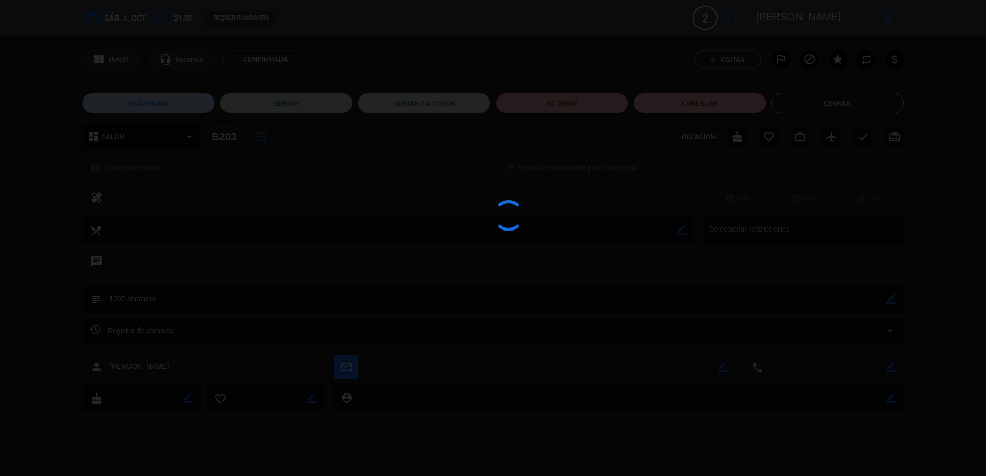
type textarea "1207 sheraton"
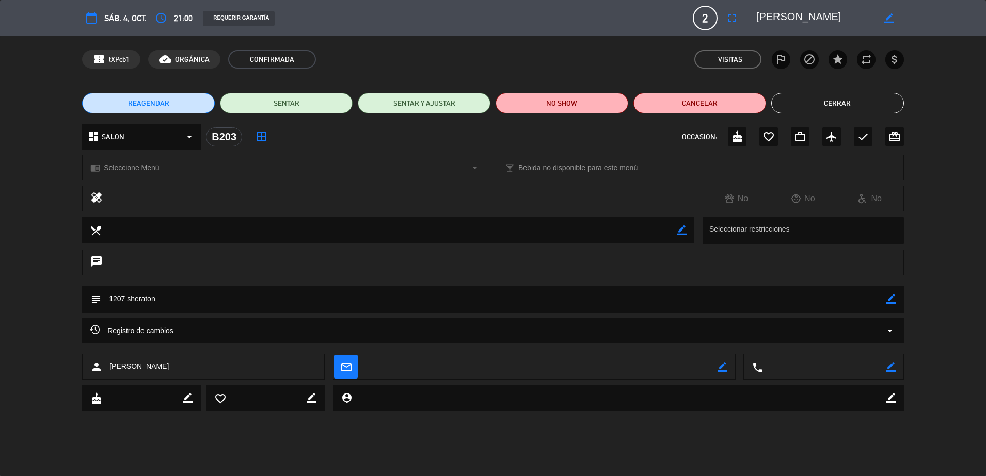
click at [841, 108] on button "Cerrar" at bounding box center [837, 103] width 133 height 21
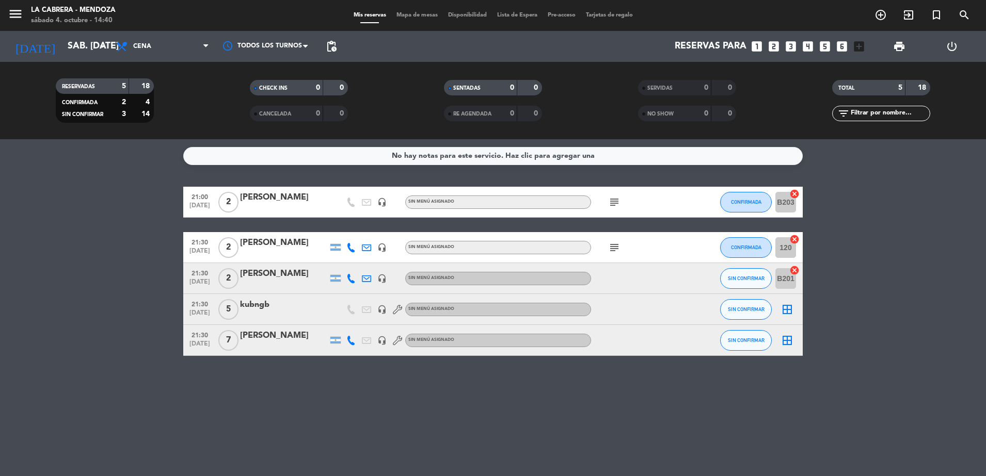
click at [411, 15] on span "Mapa de mesas" at bounding box center [417, 15] width 52 height 6
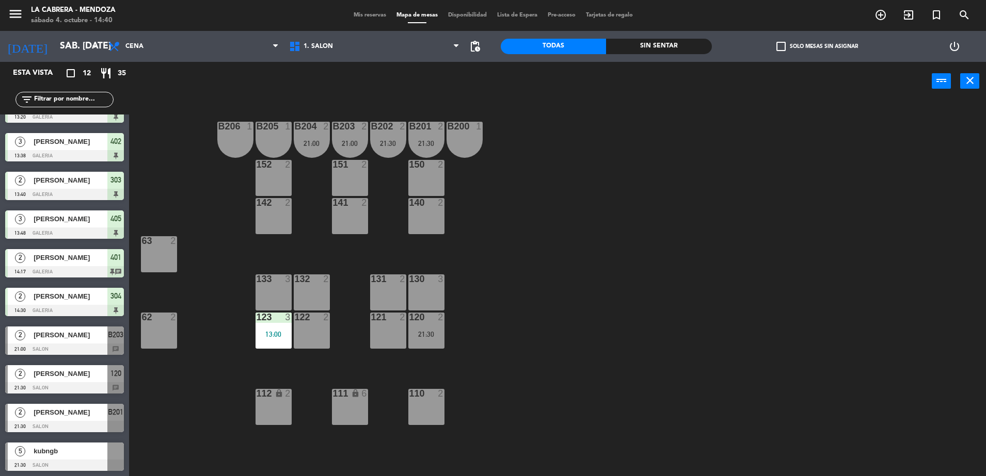
scroll to position [104, 0]
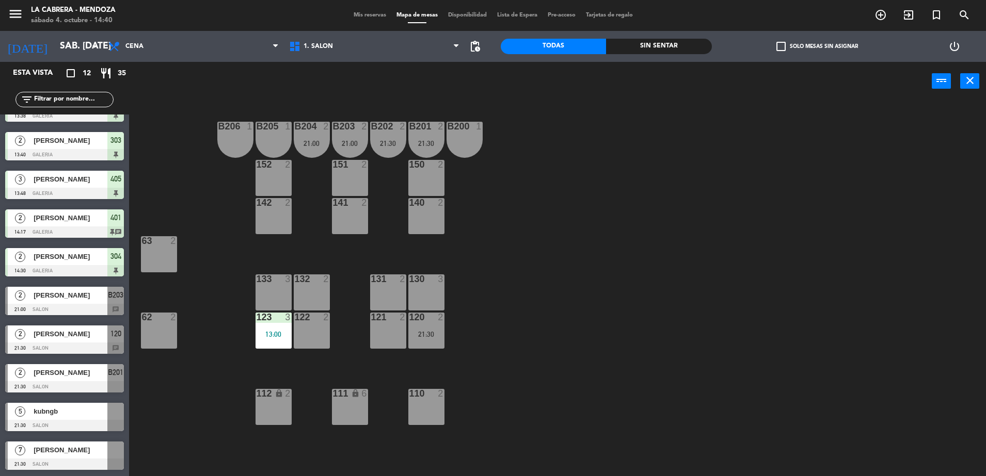
click at [366, 17] on span "Mis reservas" at bounding box center [369, 15] width 43 height 6
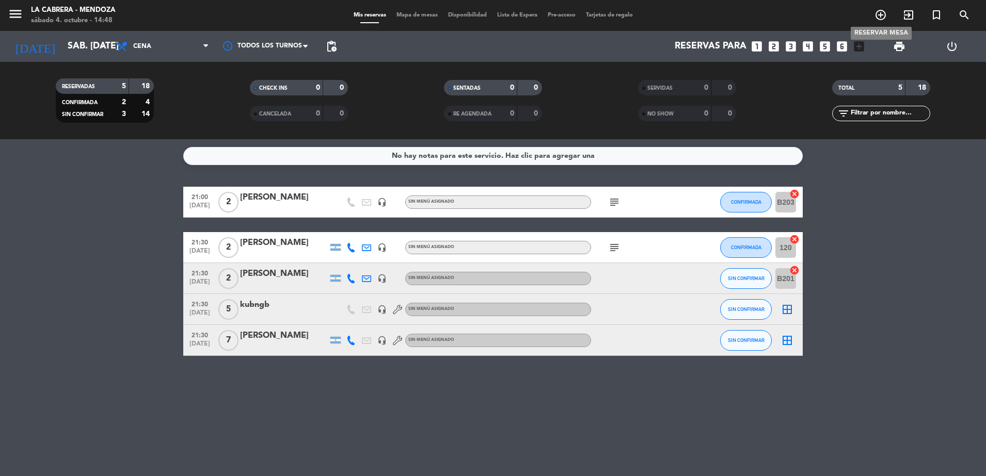
click at [879, 14] on icon "add_circle_outline" at bounding box center [880, 15] width 12 height 12
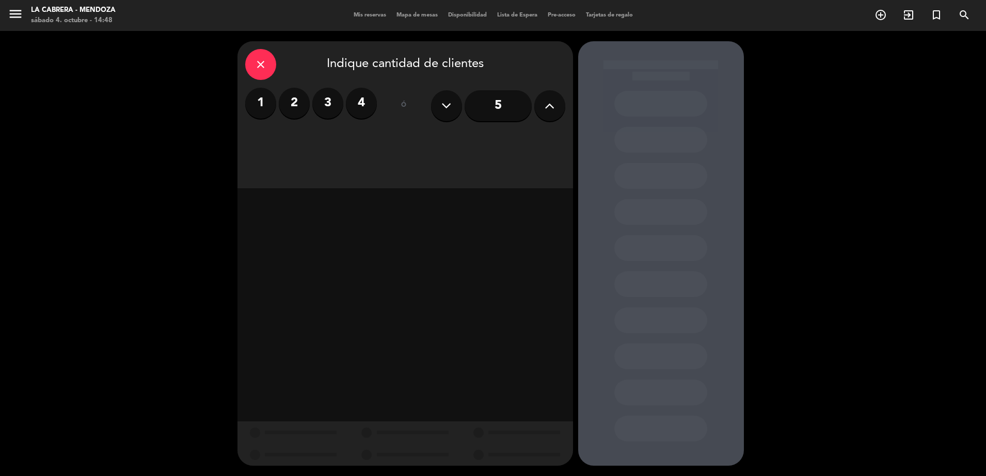
click at [300, 108] on label "2" at bounding box center [294, 103] width 31 height 31
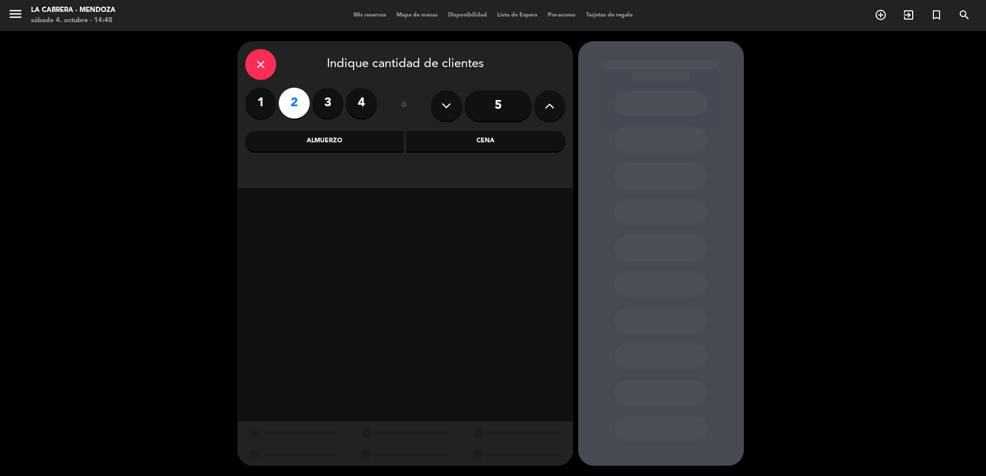
click at [484, 145] on div "Cena" at bounding box center [485, 141] width 159 height 21
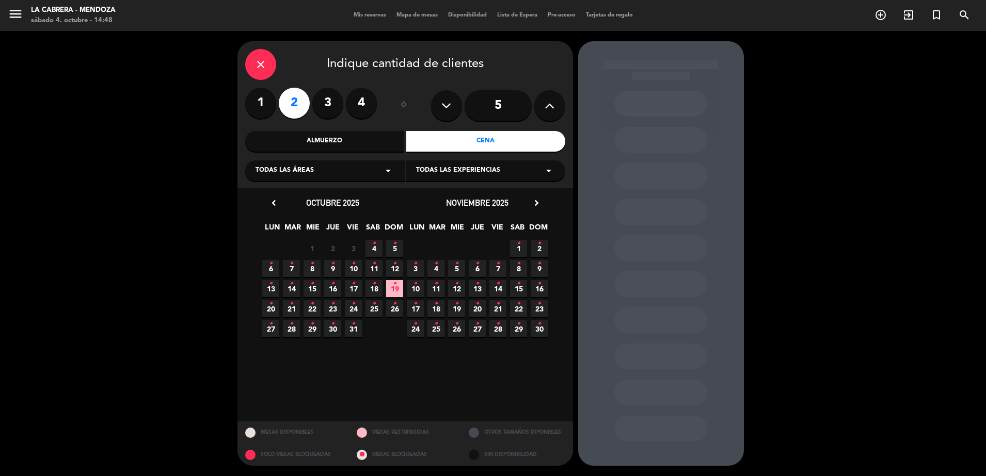
click at [270, 266] on icon "•" at bounding box center [271, 263] width 4 height 17
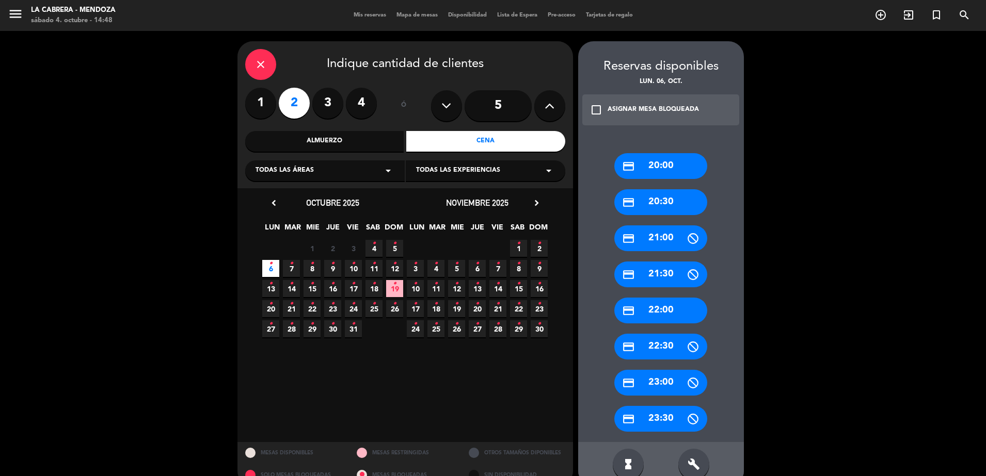
click at [665, 236] on div "credit_card 21:00" at bounding box center [660, 238] width 93 height 26
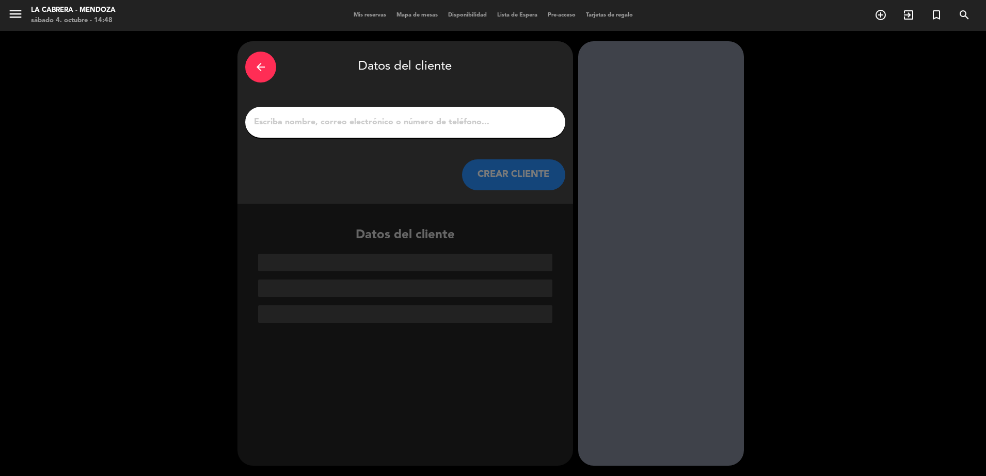
paste input "[EMAIL_ADDRESS][DOMAIN_NAME]"
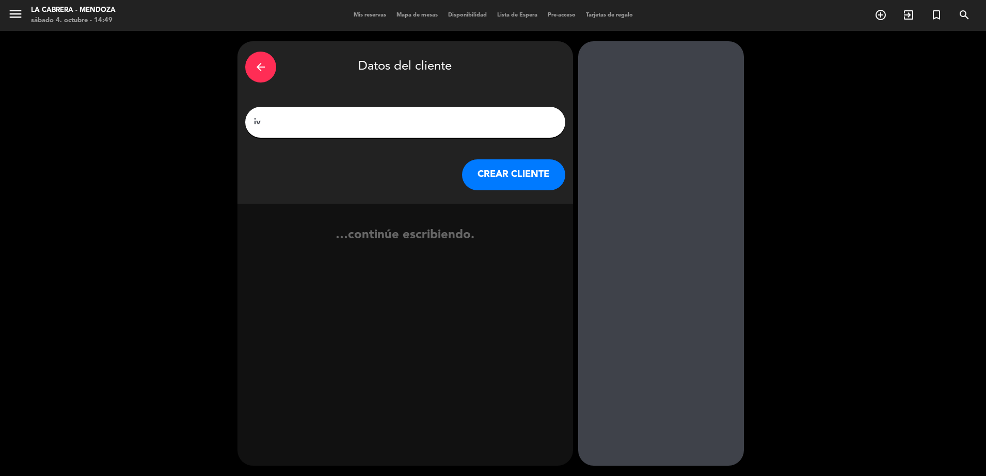
type input "i"
type input "[PERSON_NAME]"
click at [507, 178] on button "CREAR CLIENTE" at bounding box center [513, 174] width 103 height 31
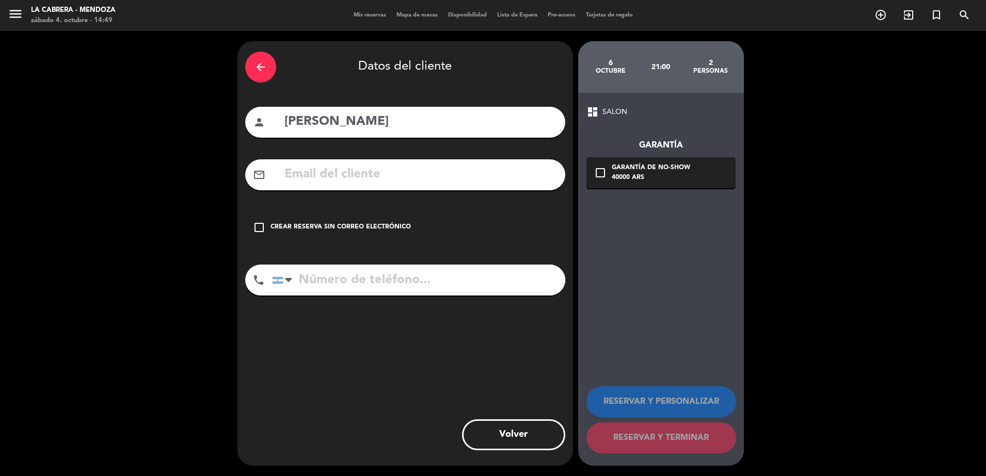
click at [262, 225] on icon "check_box_outline_blank" at bounding box center [259, 227] width 12 height 12
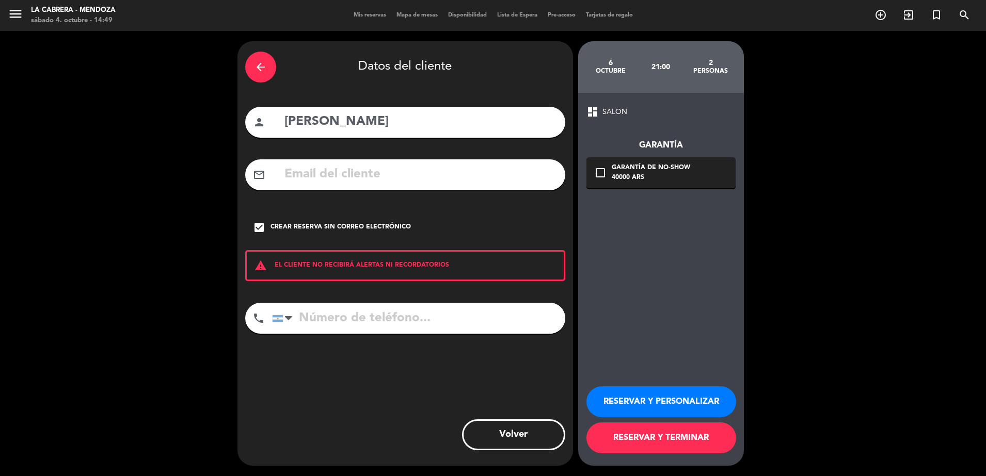
click at [602, 176] on icon "check_box_outline_blank" at bounding box center [600, 173] width 12 height 12
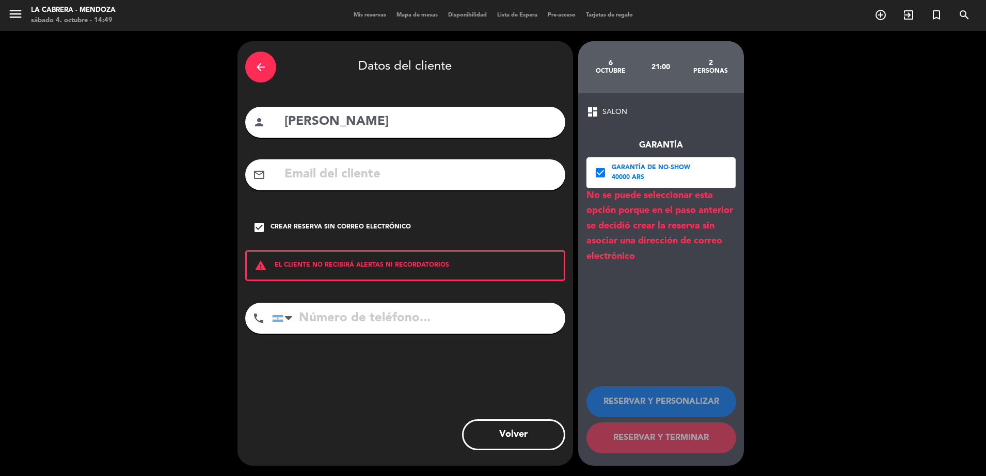
click at [606, 174] on icon "check_box" at bounding box center [600, 173] width 12 height 12
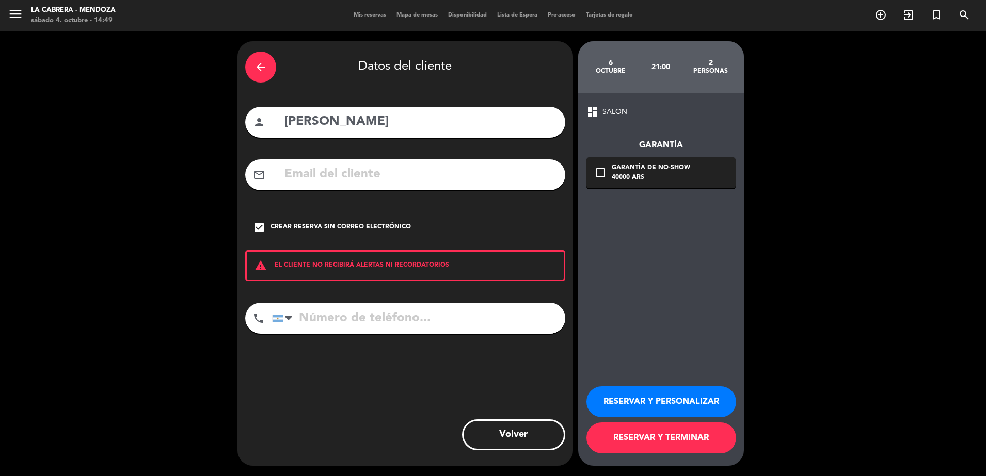
click at [262, 233] on icon "check_box" at bounding box center [259, 227] width 12 height 12
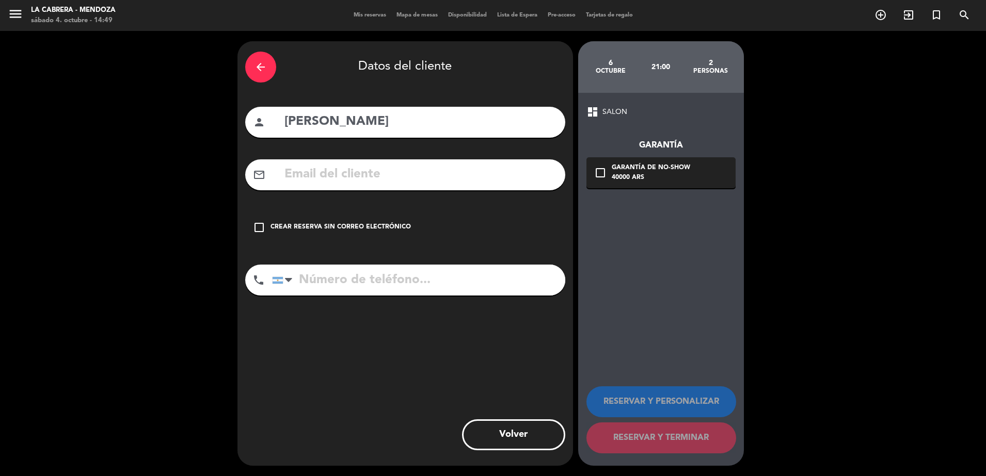
paste input "[EMAIL_ADDRESS][DOMAIN_NAME]"
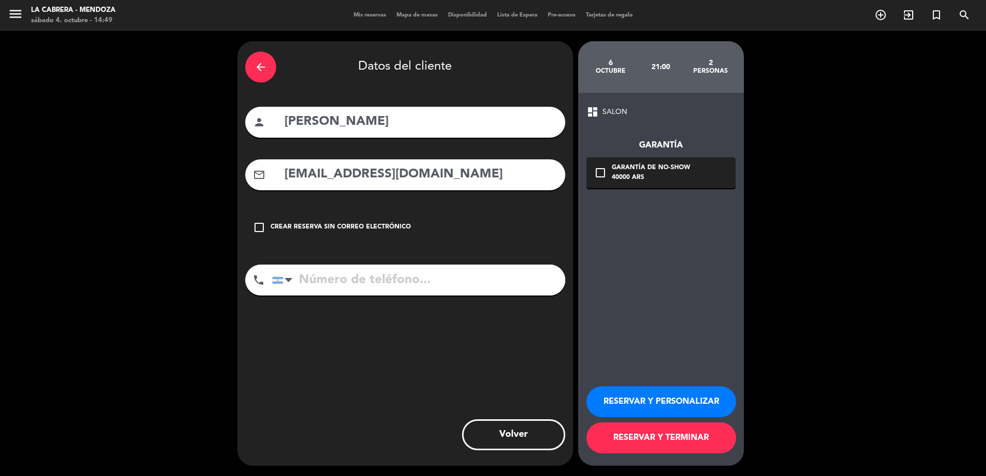
type input "[EMAIL_ADDRESS][DOMAIN_NAME]"
paste input "[PHONE_NUMBER]"
type input "[PHONE_NUMBER]"
click at [602, 168] on icon "check_box_outline_blank" at bounding box center [600, 173] width 12 height 12
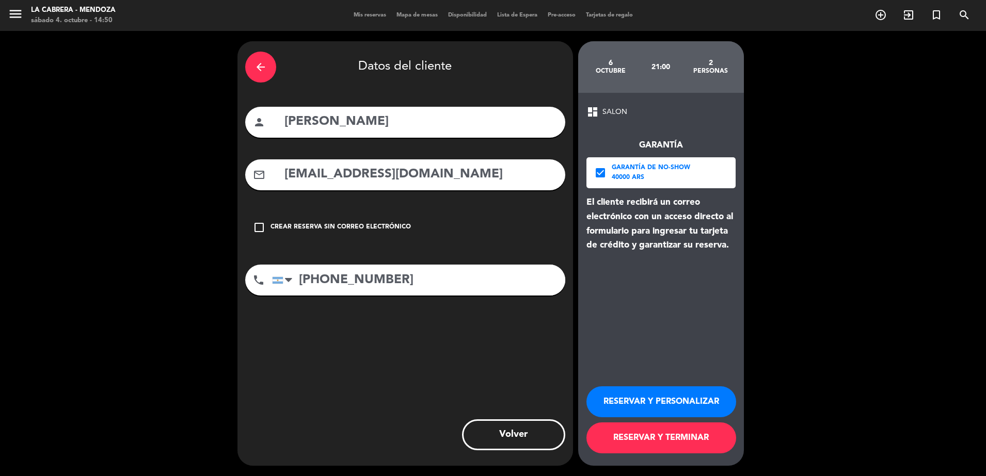
click at [657, 438] on button "RESERVAR Y TERMINAR" at bounding box center [661, 438] width 150 height 31
